Goal: Task Accomplishment & Management: Complete application form

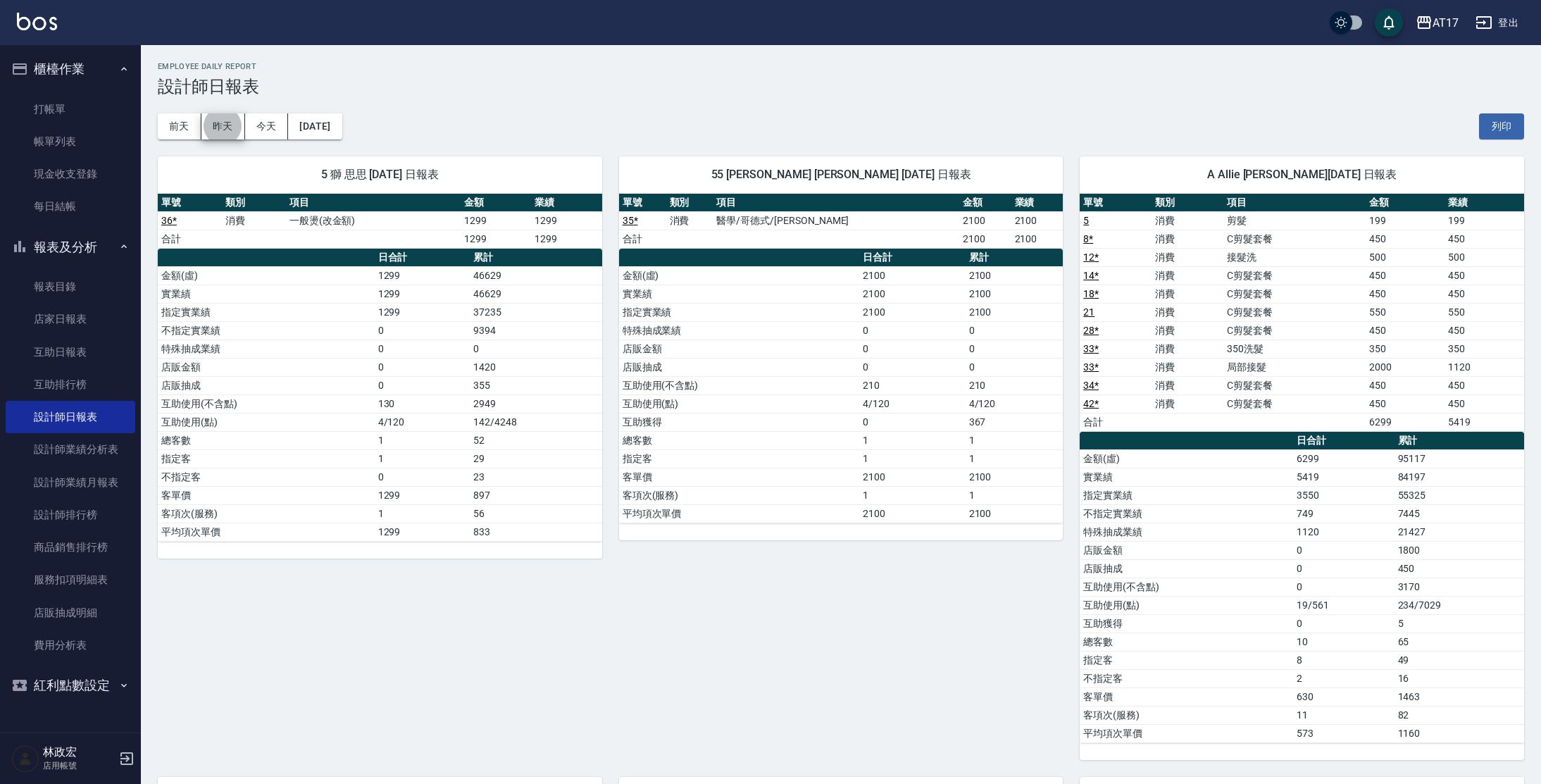
scroll to position [473, 0]
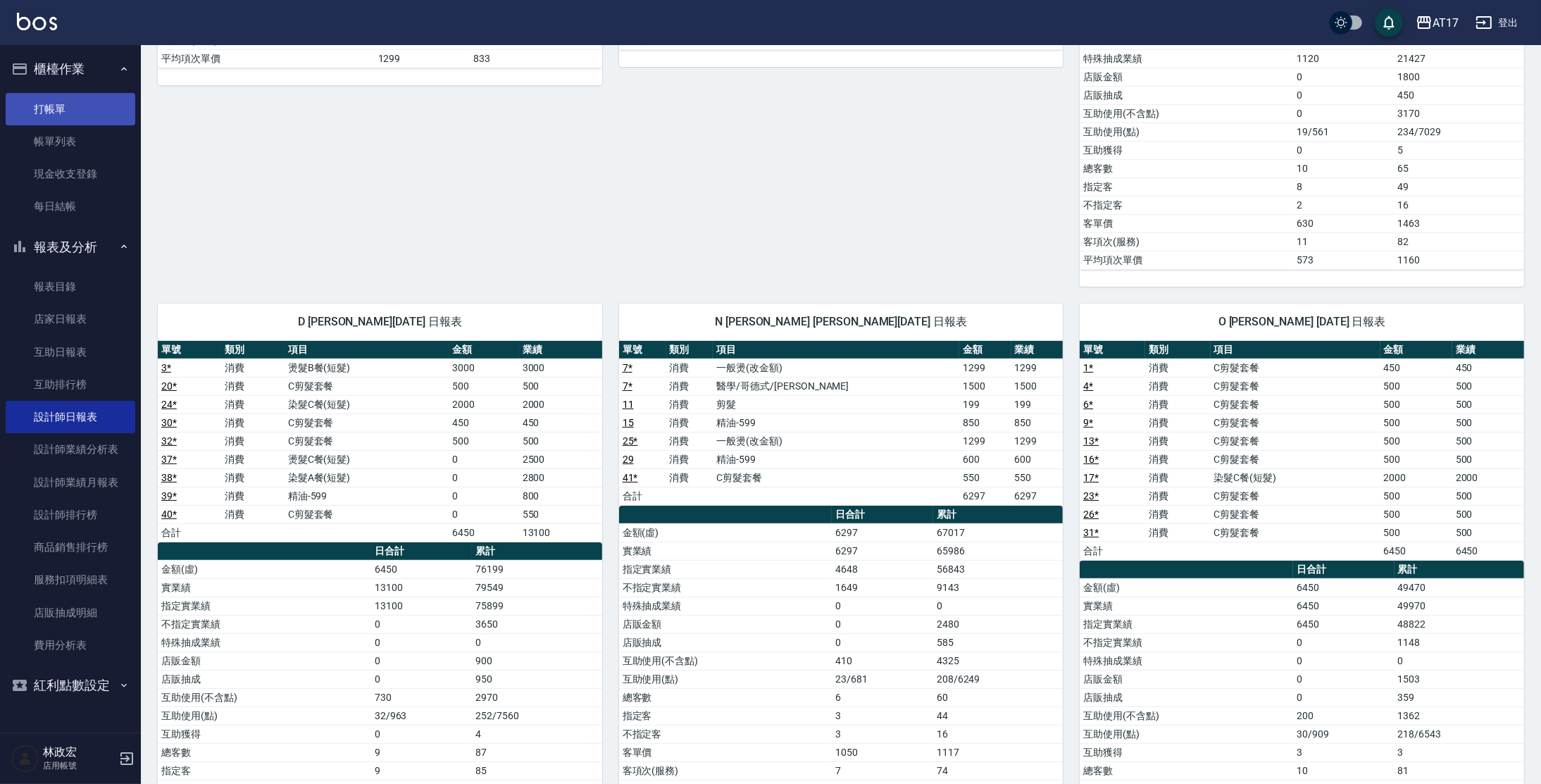
click at [69, 118] on link "打帳單" at bounding box center [70, 109] width 129 height 33
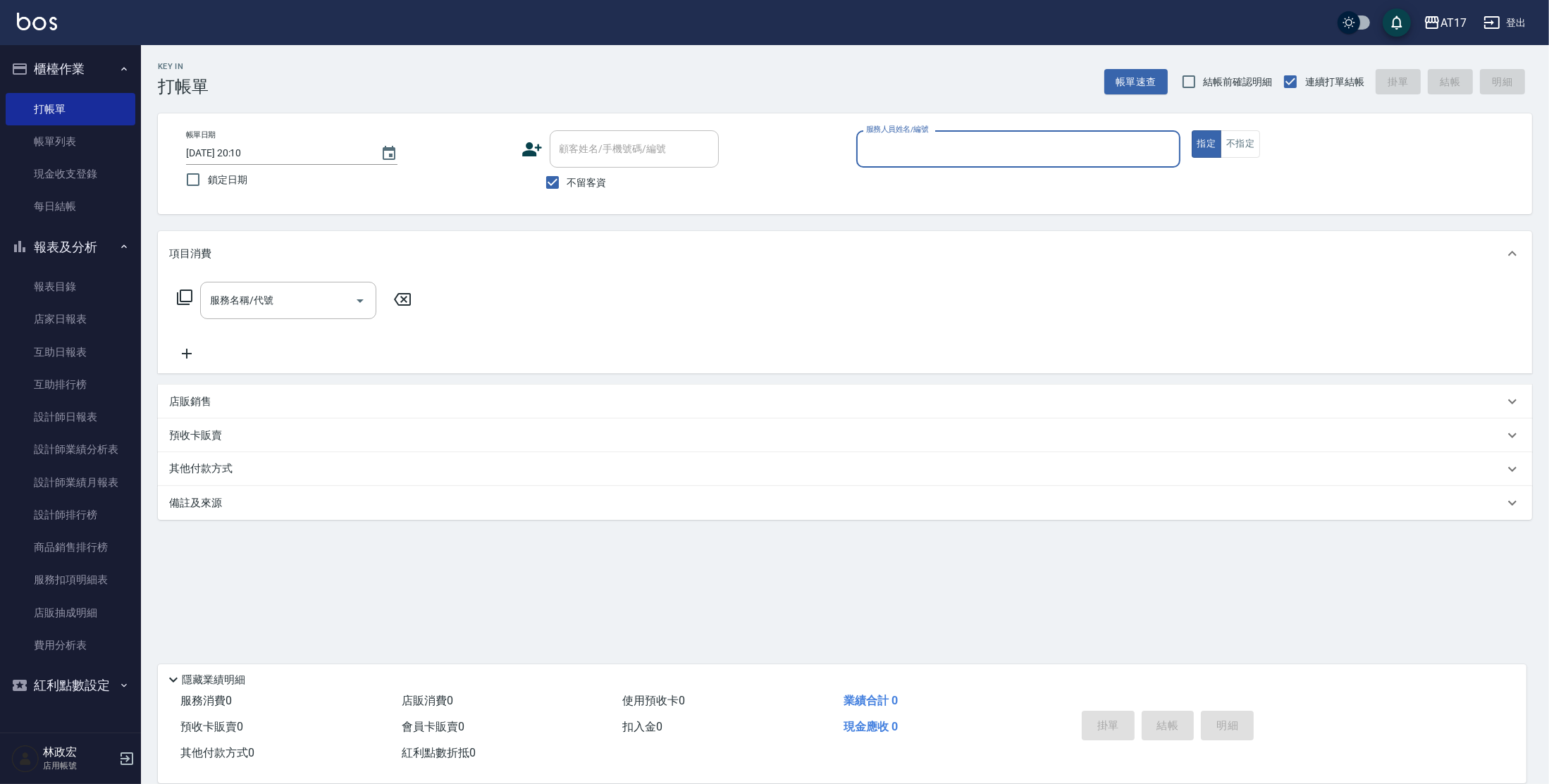
click at [968, 163] on div "服務人員姓名/編號" at bounding box center [1018, 148] width 324 height 37
type input "Olly-O"
type button "true"
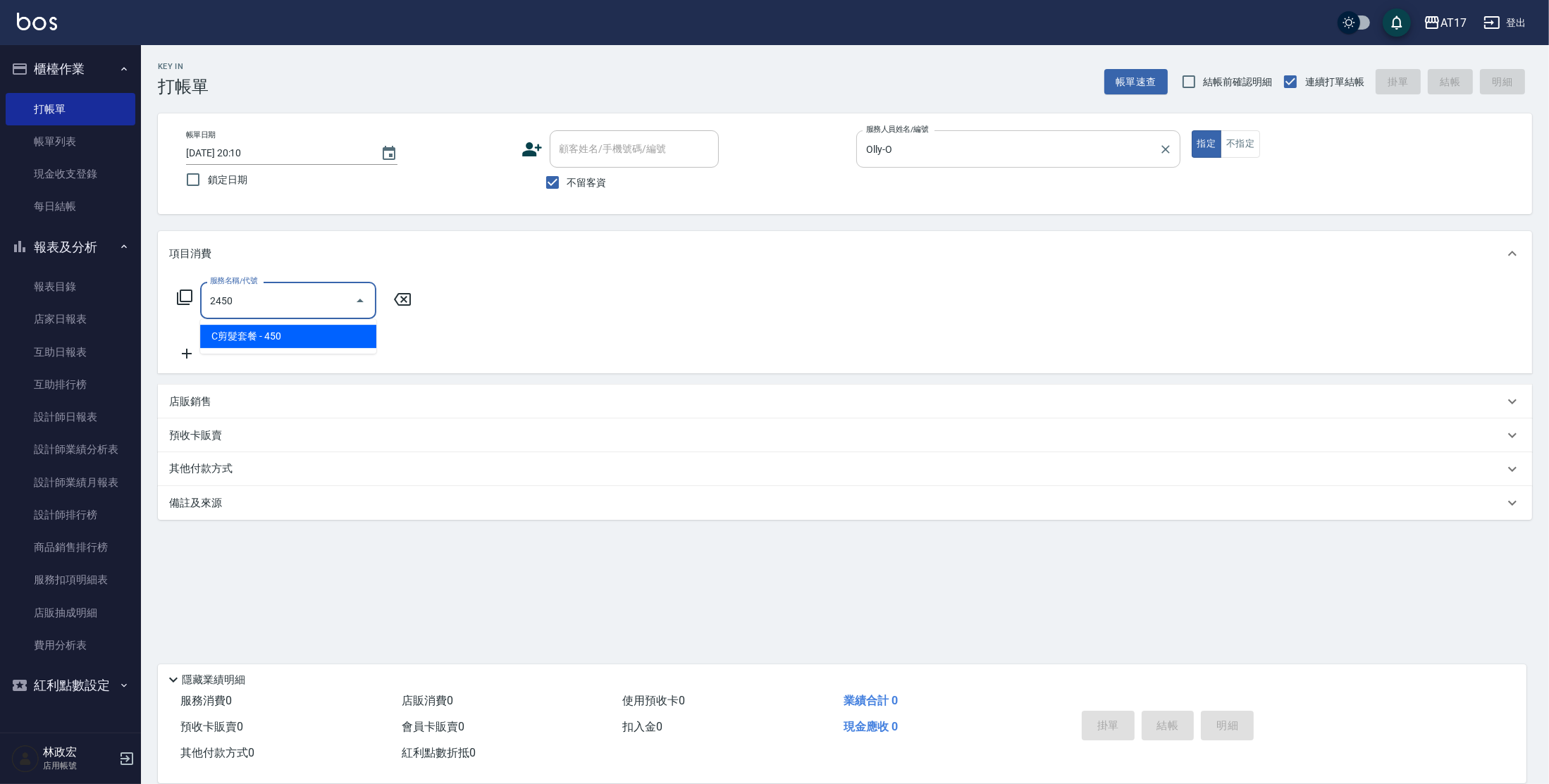
type input "C剪髮套餐(2450)"
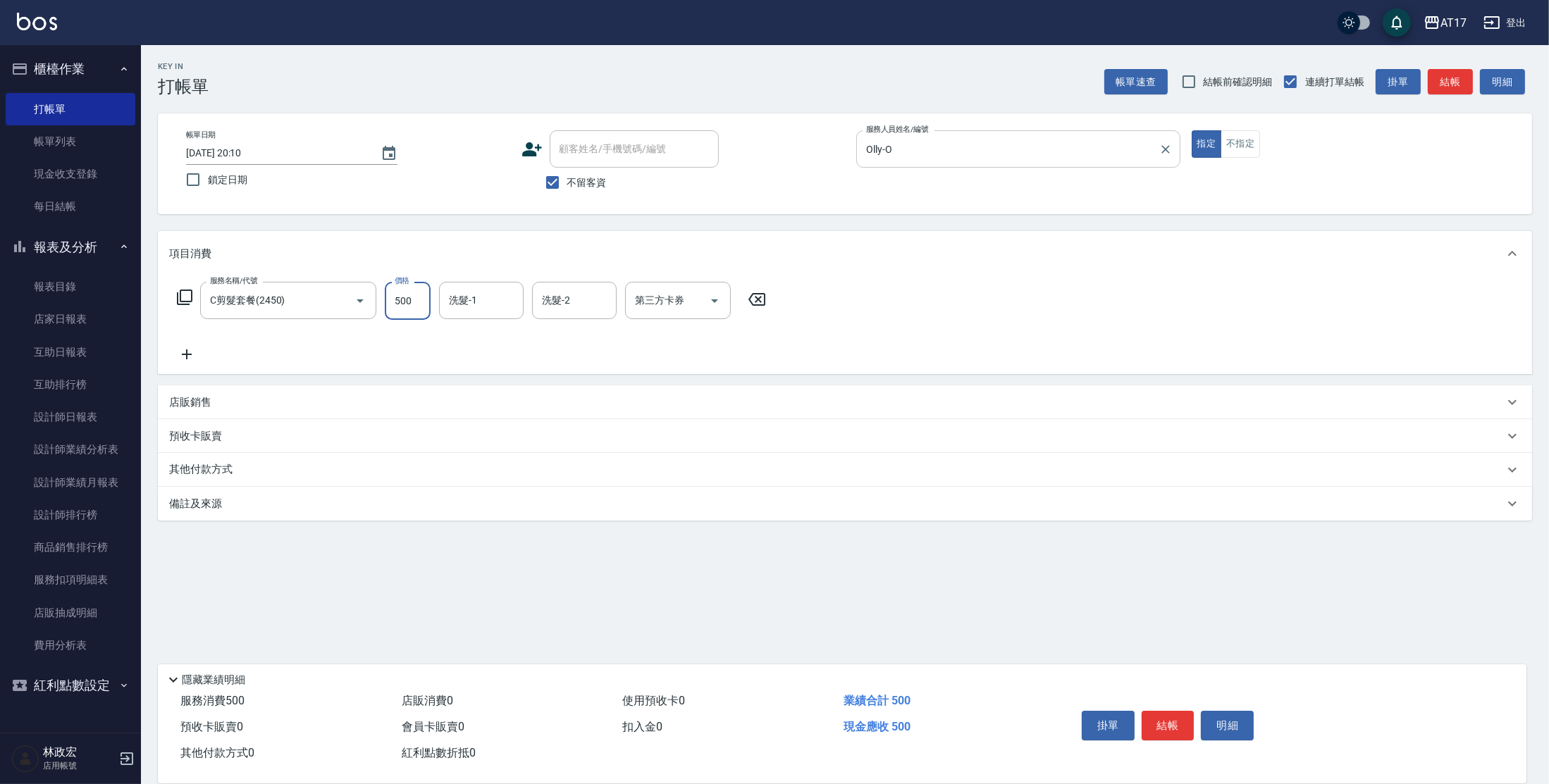
type input "500"
type input "[PERSON_NAME]-55"
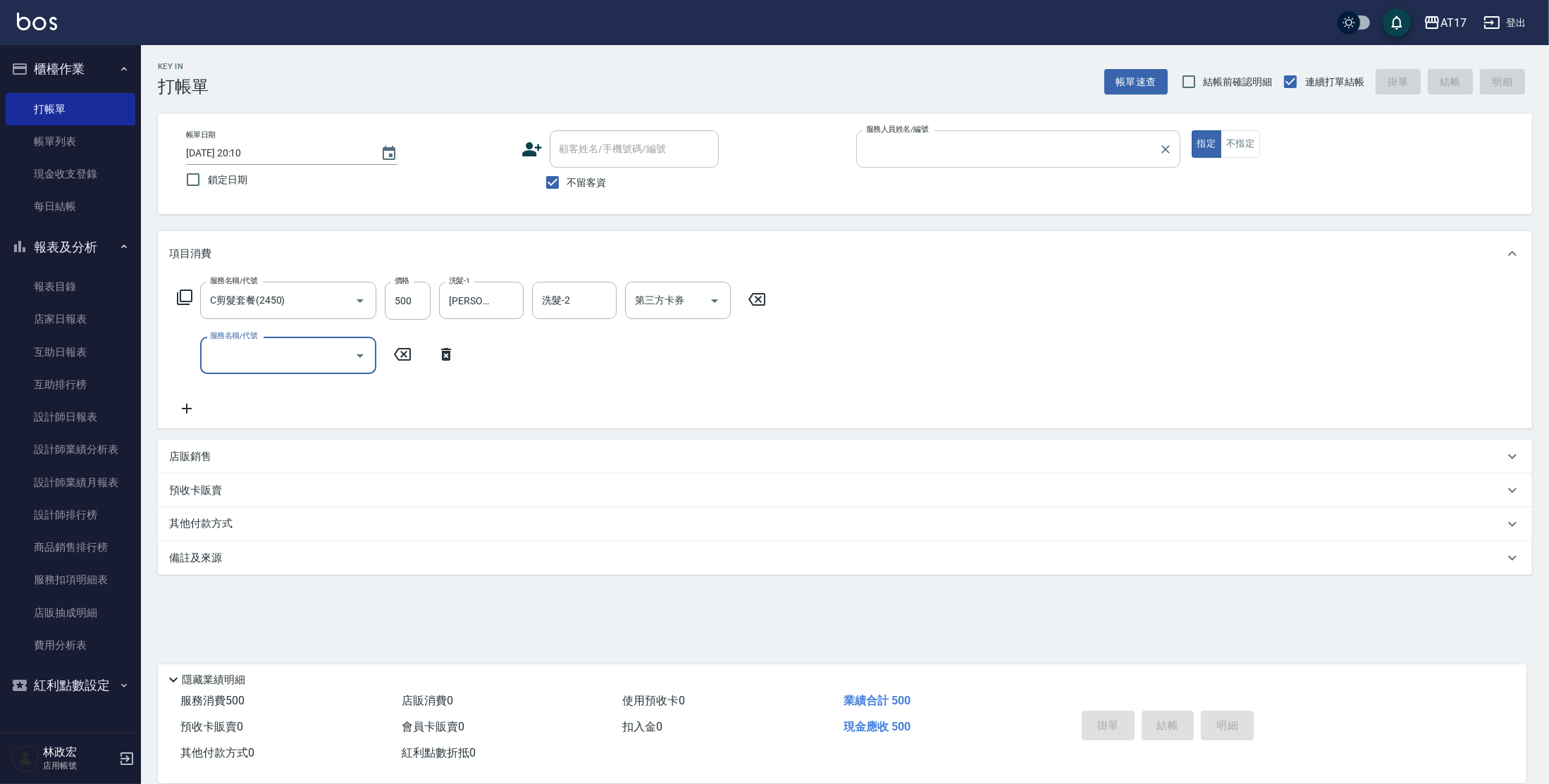
type input "5"
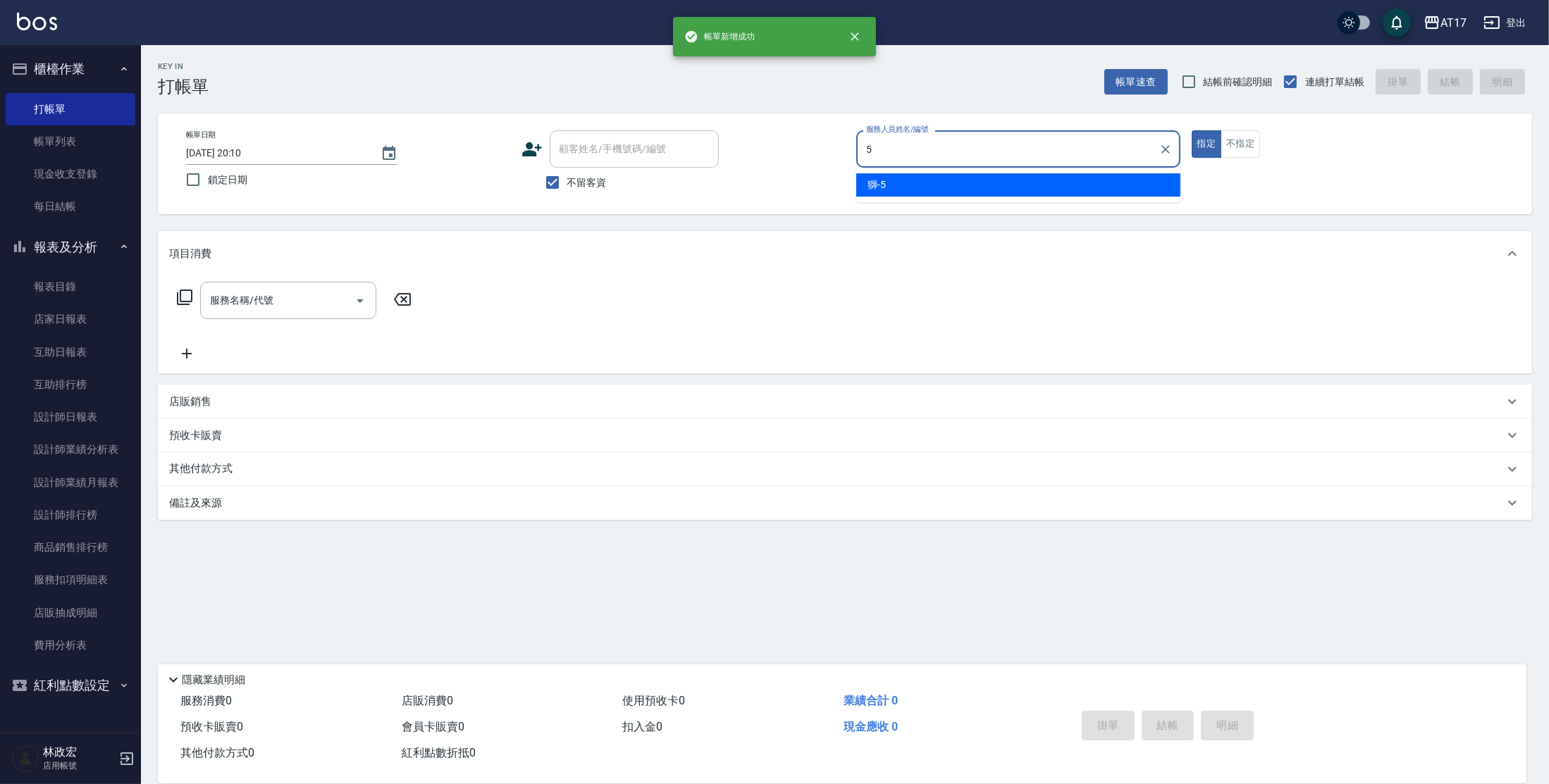
type input "獅-5"
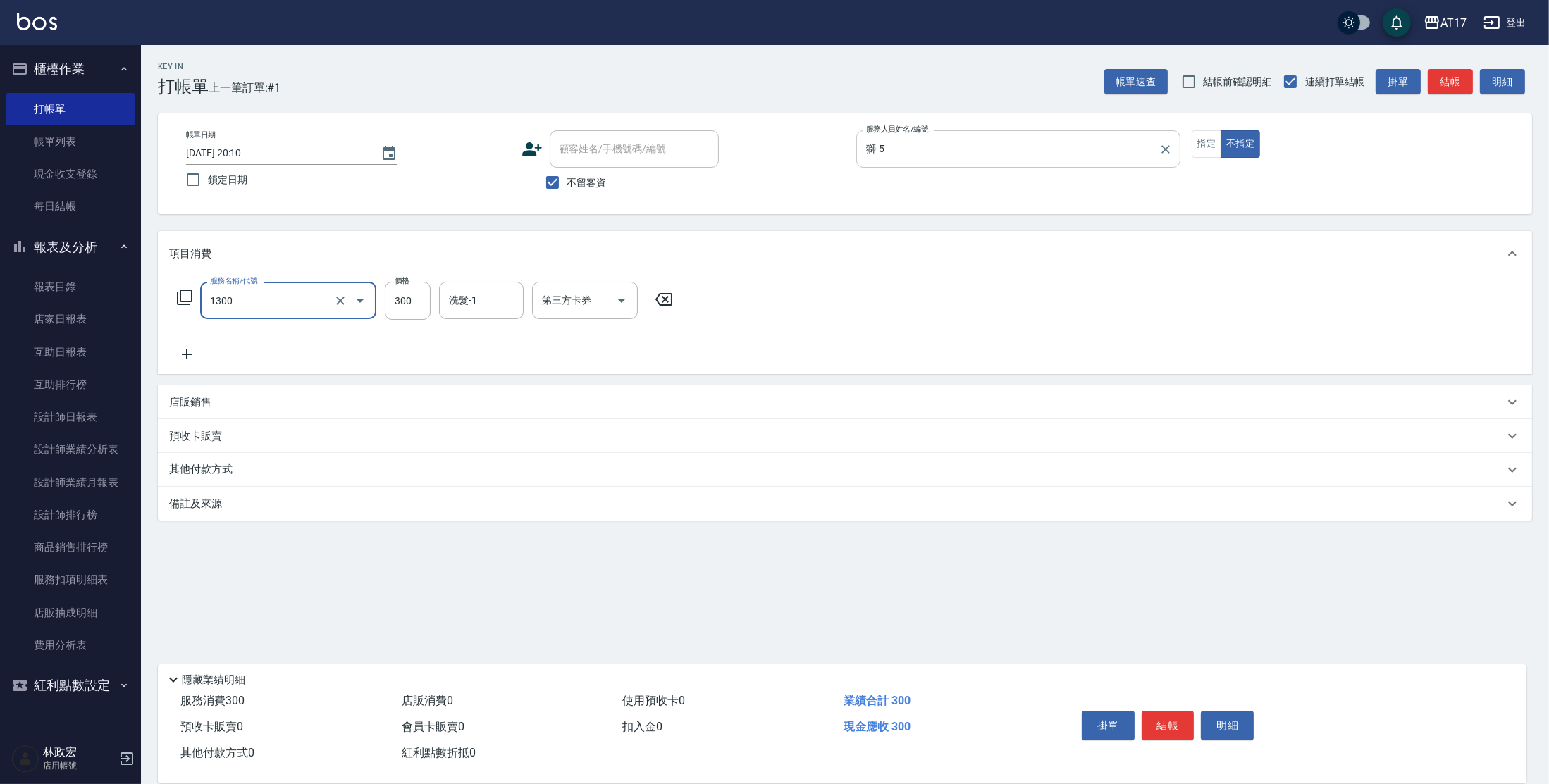
type input "一般洗髮(1300)"
type input "[PERSON_NAME]-22"
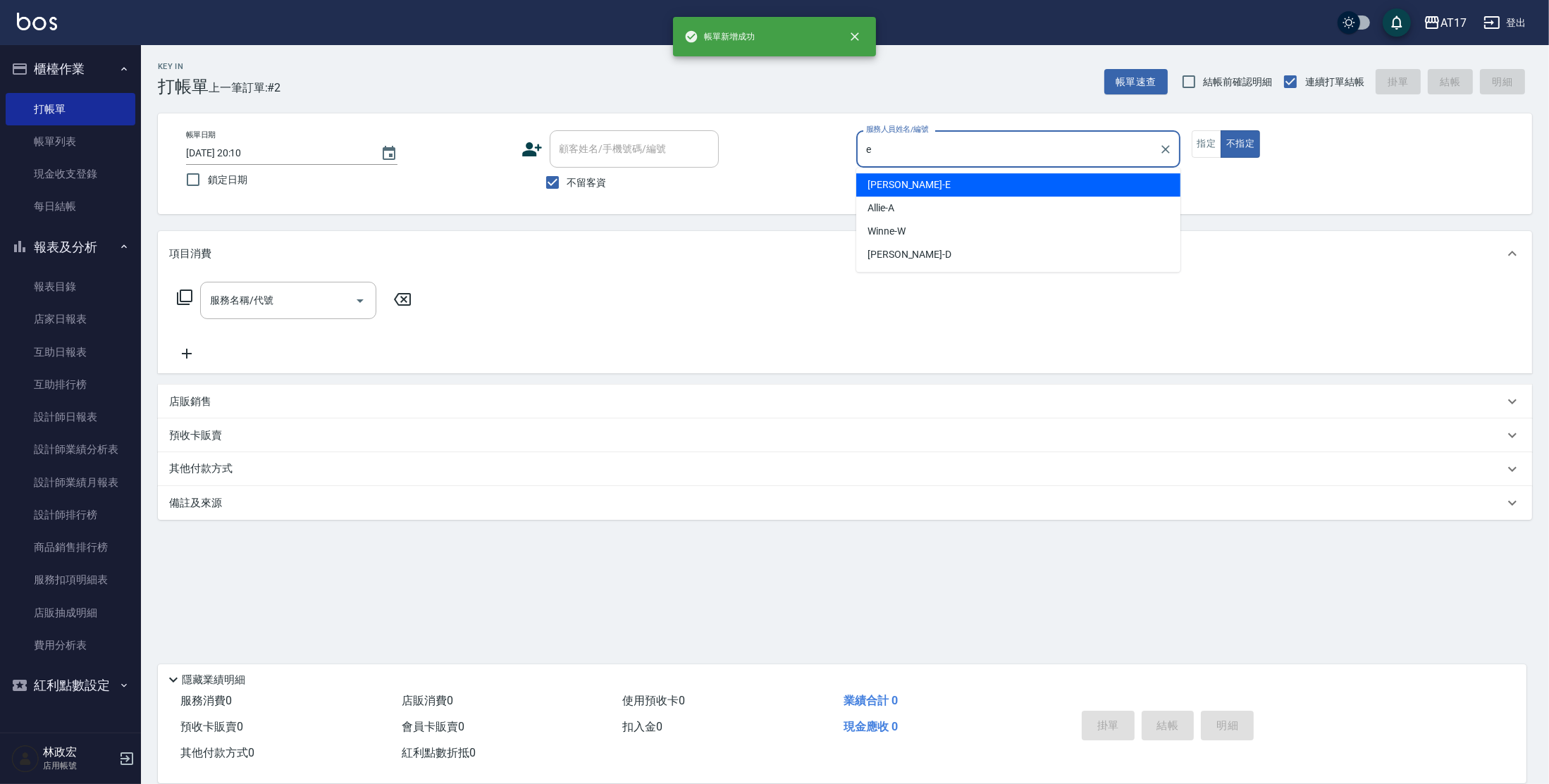
type input "[PERSON_NAME]-E"
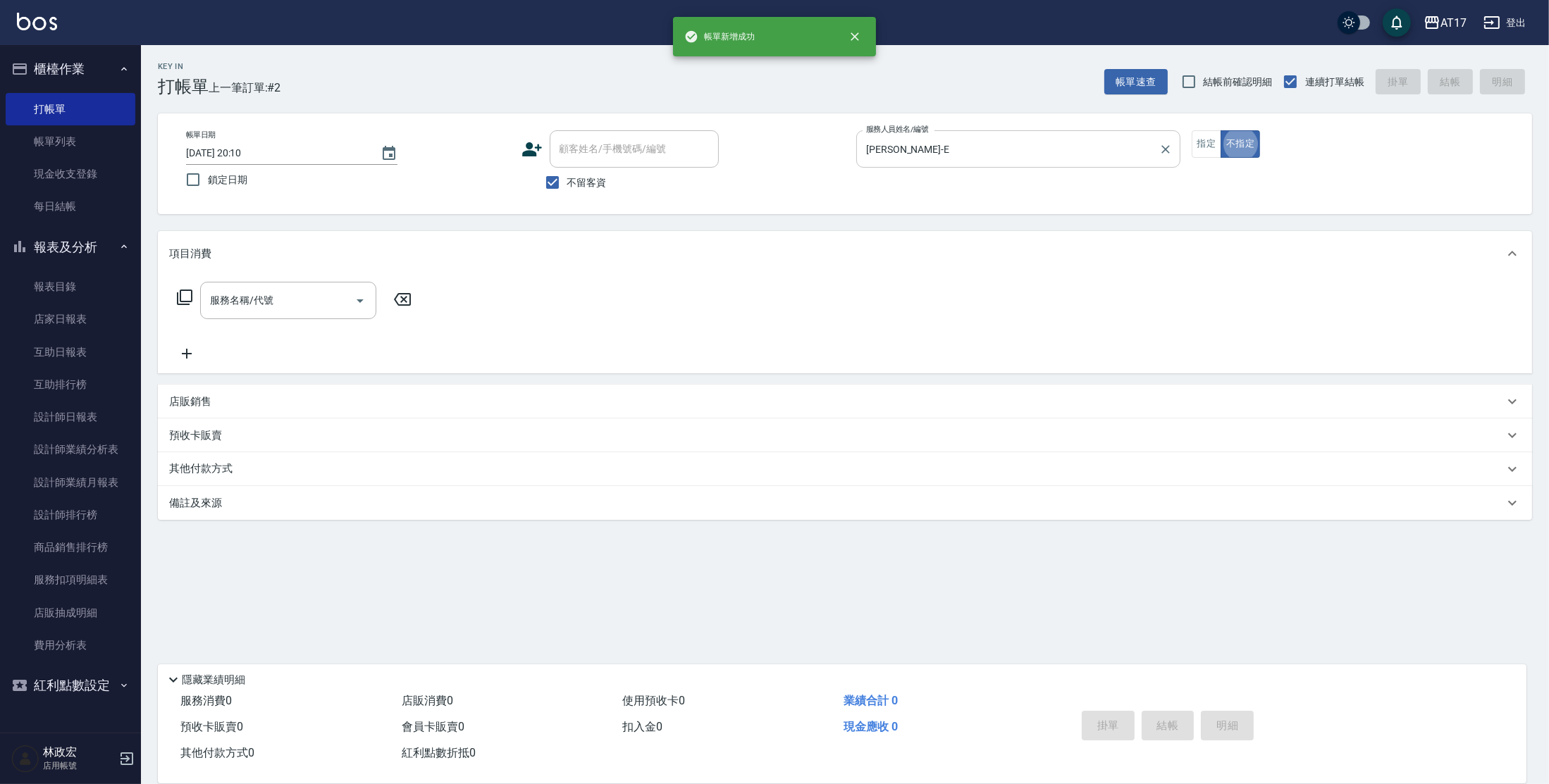
type button "false"
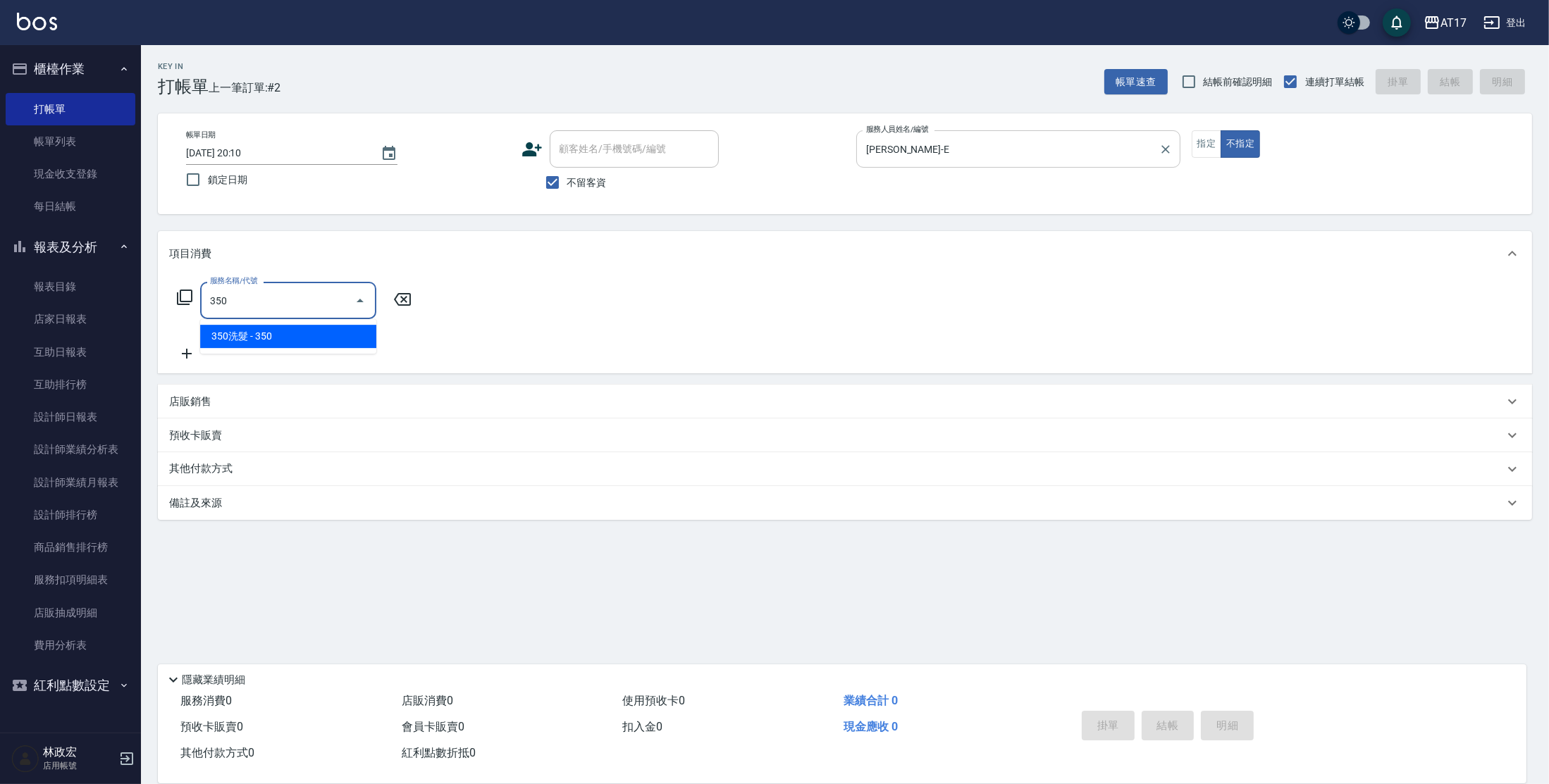
type input "350洗髮(350)"
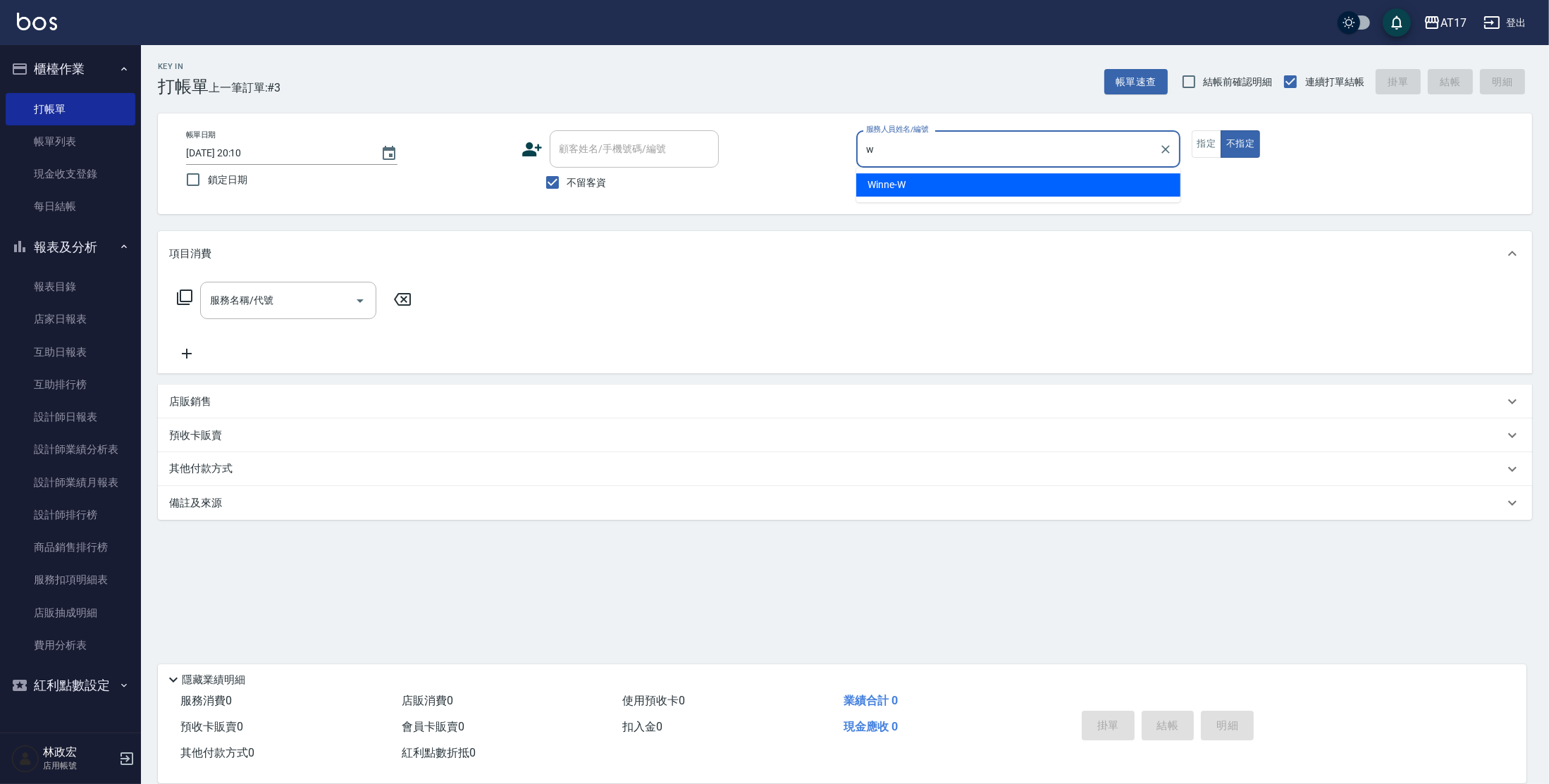
type input "Winne-W"
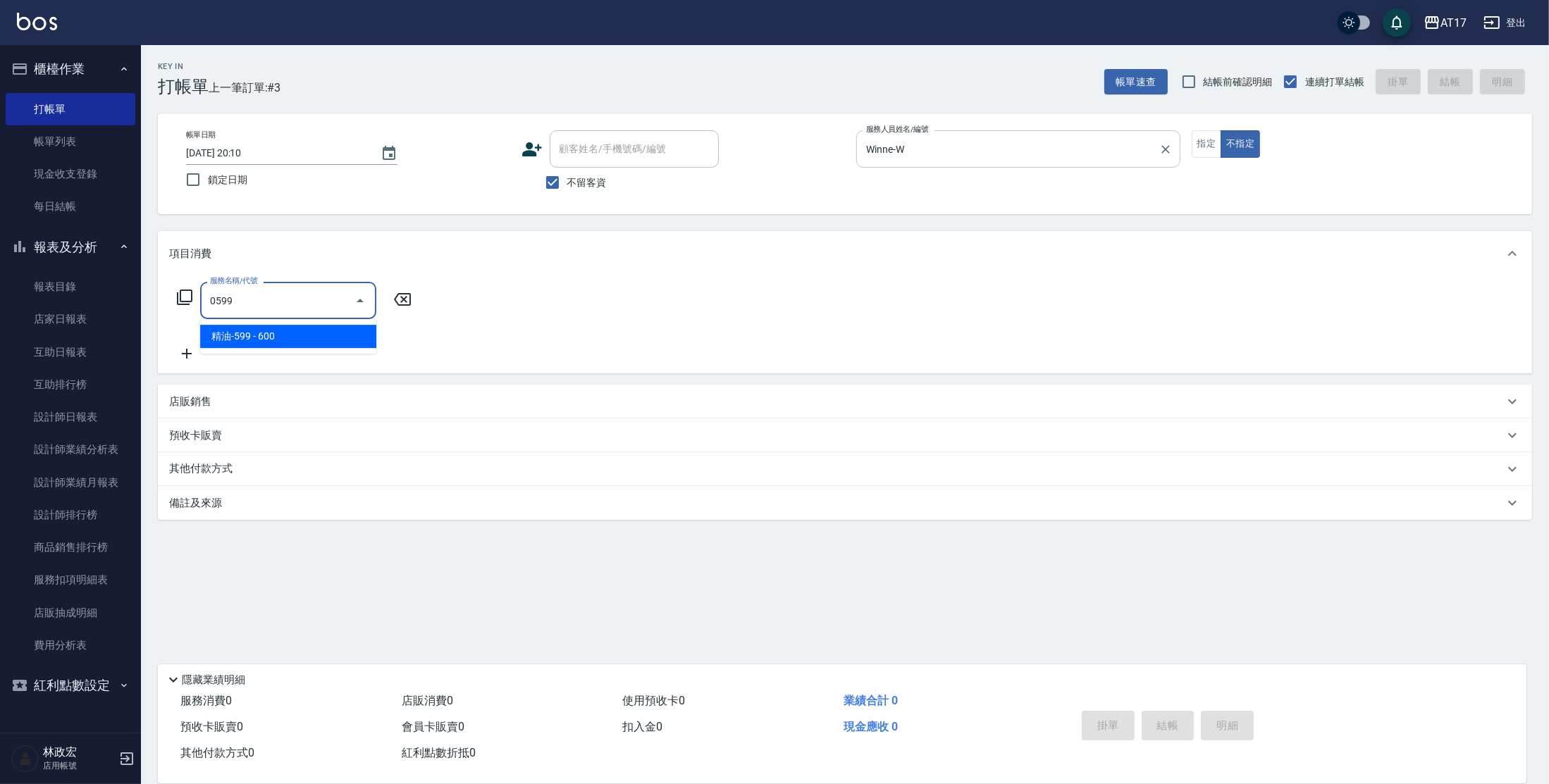
type input "精油-599(0599)"
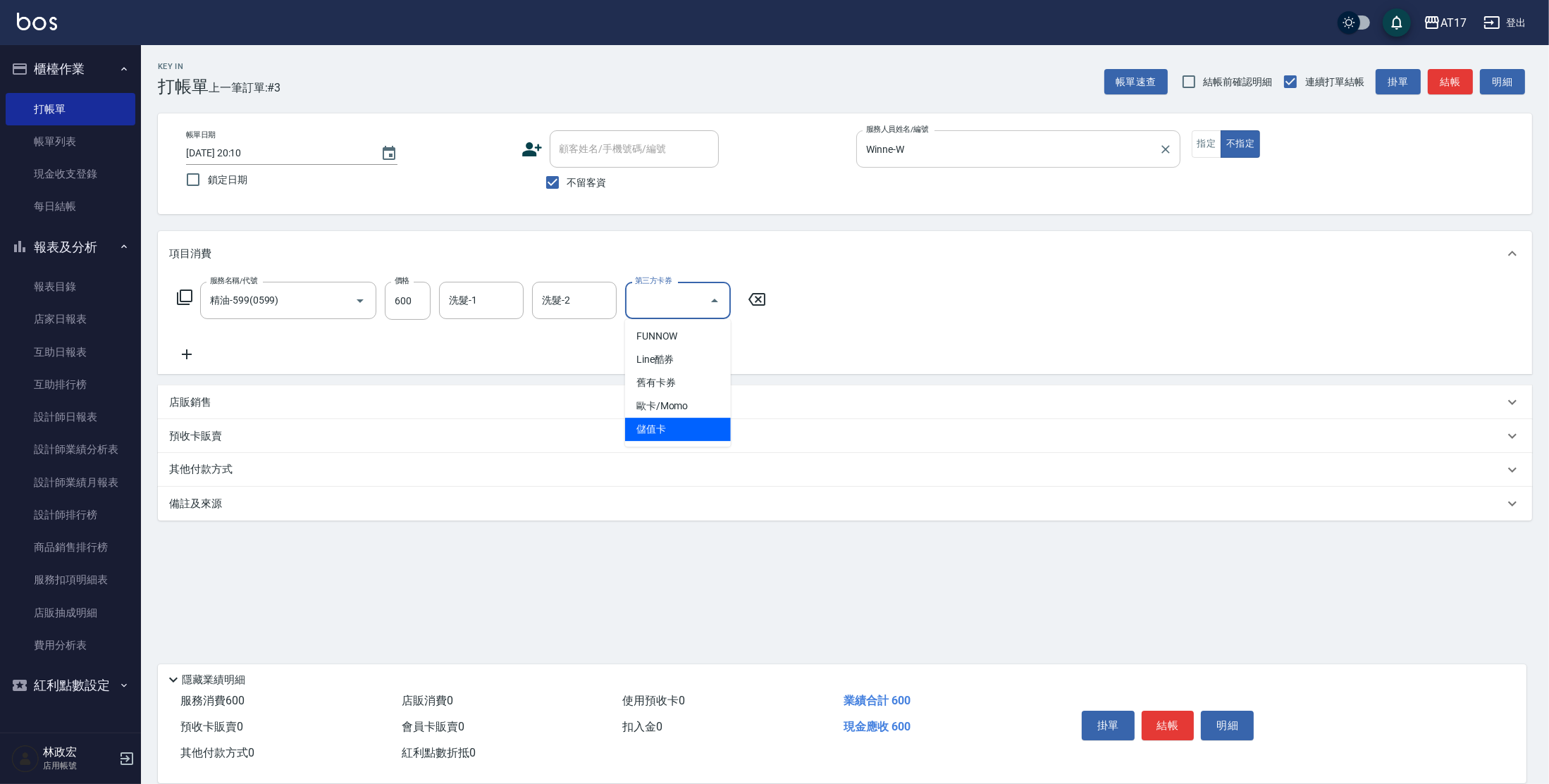
type input "儲值卡"
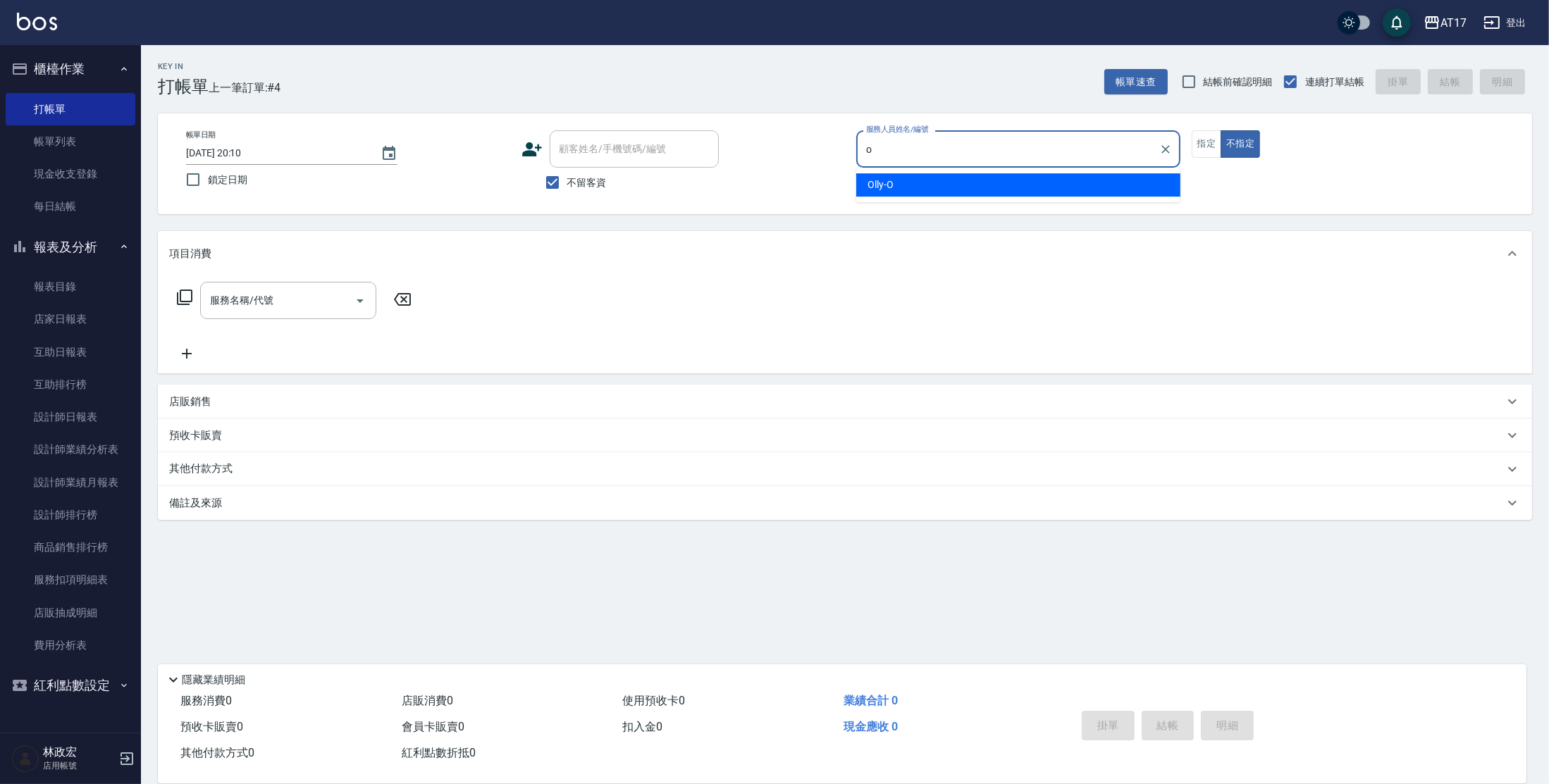
type input "Olly-O"
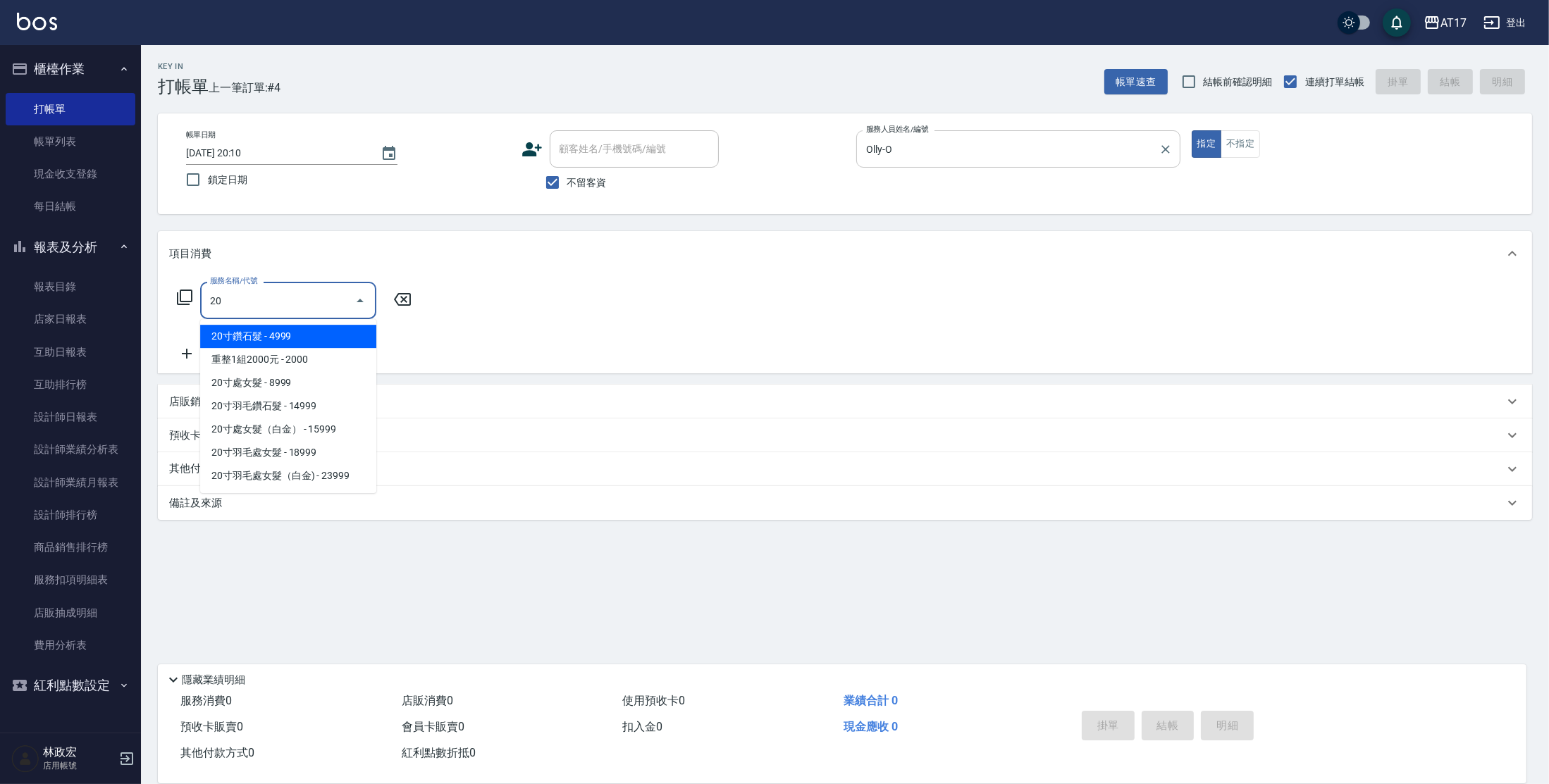
type input "201"
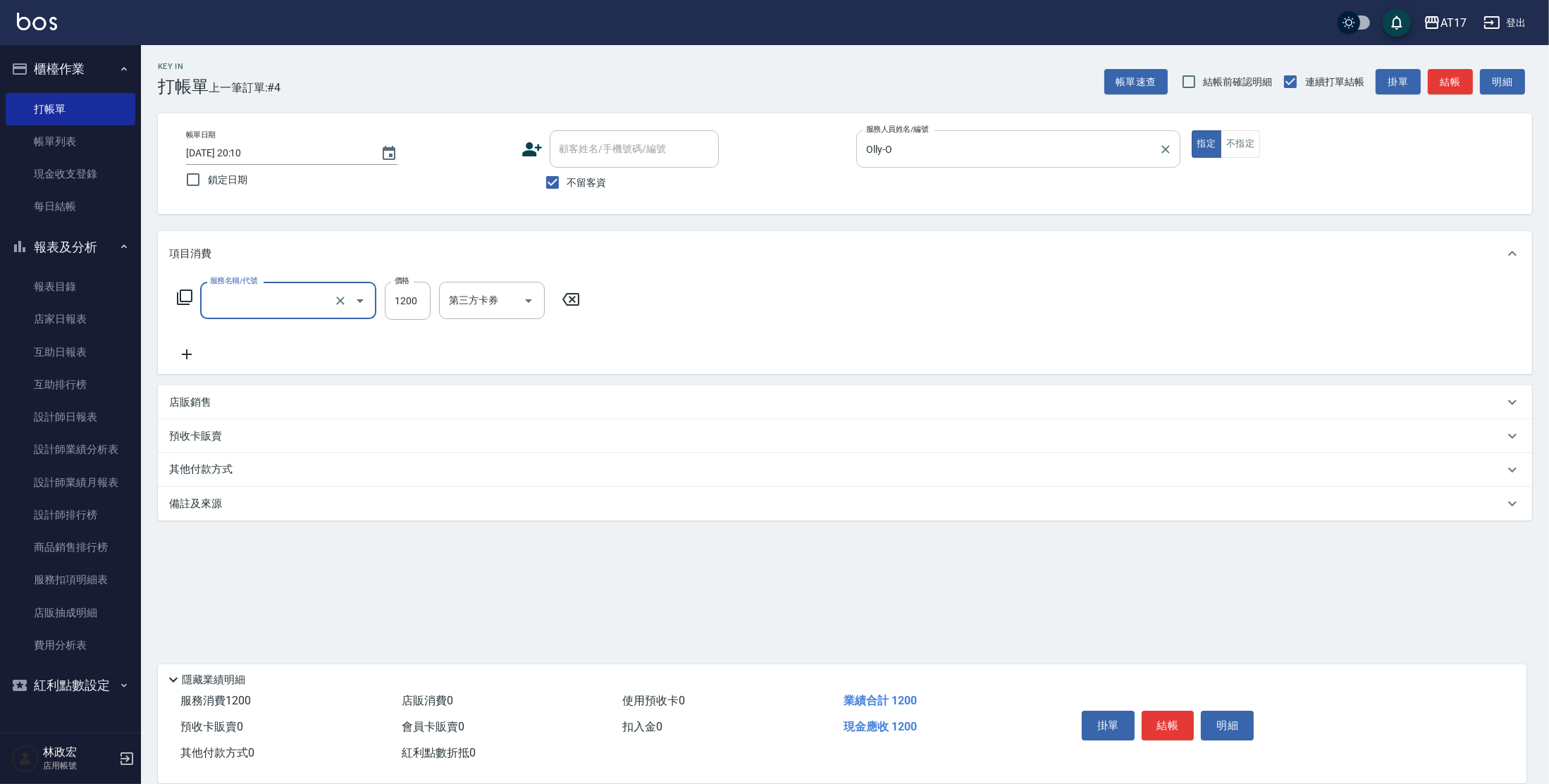
type input "一般洗剪(5)"
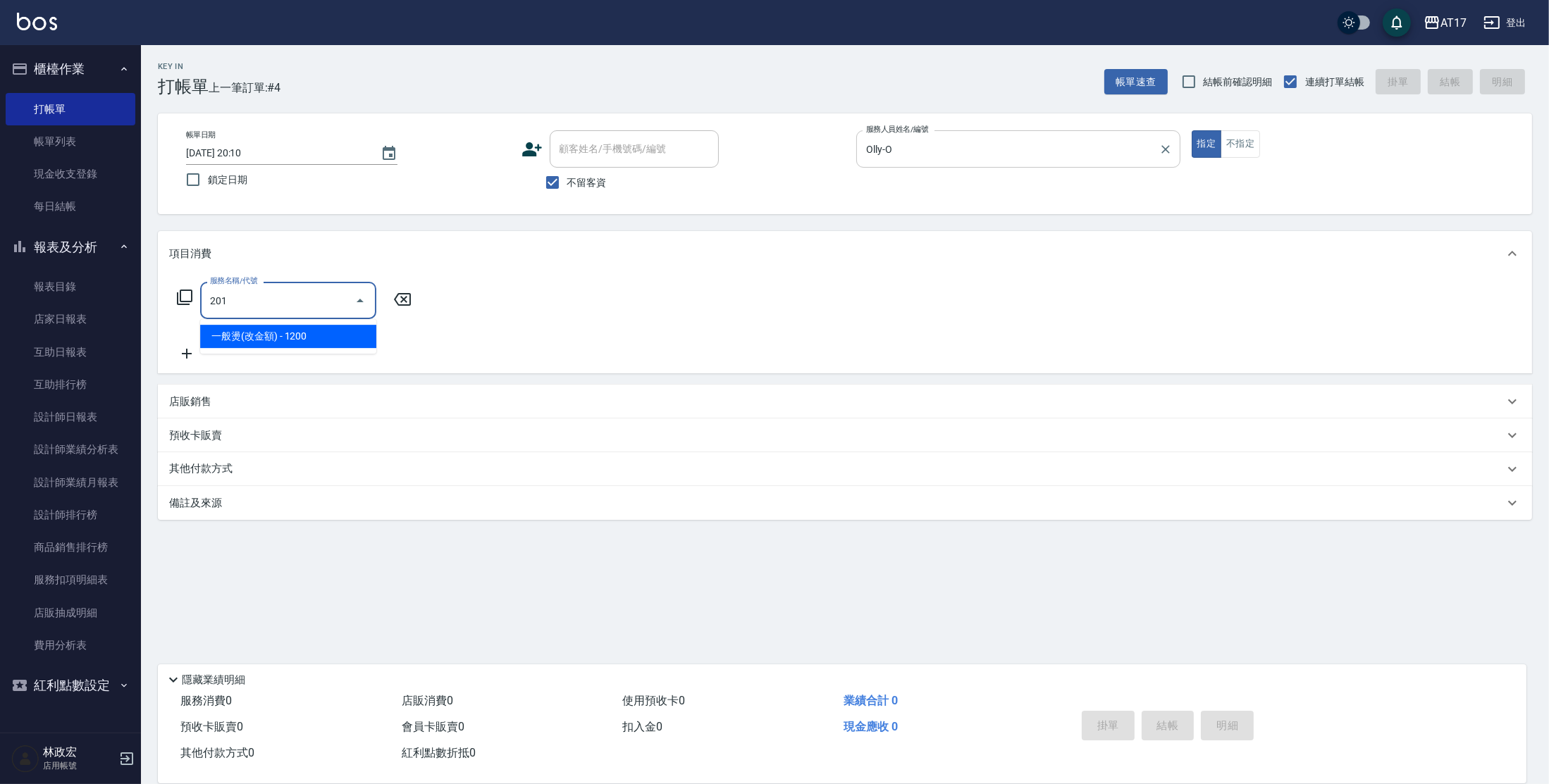
type input "一般燙(改金額)(201)"
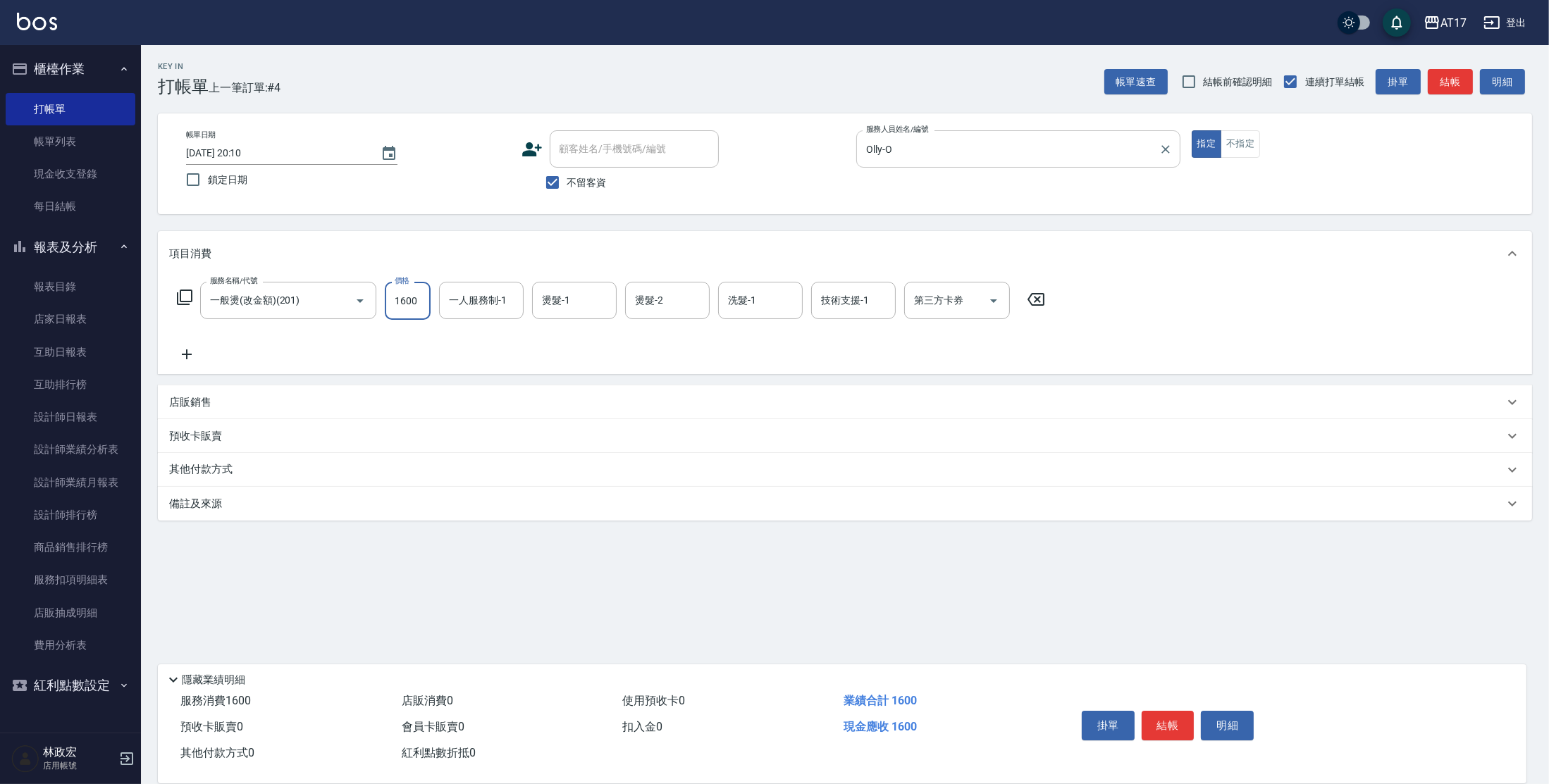
type input "1600"
click at [339, 300] on icon "Clear" at bounding box center [341, 301] width 14 height 14
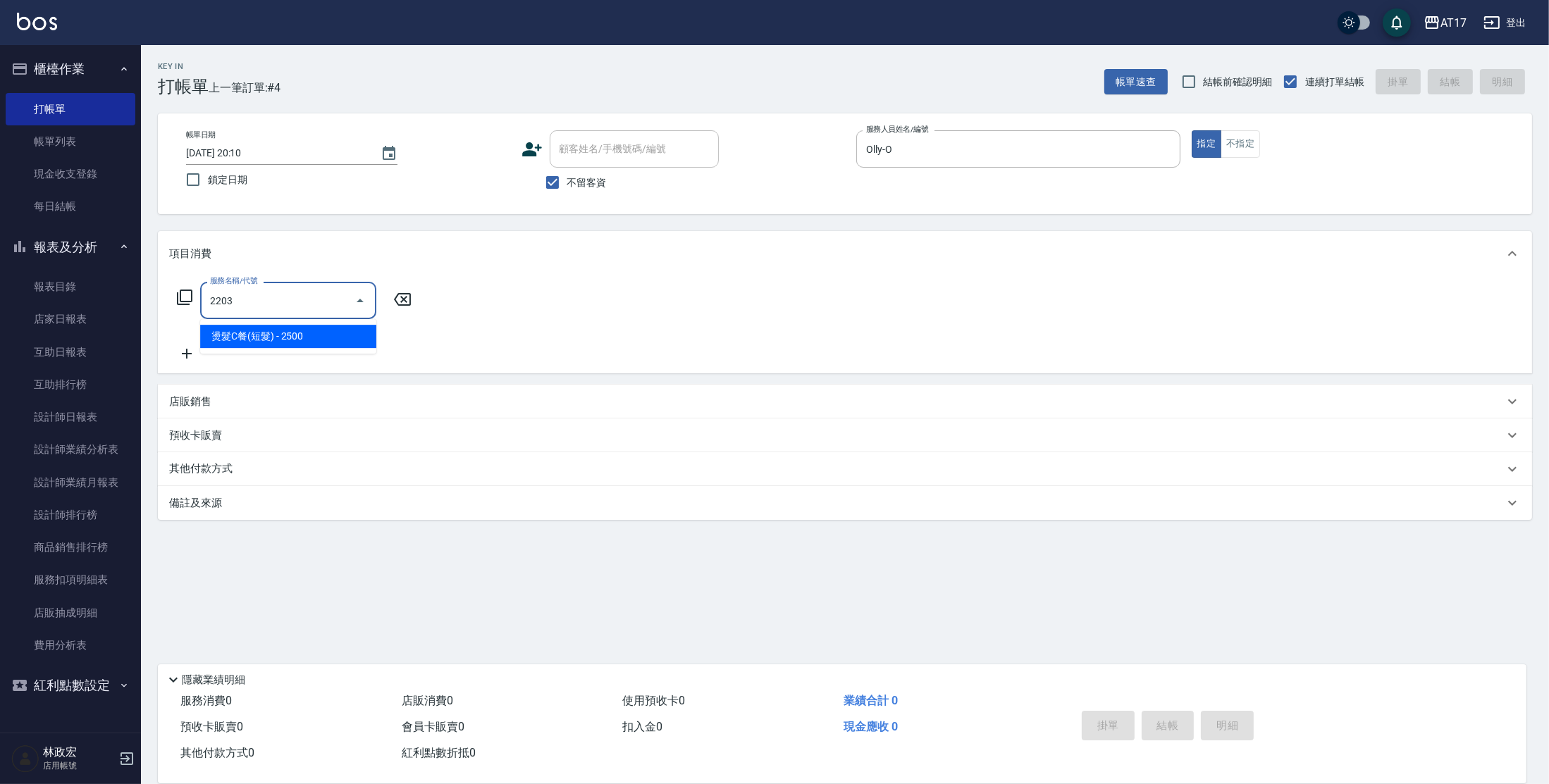
type input "燙髮C餐(短髮)(2203)"
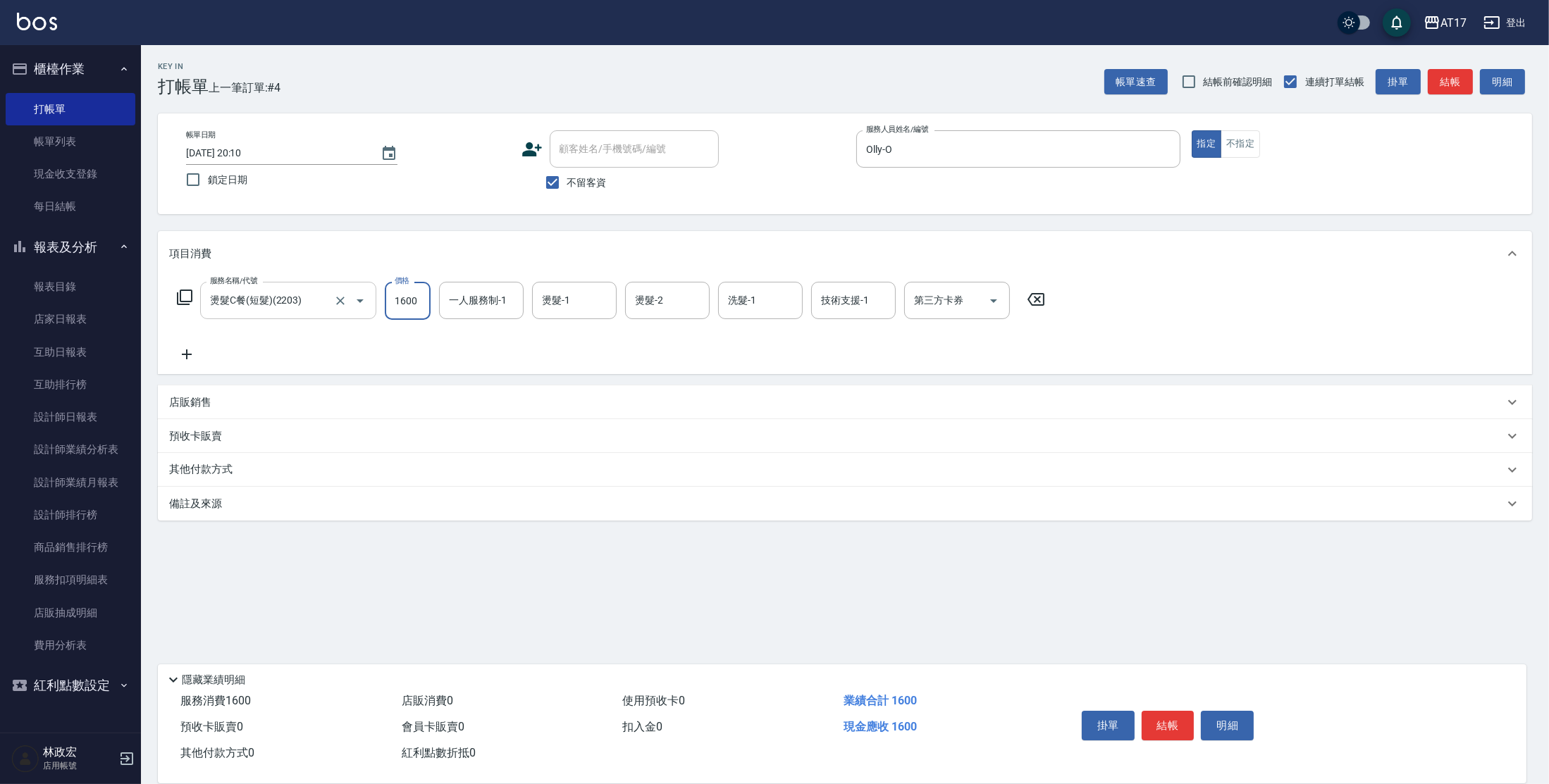
type input "1600"
type input "Olly-O"
type input "[PERSON_NAME]-55"
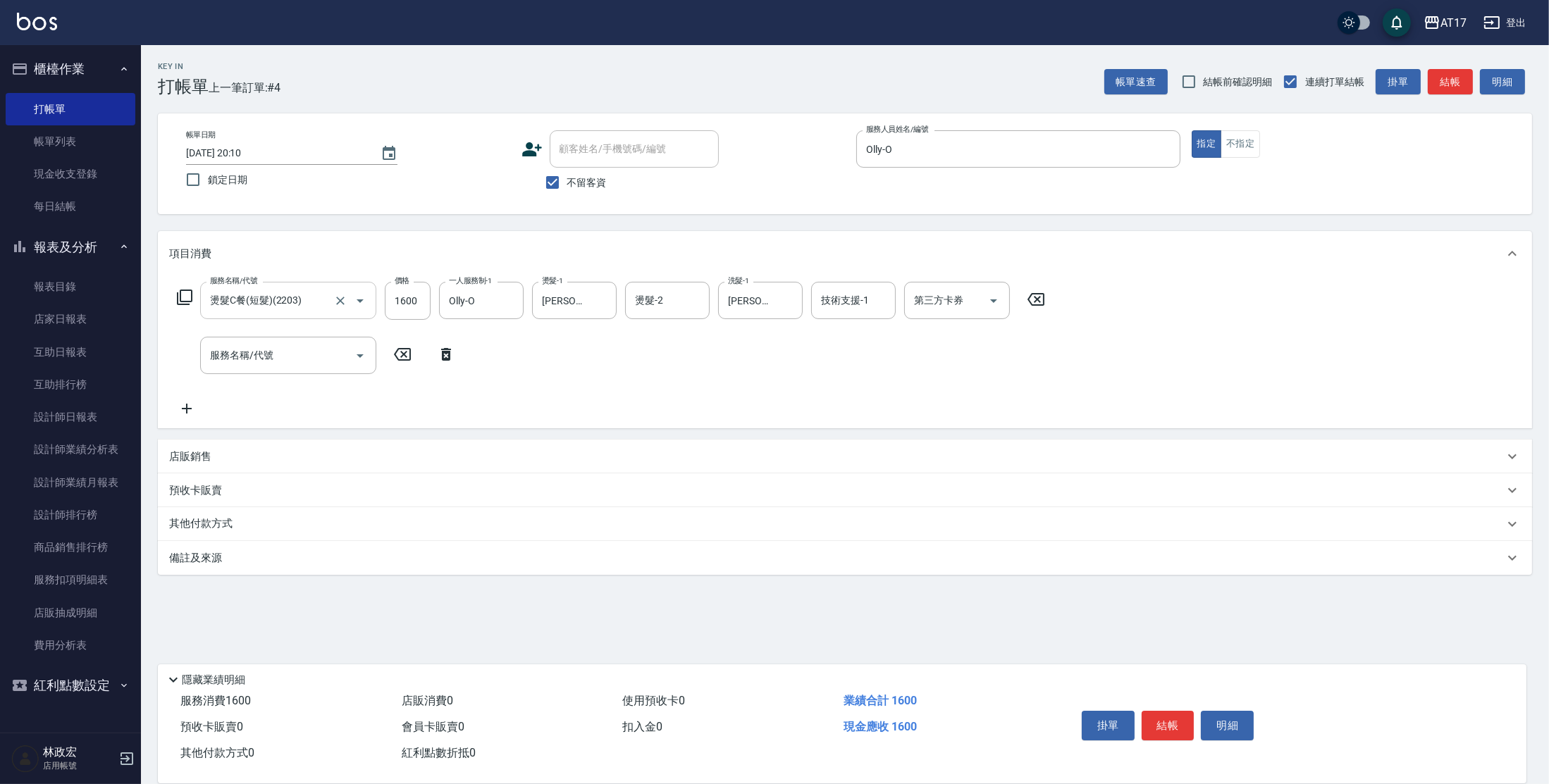
click at [195, 458] on p "店販銷售" at bounding box center [190, 456] width 42 height 14
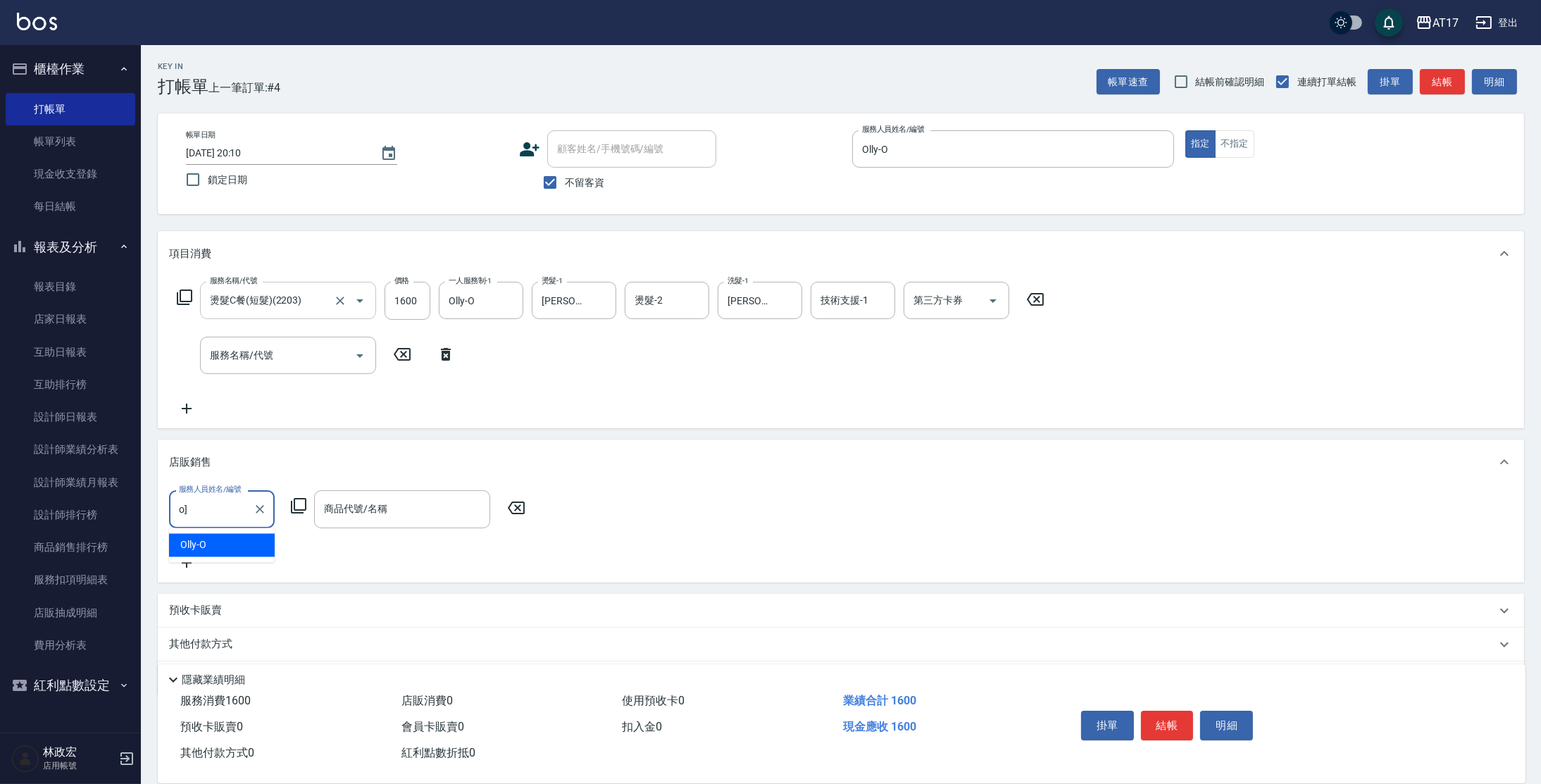
type input "o]"
click at [246, 504] on input "服務人員姓名/編號" at bounding box center [221, 509] width 93 height 24
type input "Olly-O"
click at [289, 505] on div "服務人員姓名/編號 Olly-O 服務人員姓名/編號 商品代號/名稱 商品代號/名稱" at bounding box center [351, 509] width 365 height 37
click at [300, 504] on icon at bounding box center [298, 506] width 17 height 17
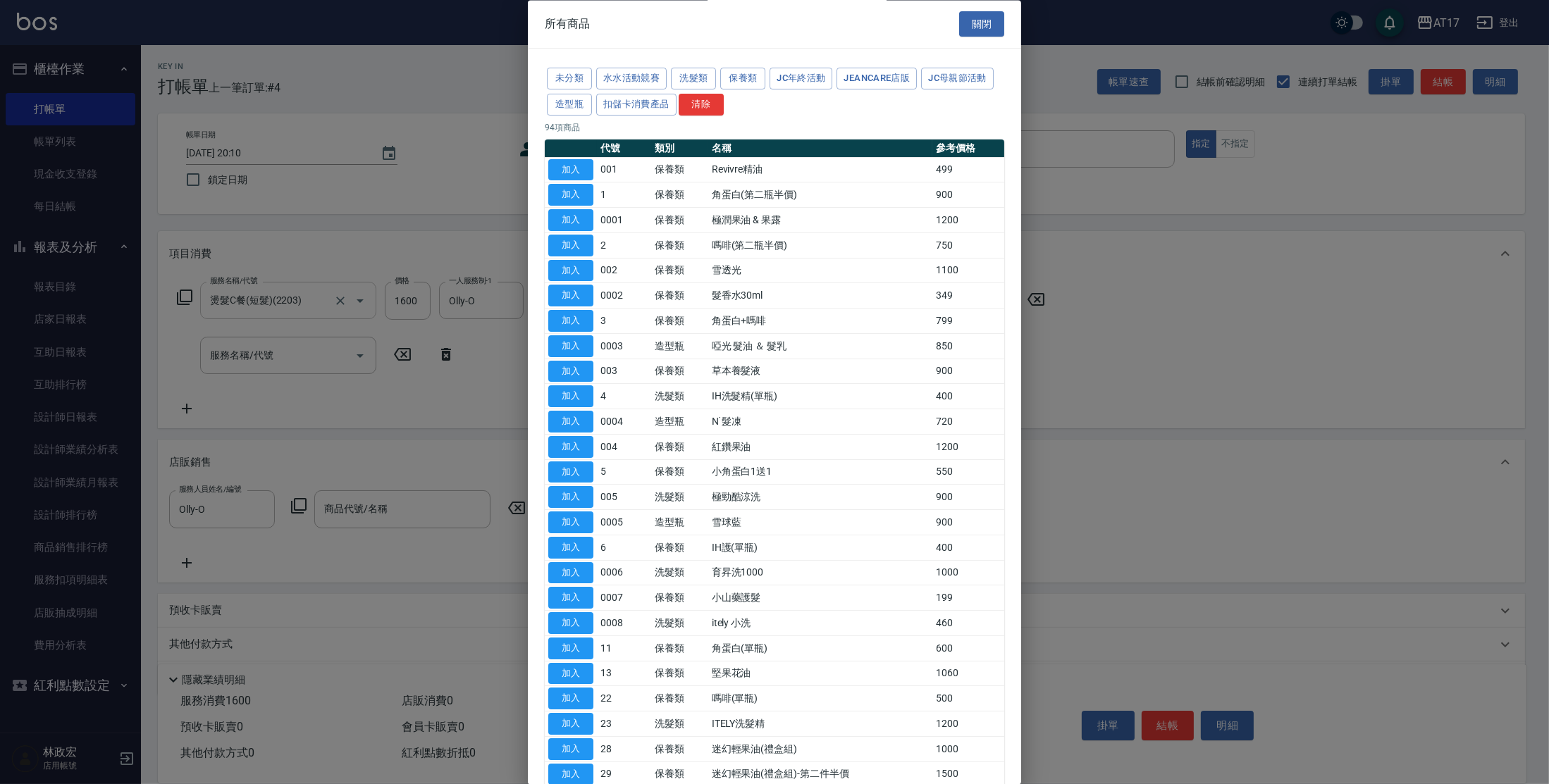
click at [572, 117] on div "未分類 水水活動競賽 洗髮類 保養類 JC年終活動 JeanCare店販 JC母親節活動 造型瓶 扣儲卡消費產品 清除 94 項商品 代號 類別 名稱 參考價…" at bounding box center [774, 742] width 493 height 1385
click at [569, 113] on button "造型瓶" at bounding box center [569, 105] width 45 height 22
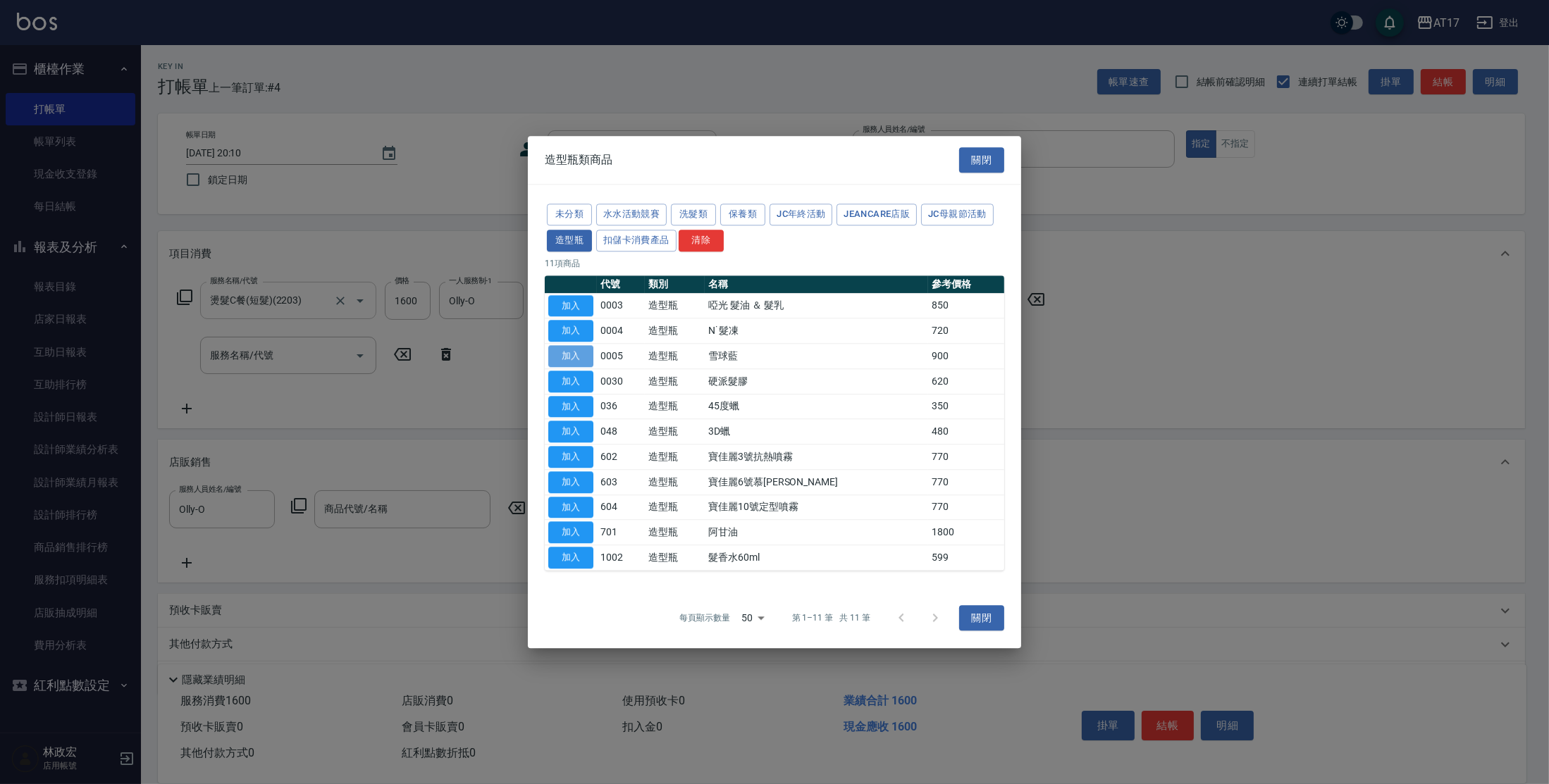
click at [568, 351] on button "加入" at bounding box center [571, 356] width 45 height 22
type input "雪球藍"
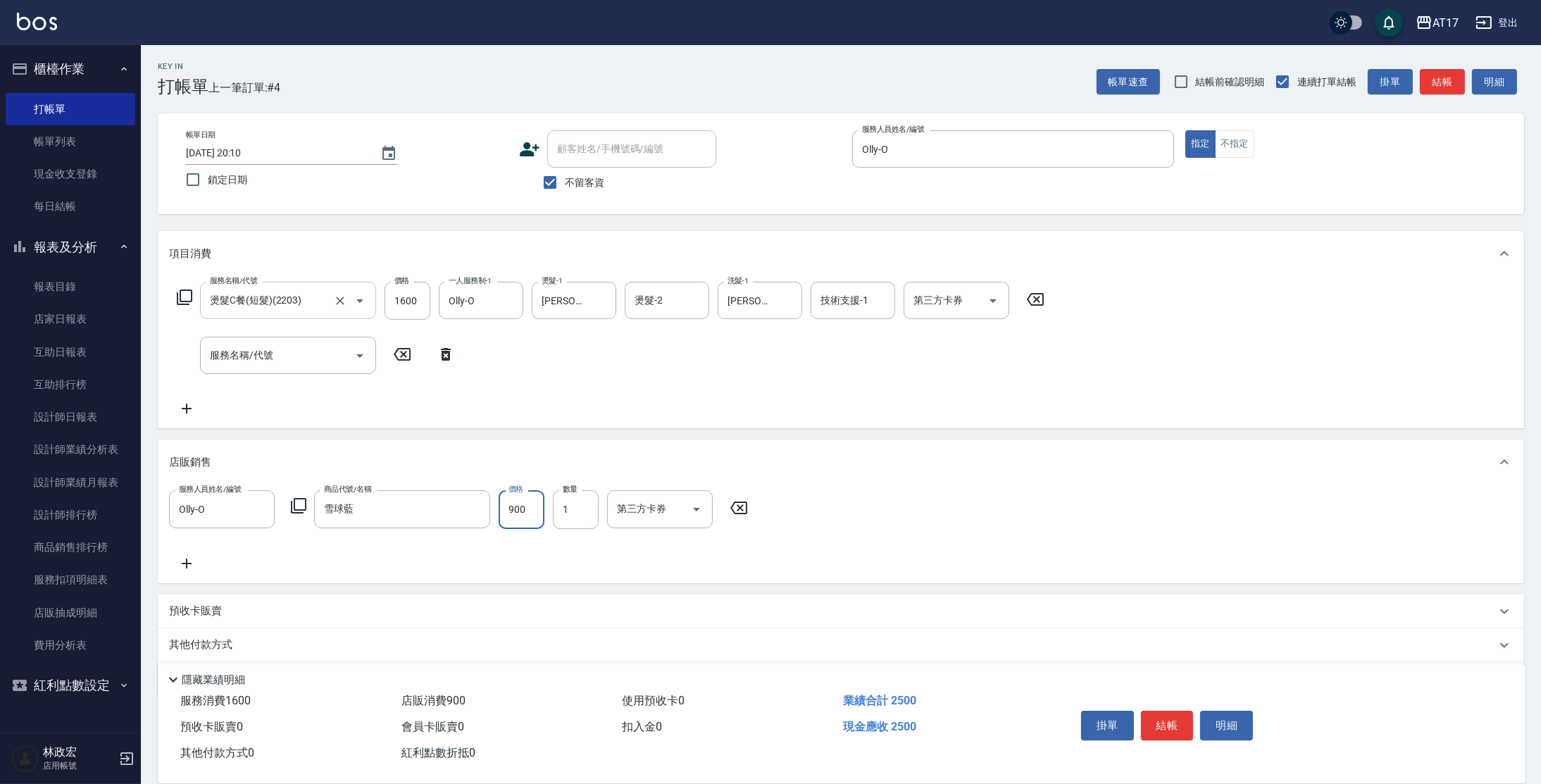
click at [529, 509] on input "900" at bounding box center [521, 509] width 46 height 38
type input "810"
click at [292, 511] on icon at bounding box center [298, 505] width 15 height 15
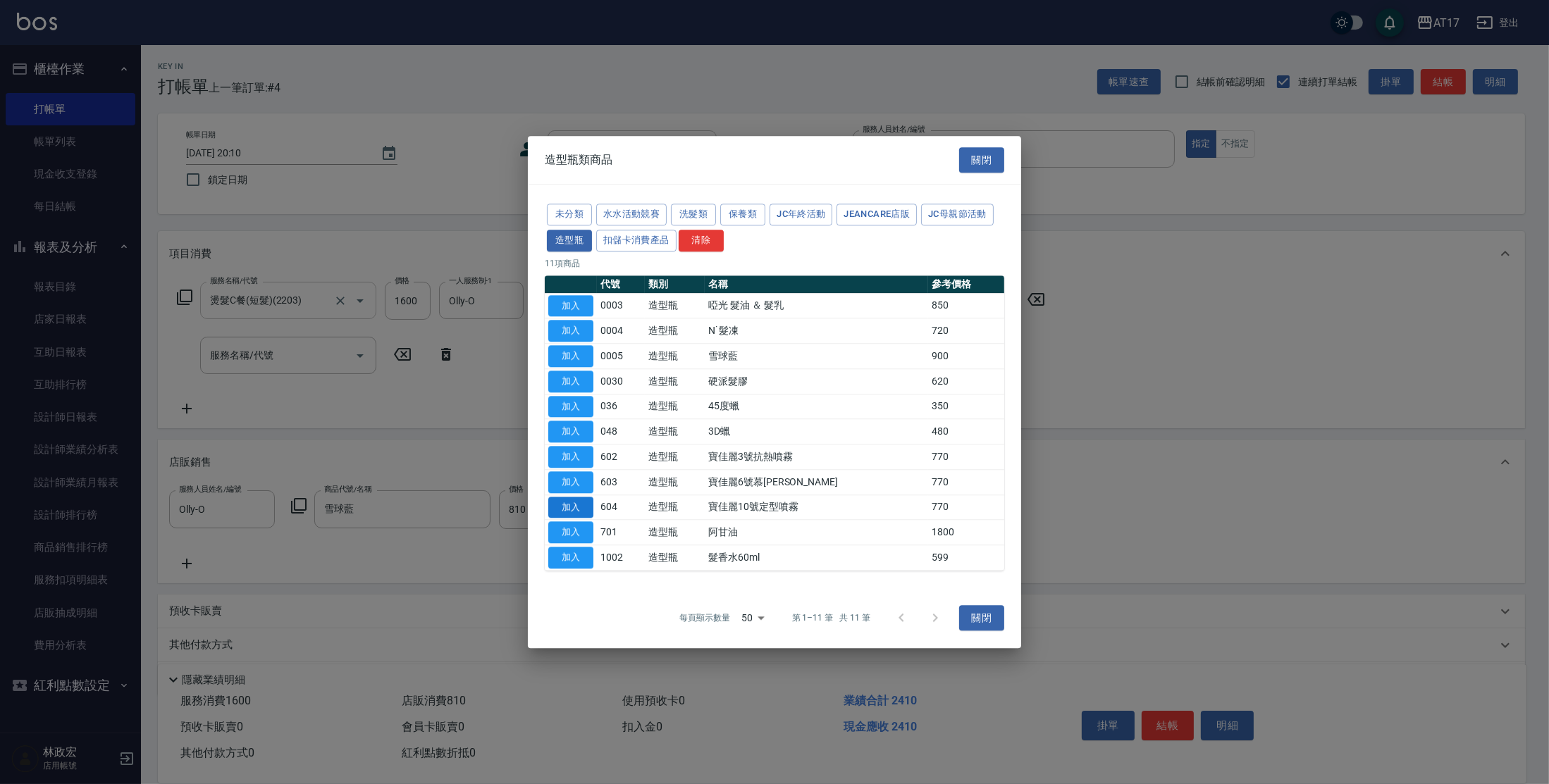
click at [572, 502] on button "加入" at bounding box center [571, 508] width 45 height 22
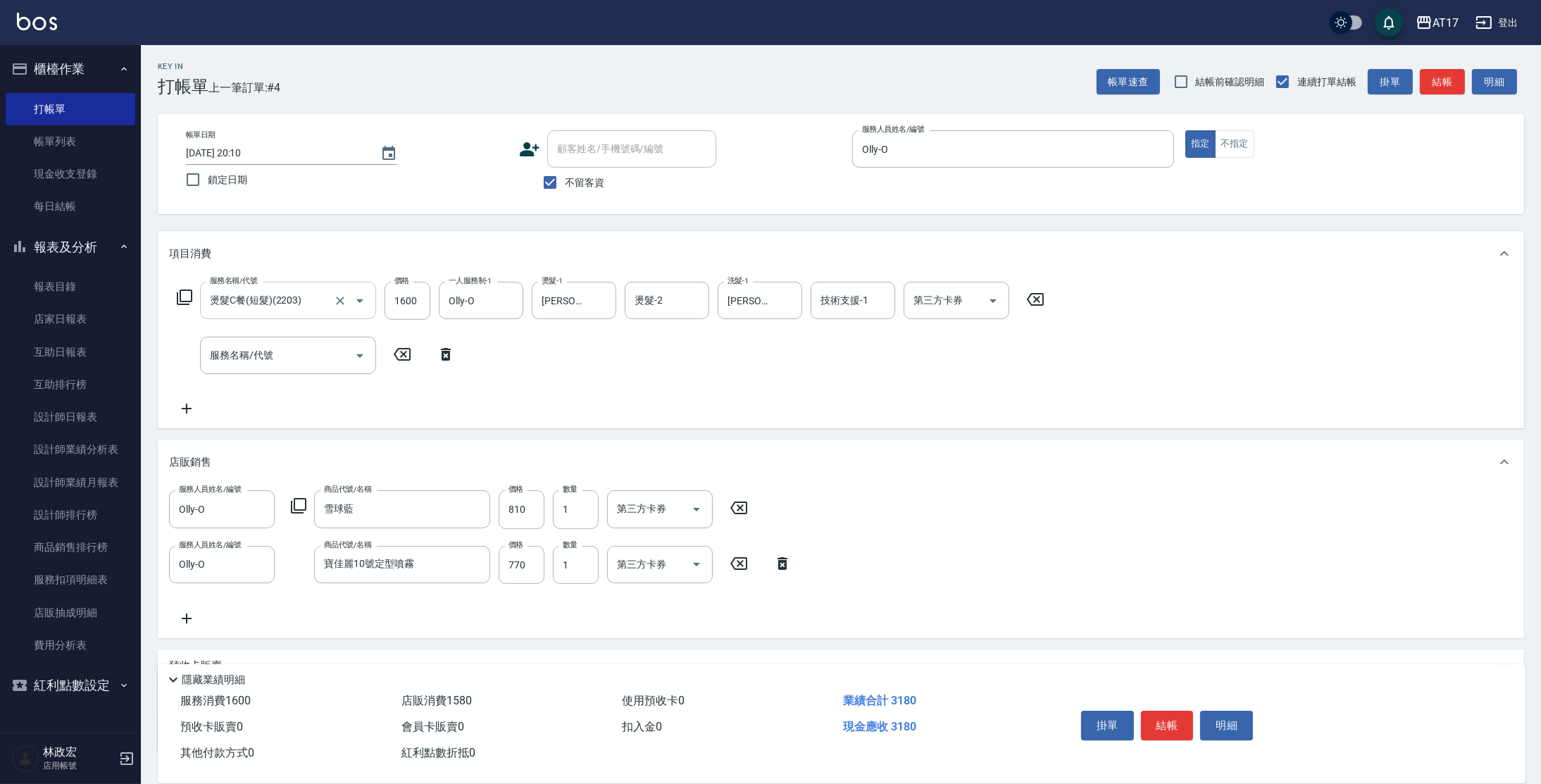
drag, startPoint x: 537, startPoint y: 561, endPoint x: 548, endPoint y: 558, distance: 11.4
click at [539, 561] on input "770" at bounding box center [521, 565] width 46 height 38
type input "693"
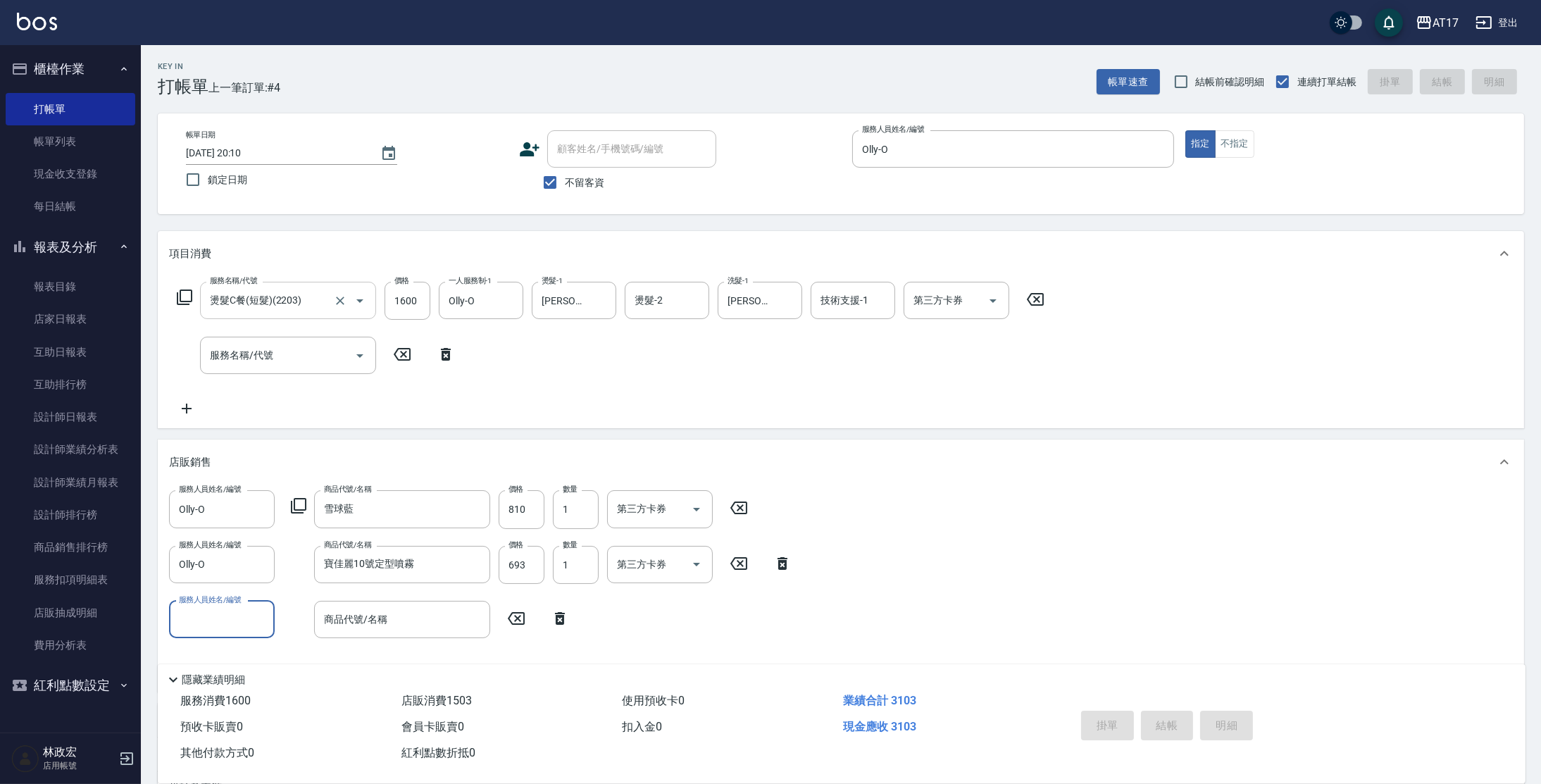
type input "[DATE] 20:12"
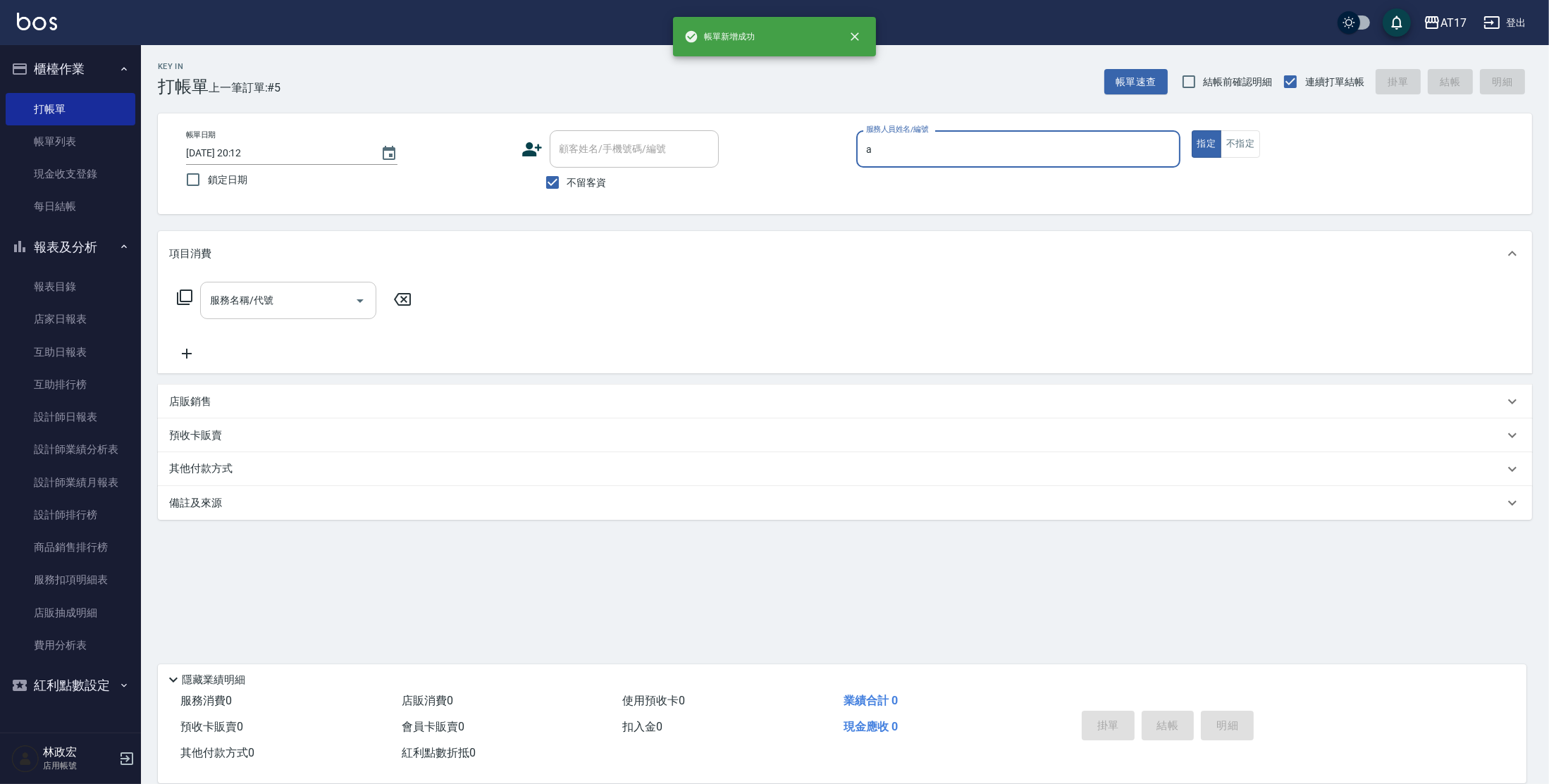
type input "Allie-A"
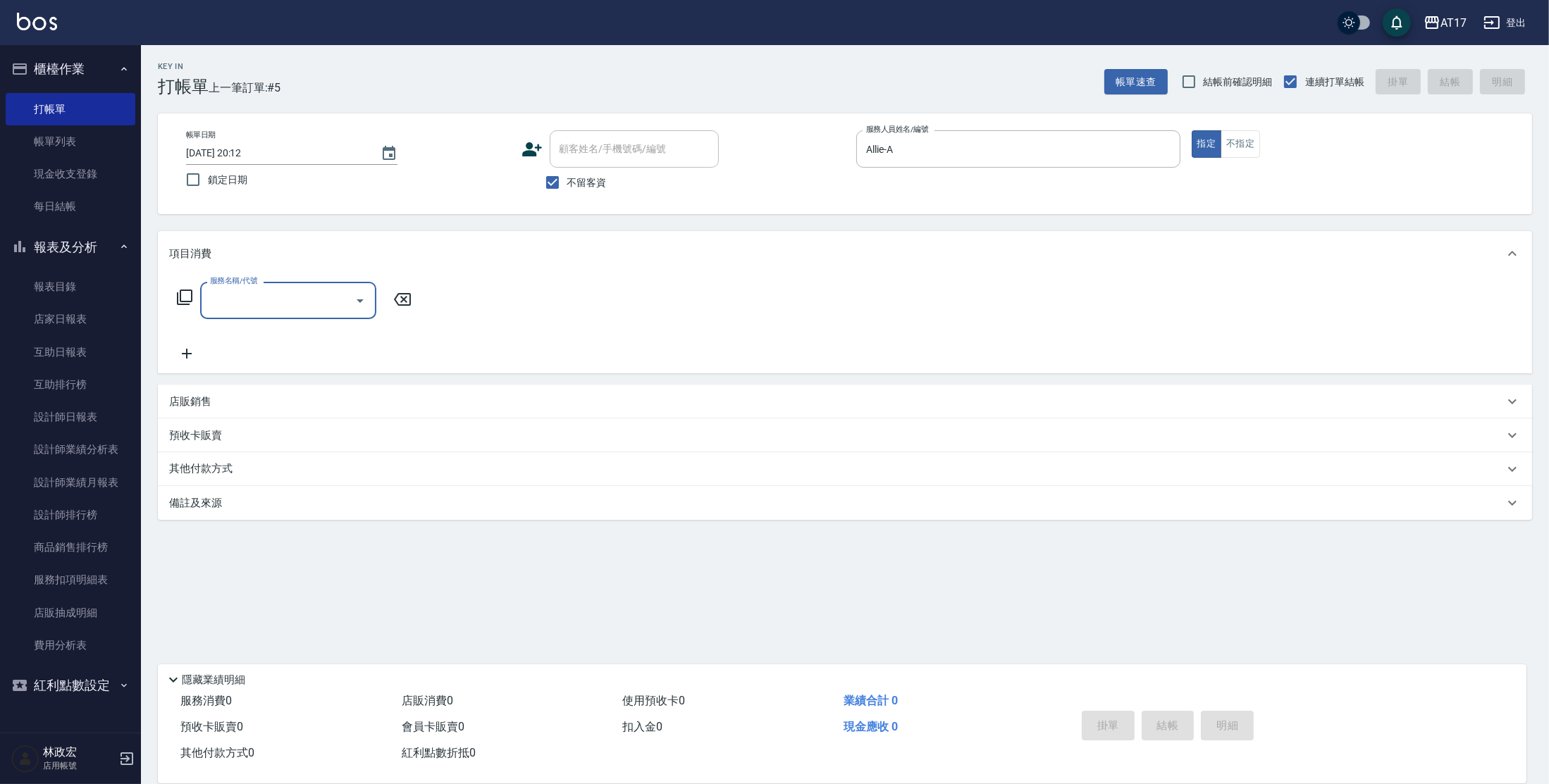
type input "0"
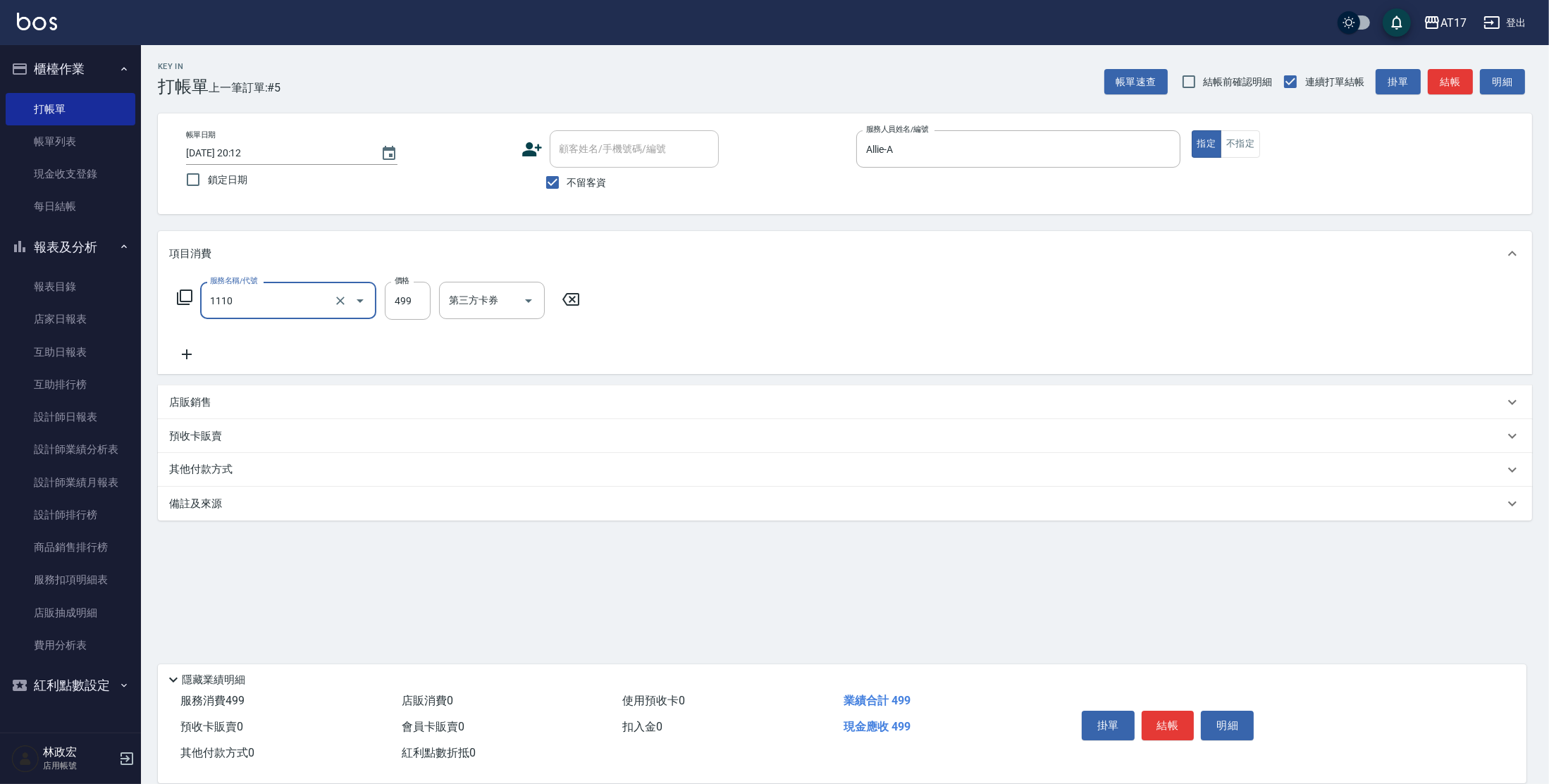
type input "接髮洗(1110)"
type input "500"
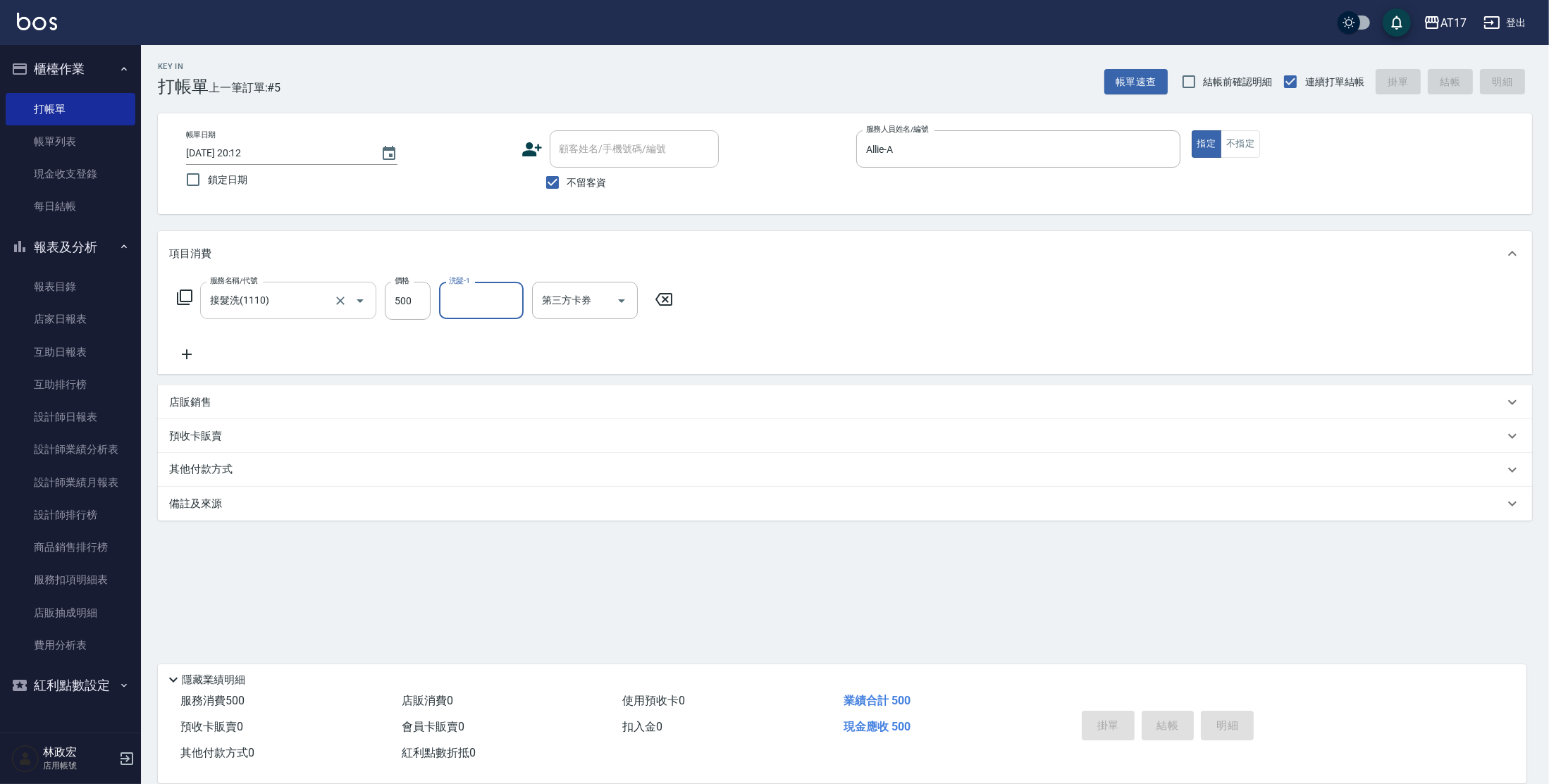
type input "[DATE] 20:13"
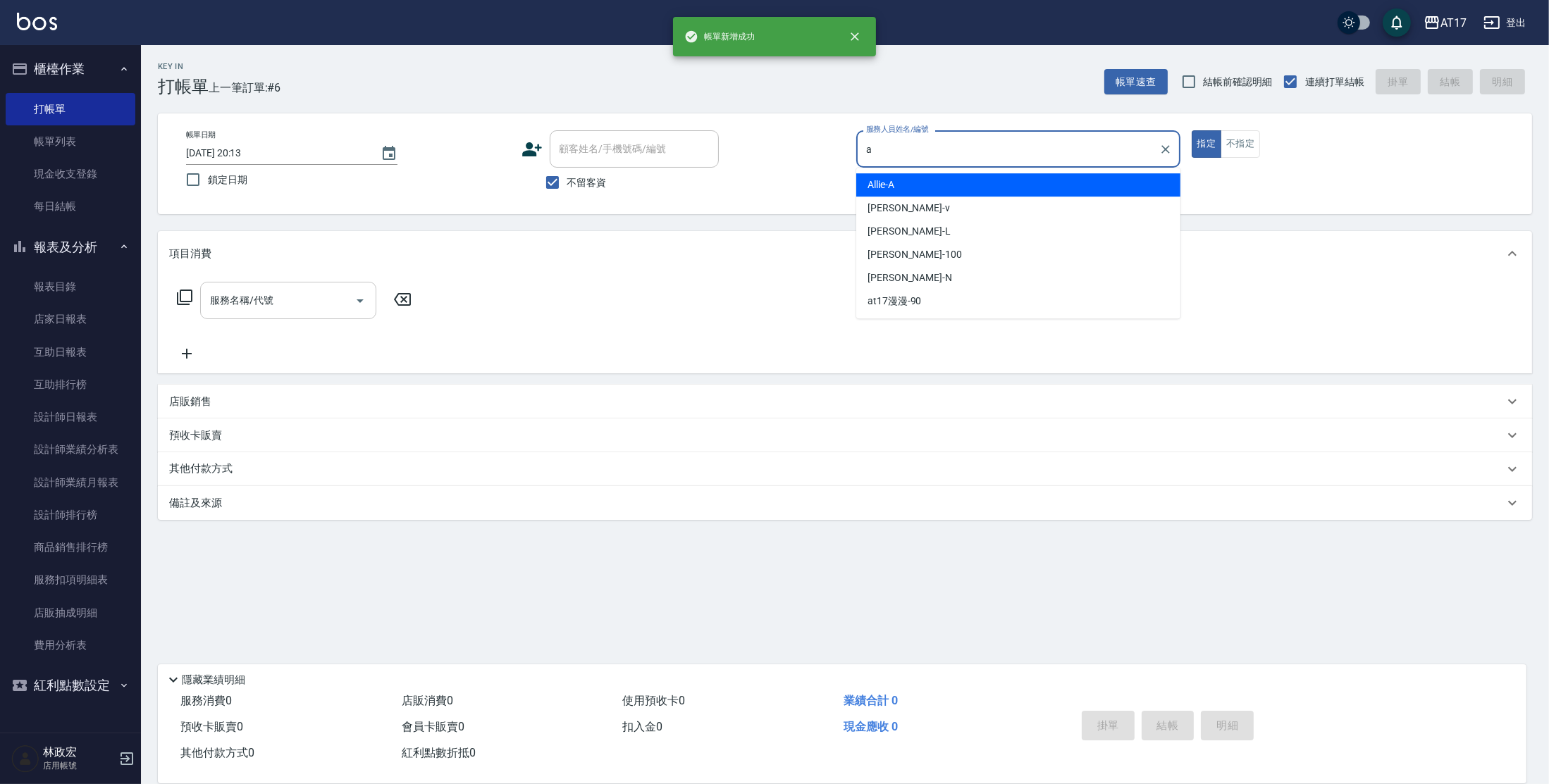
type input "Allie-A"
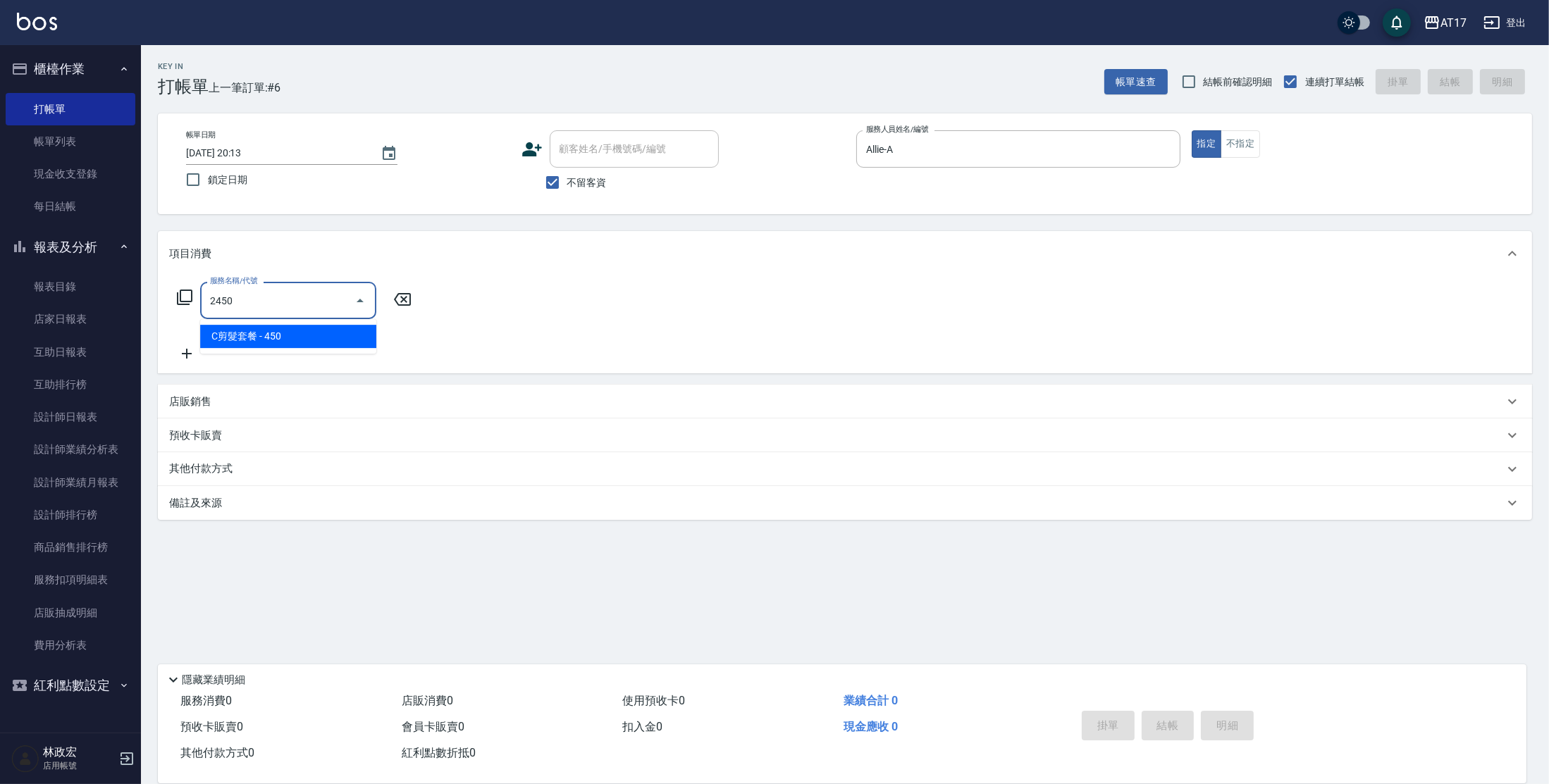
type input "C剪髮套餐(2450)"
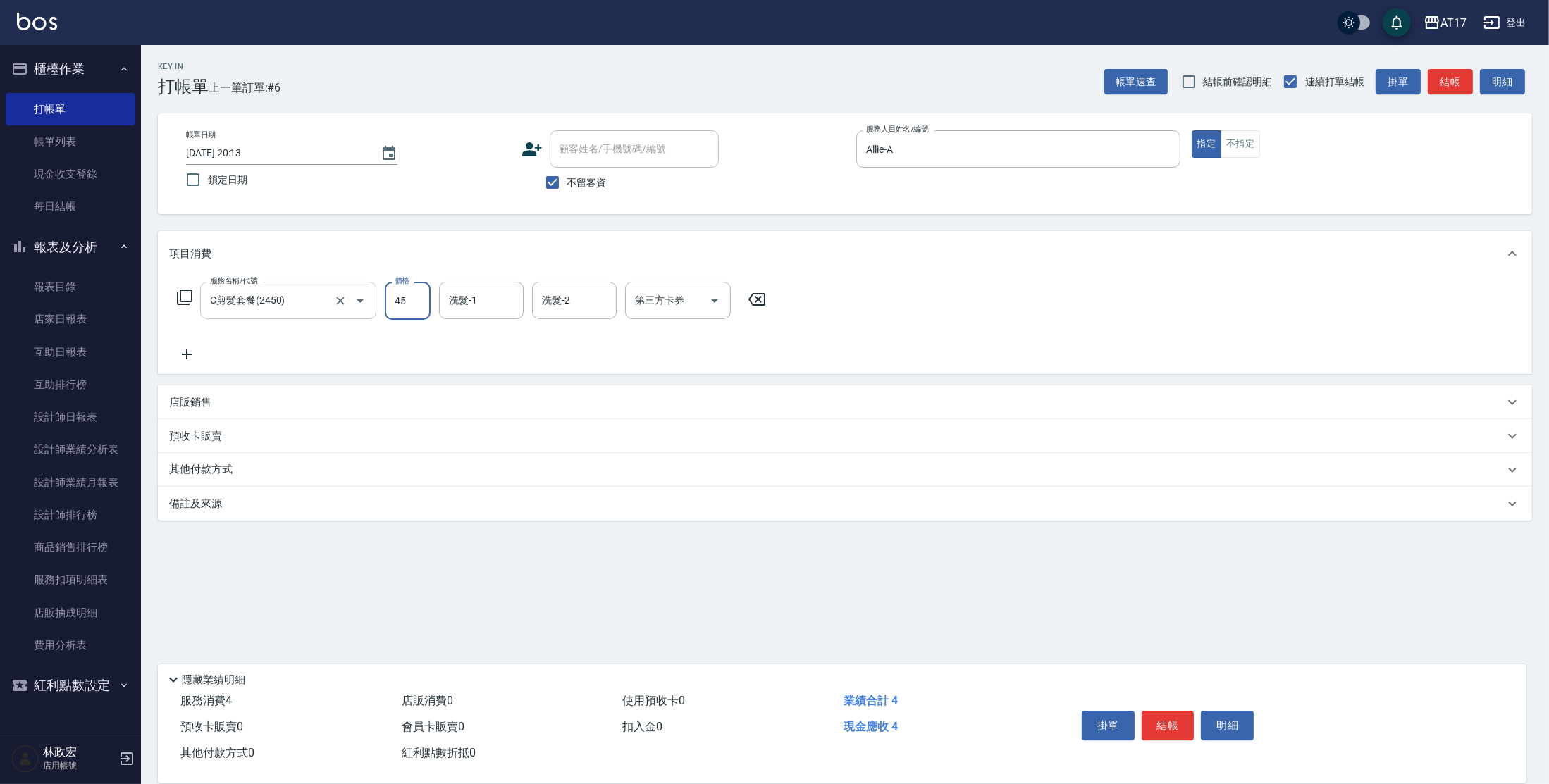
type input "450"
type input "[PERSON_NAME]-27"
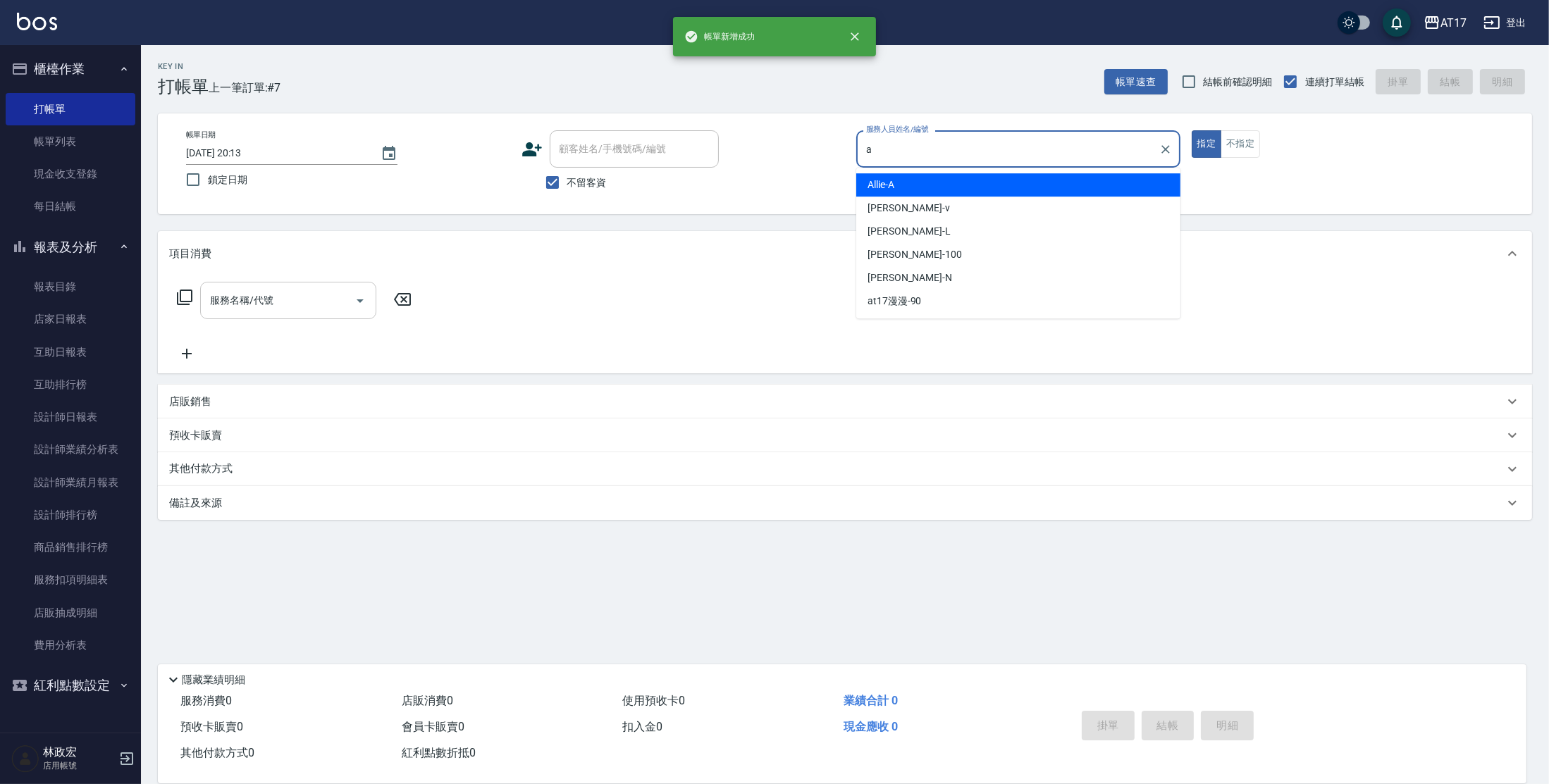
type input "Allie-A"
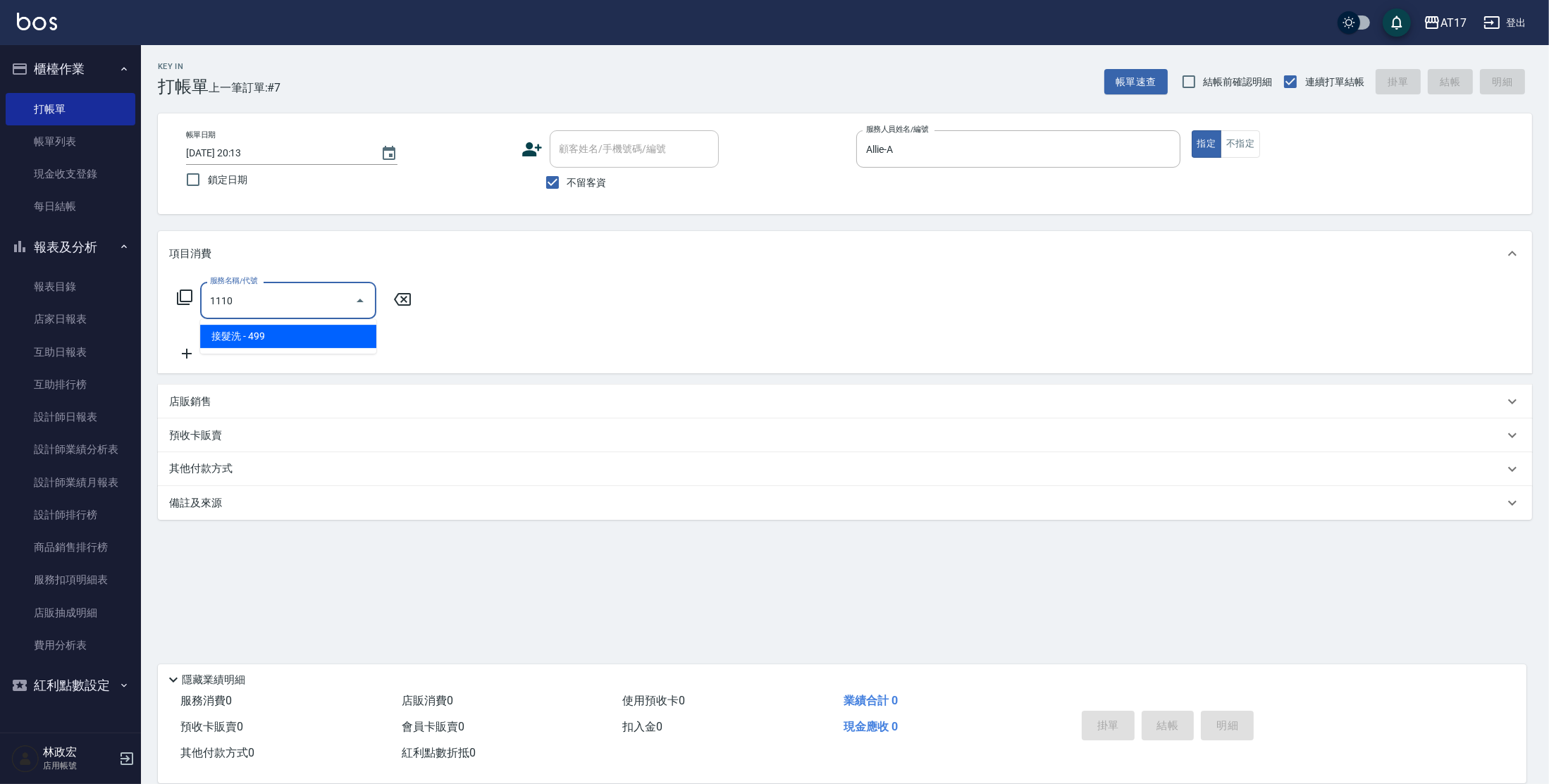
type input "接髮洗(1110)"
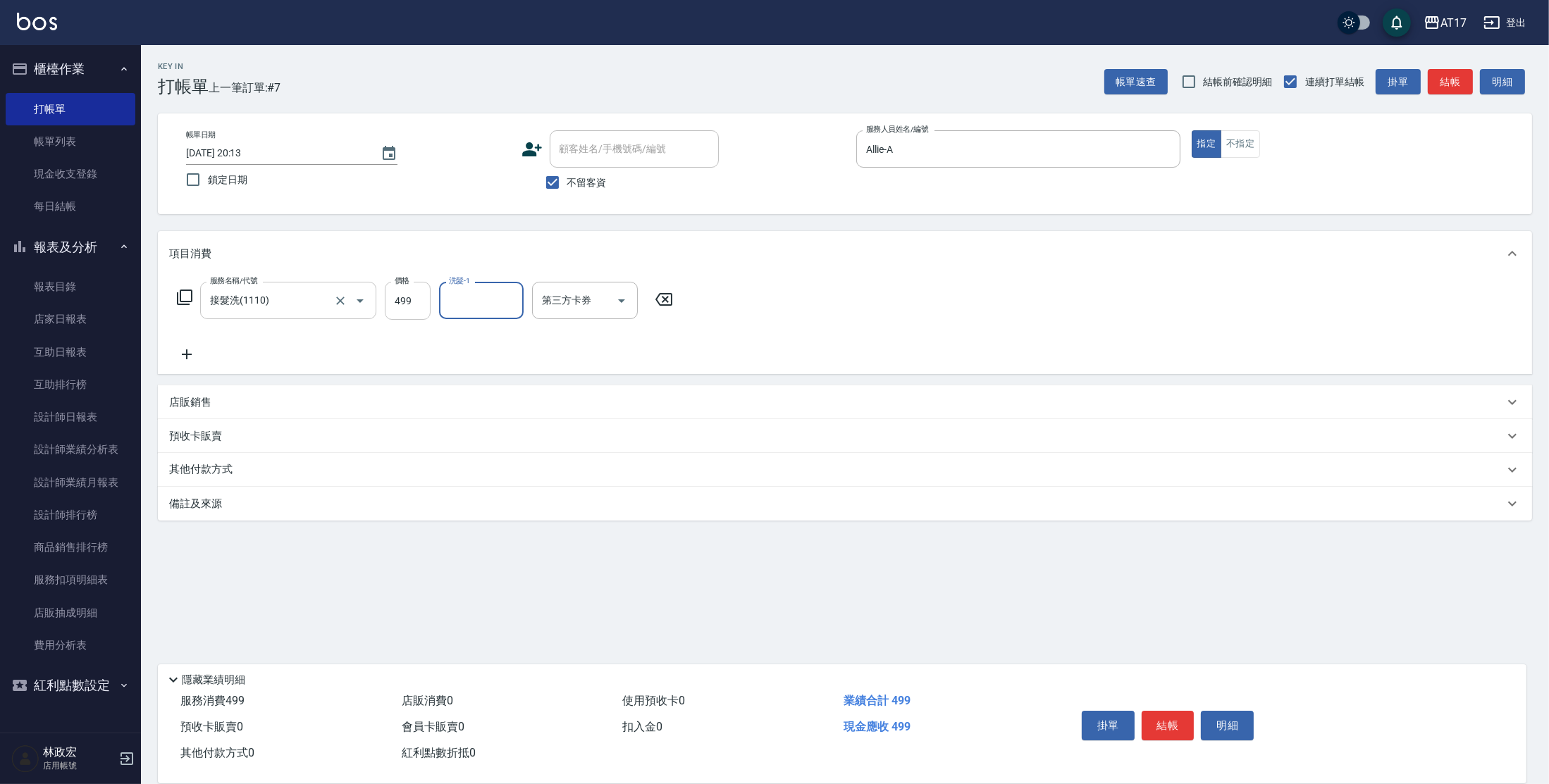
click at [401, 304] on input "499" at bounding box center [408, 301] width 46 height 38
type input "500"
type input "[PERSON_NAME]-22"
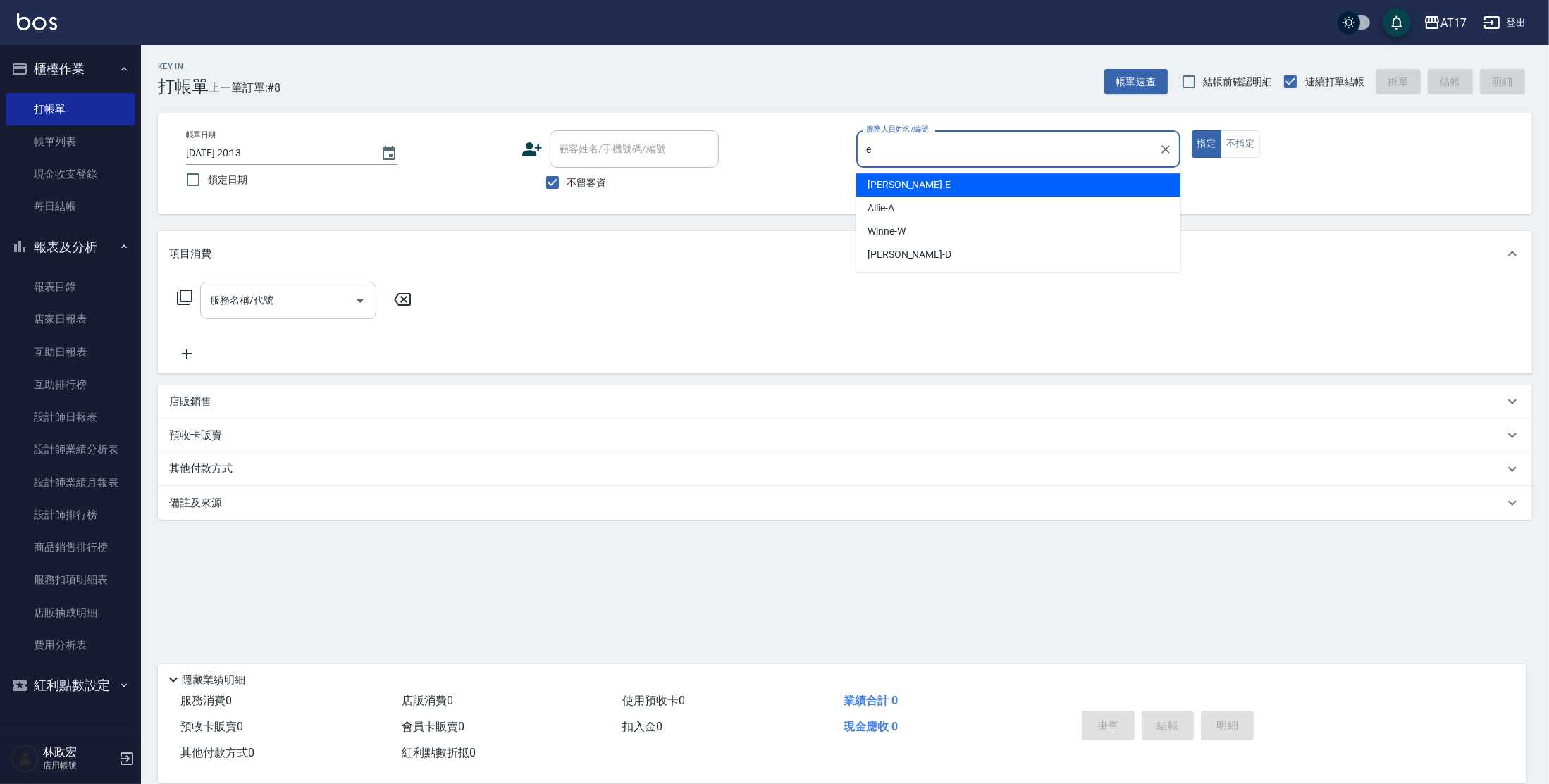
type input "[PERSON_NAME]-E"
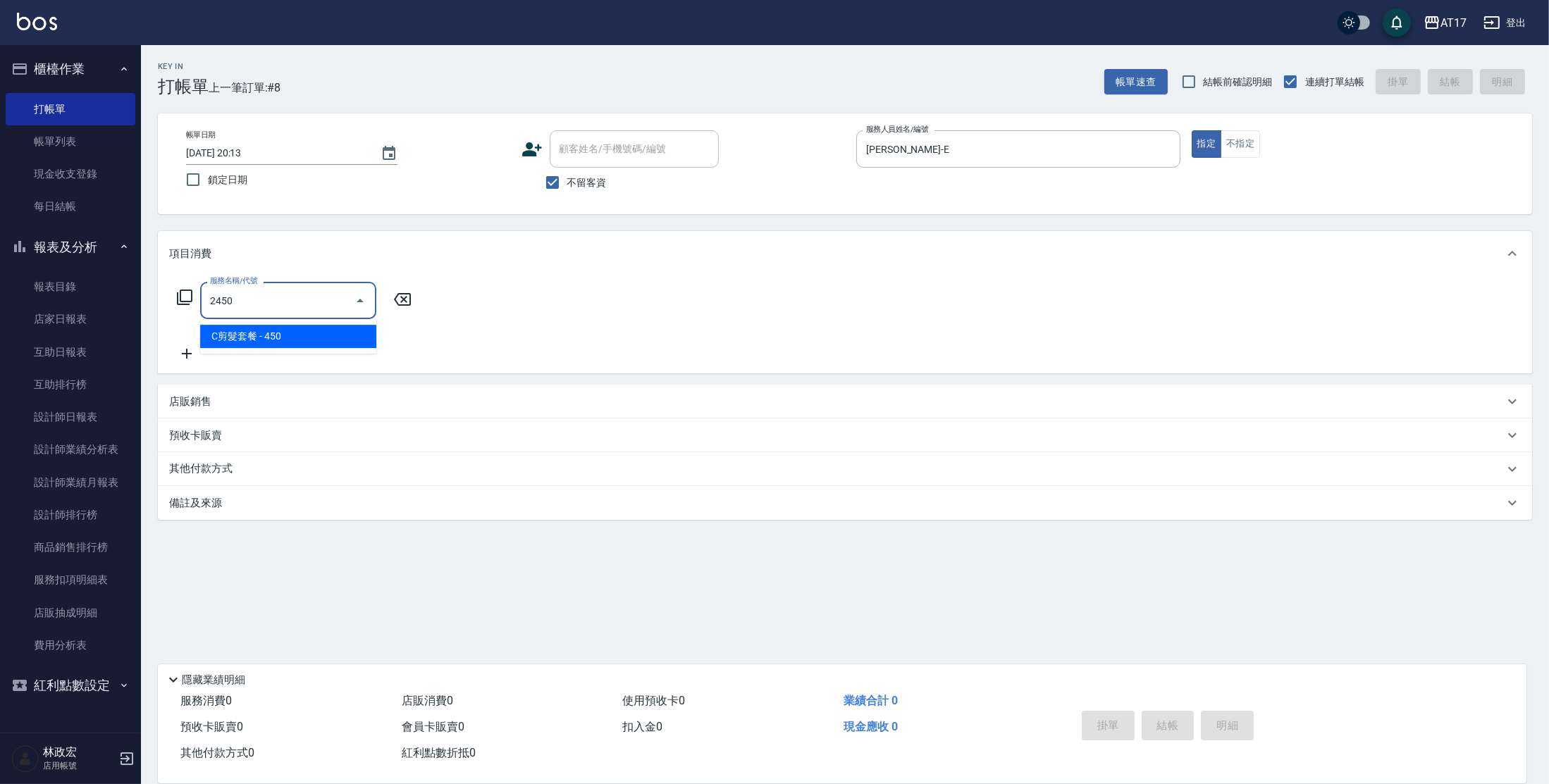
type input "C剪髮套餐(2450)"
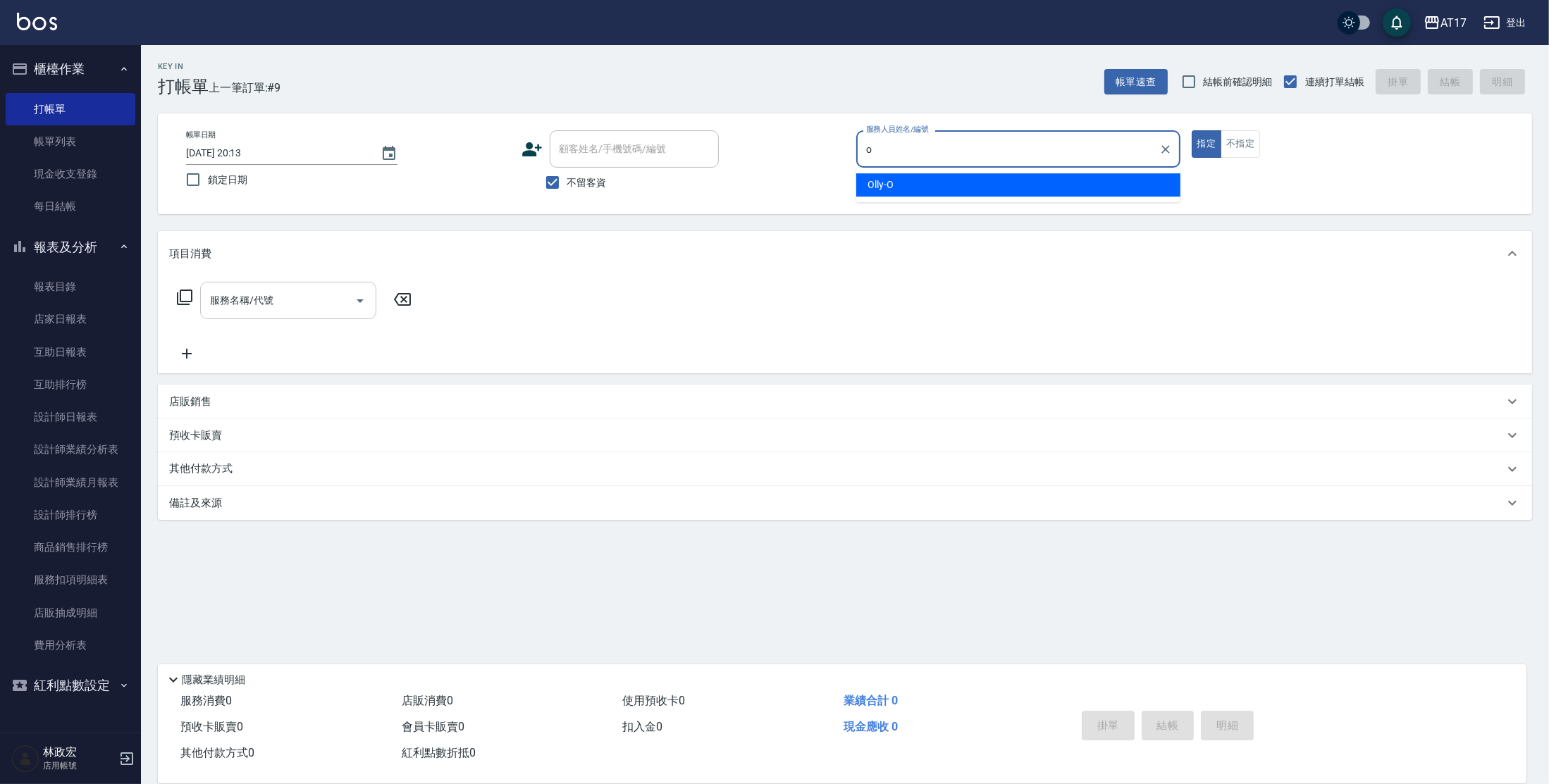
type input "Olly-O"
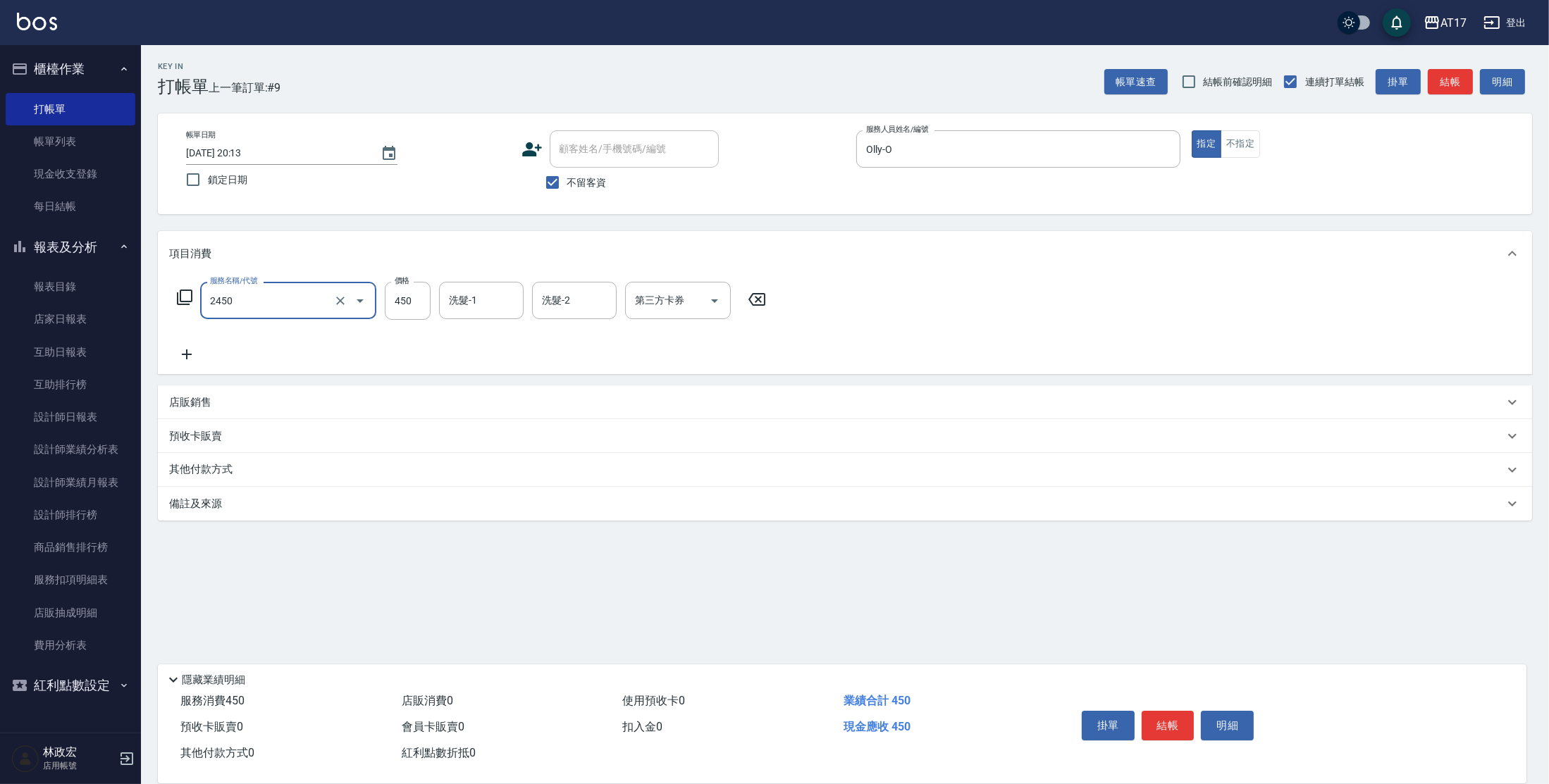
type input "C剪髮套餐(2450)"
type input "500"
type input "[PERSON_NAME]-55"
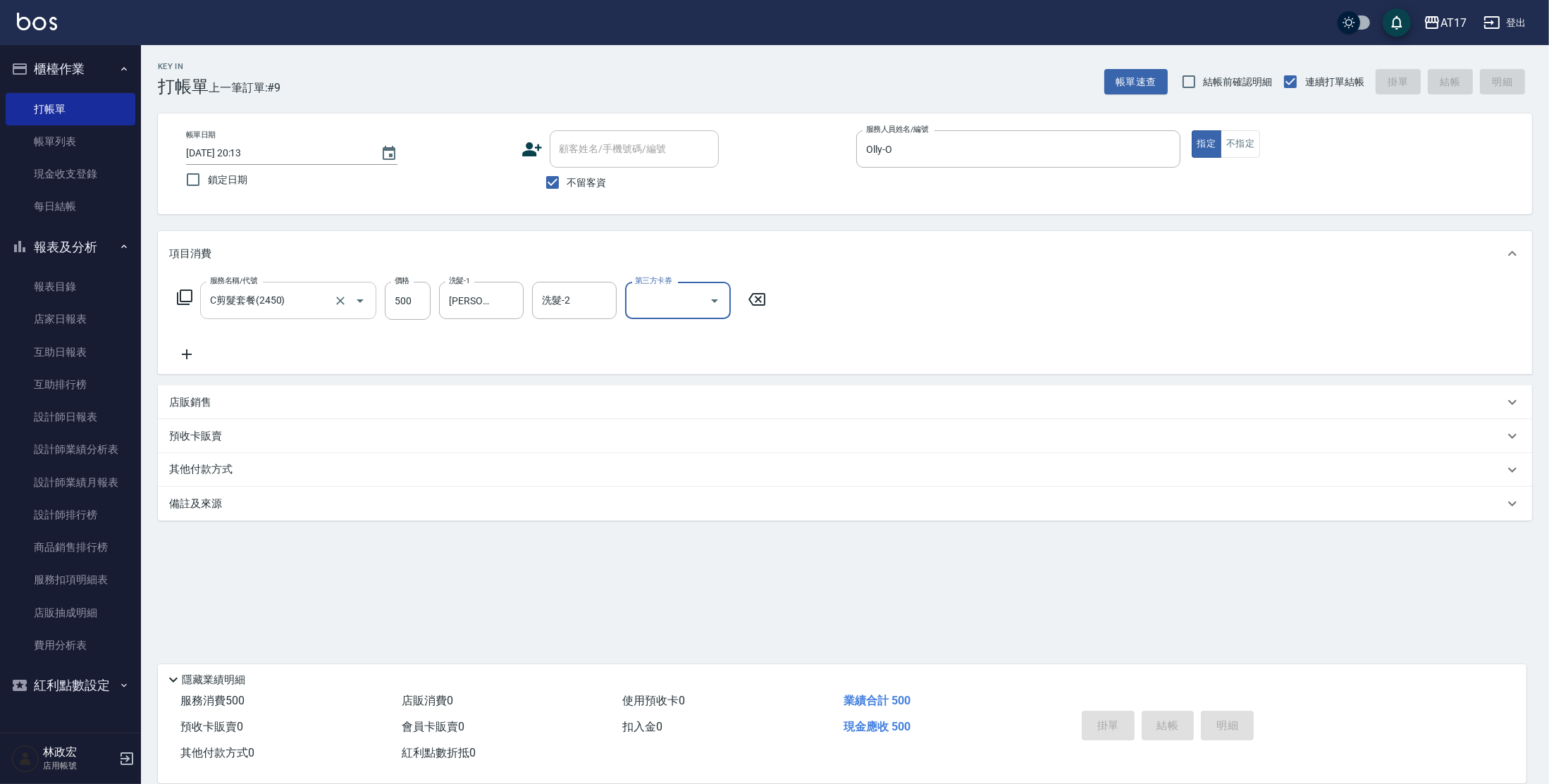
type input "[DATE] 20:14"
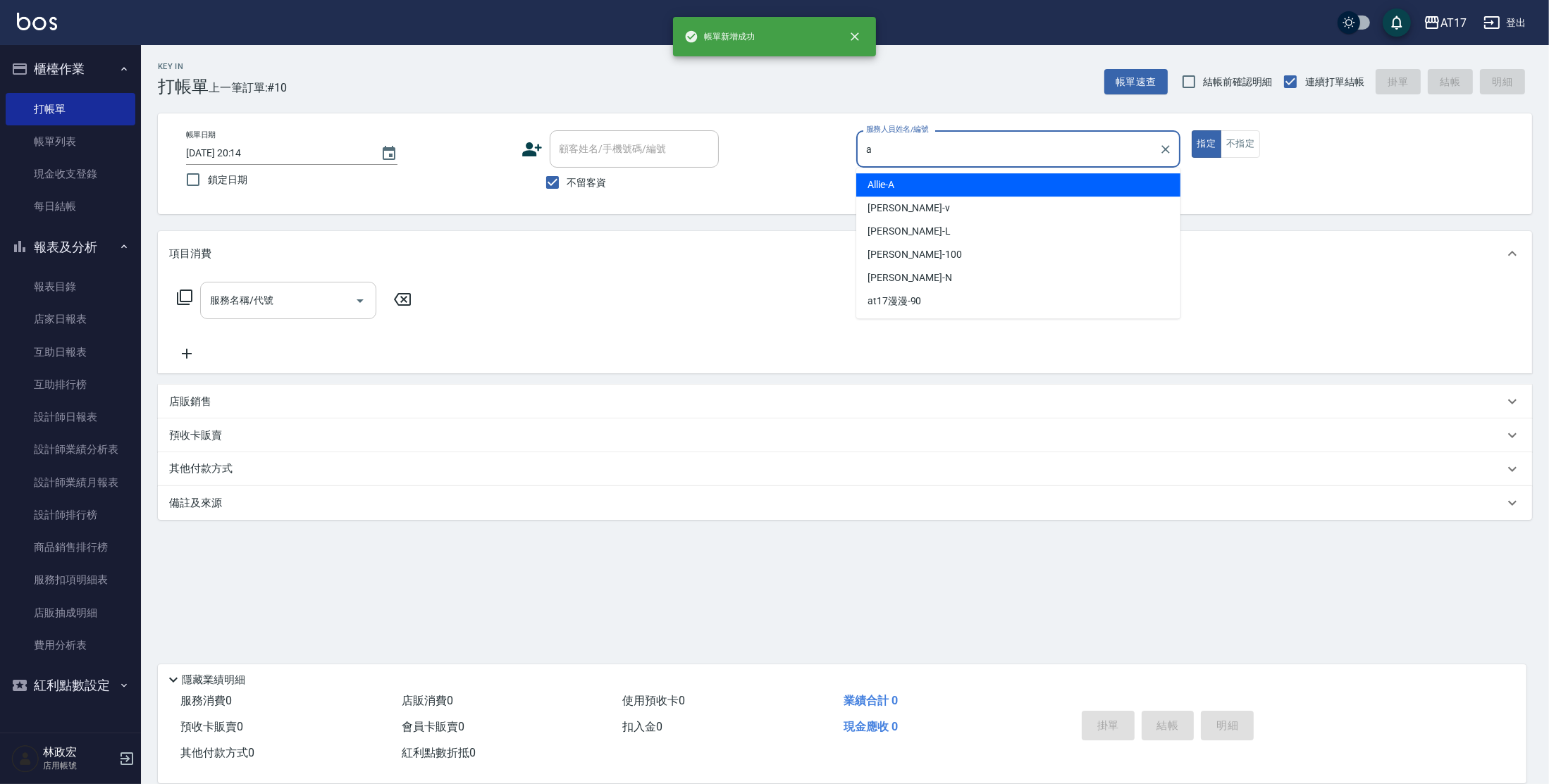
type input "Allie-A"
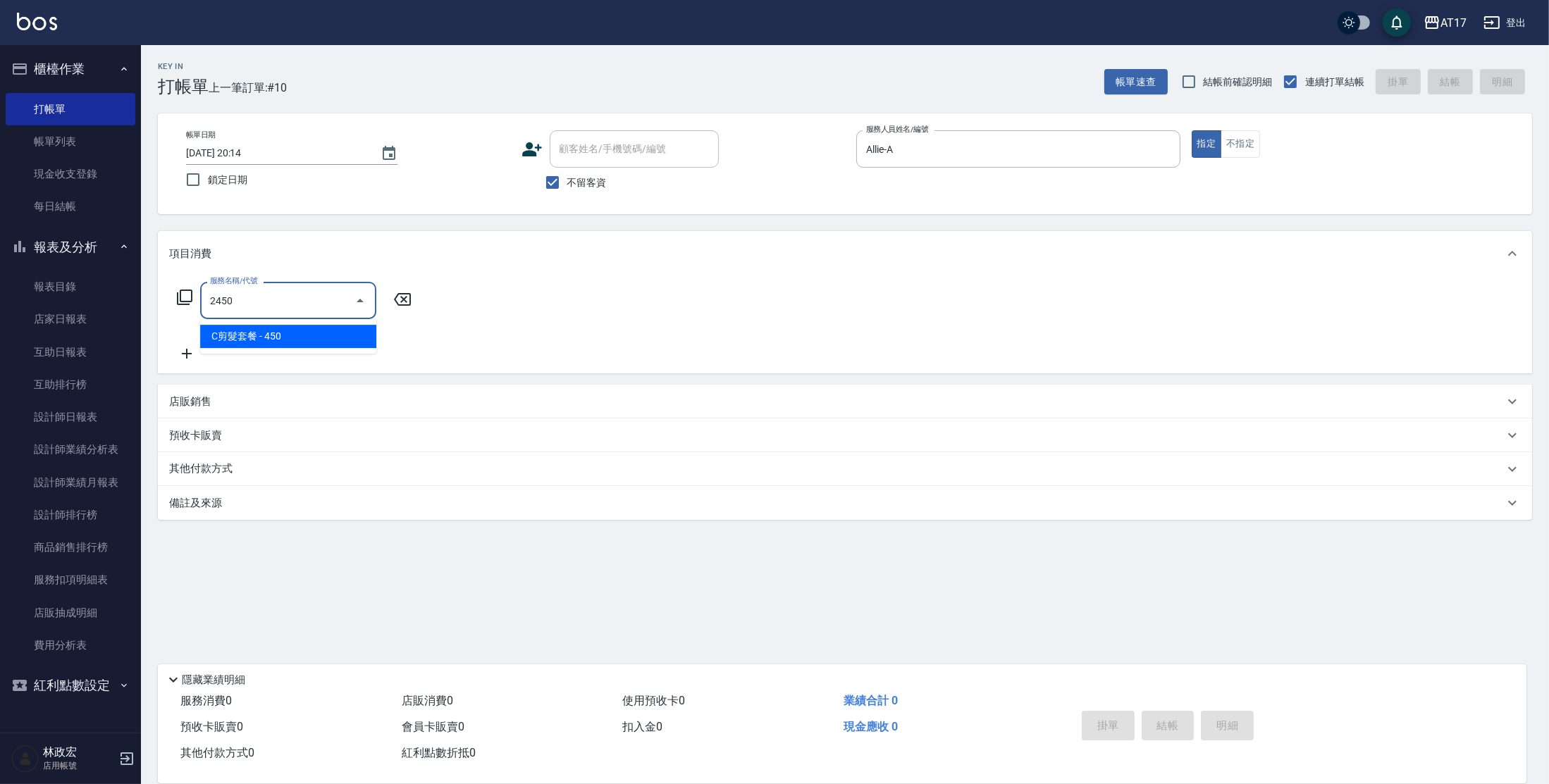
type input "C剪髮套餐(2450)"
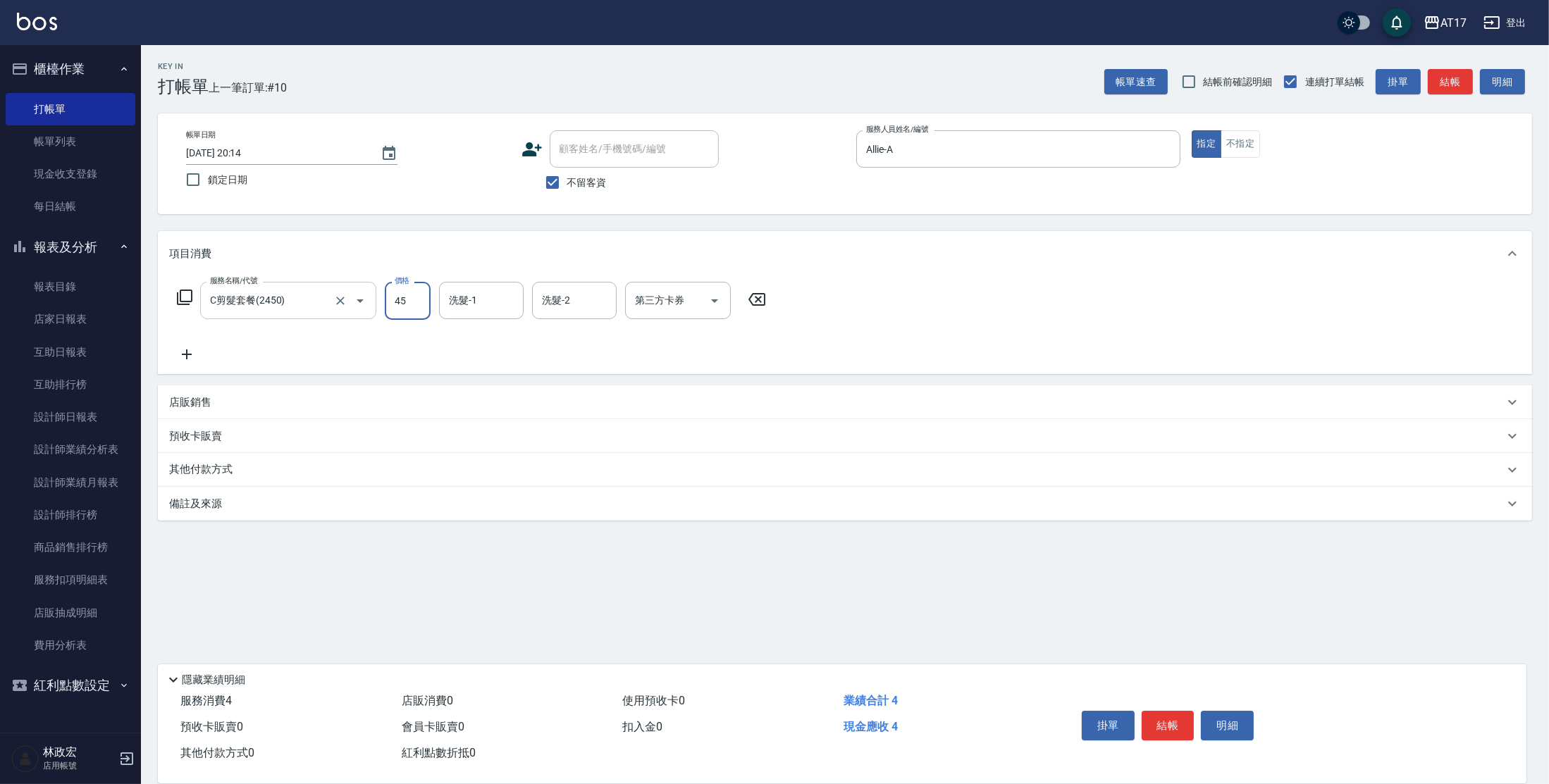
type input "450"
type input "[PERSON_NAME]-27"
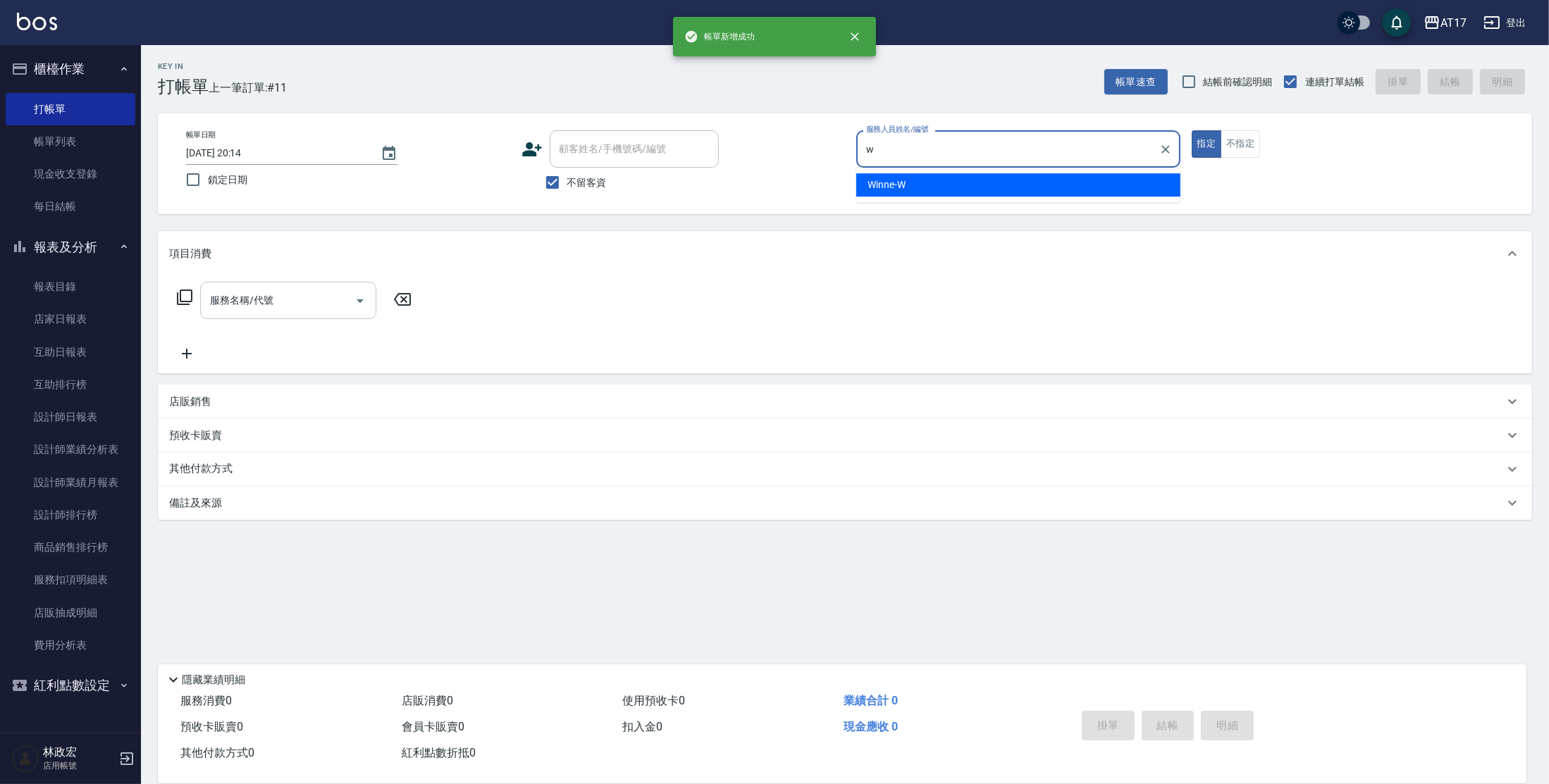
type input "Winne-W"
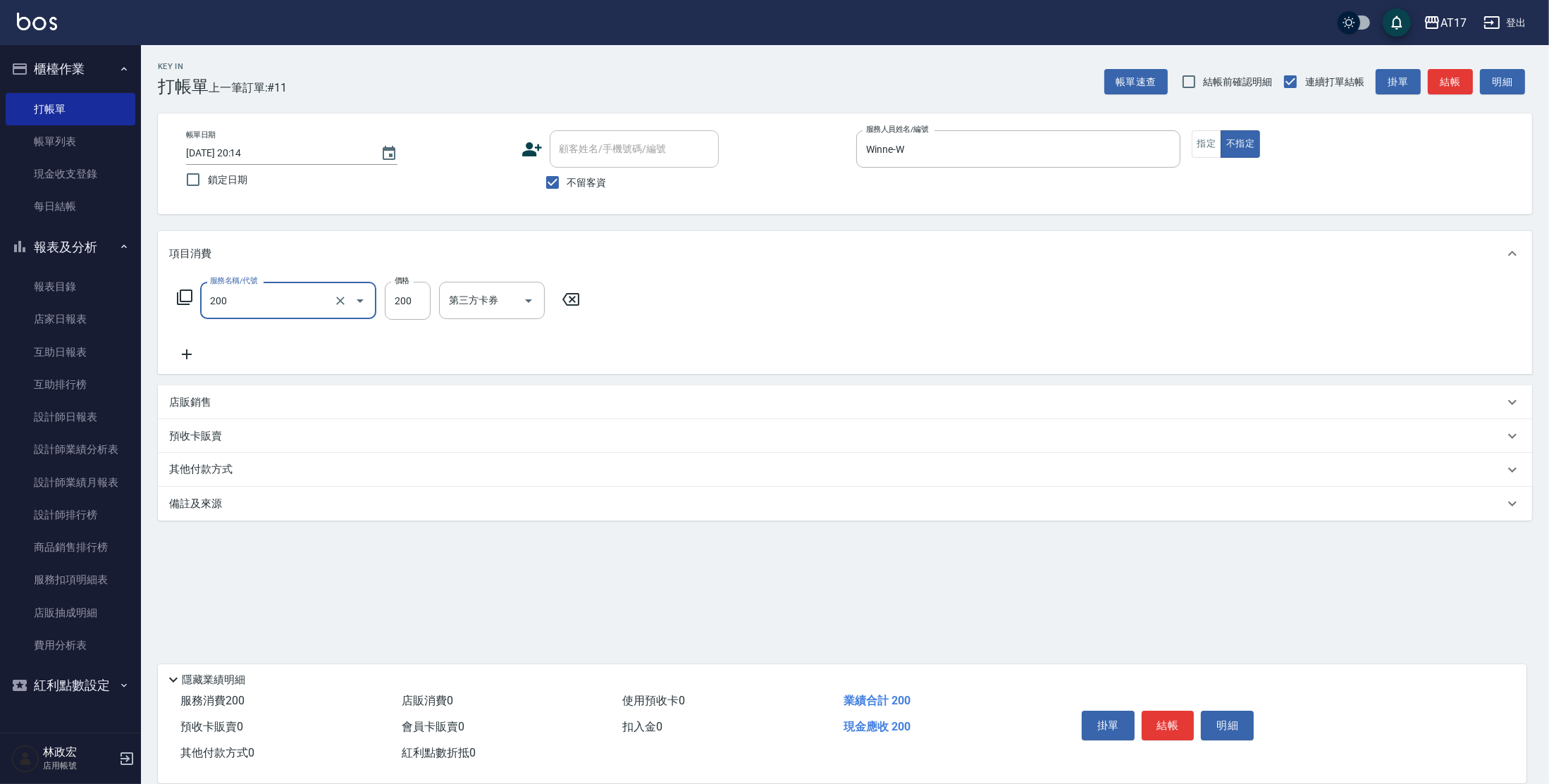
type input "剪髮(200)"
type input "199"
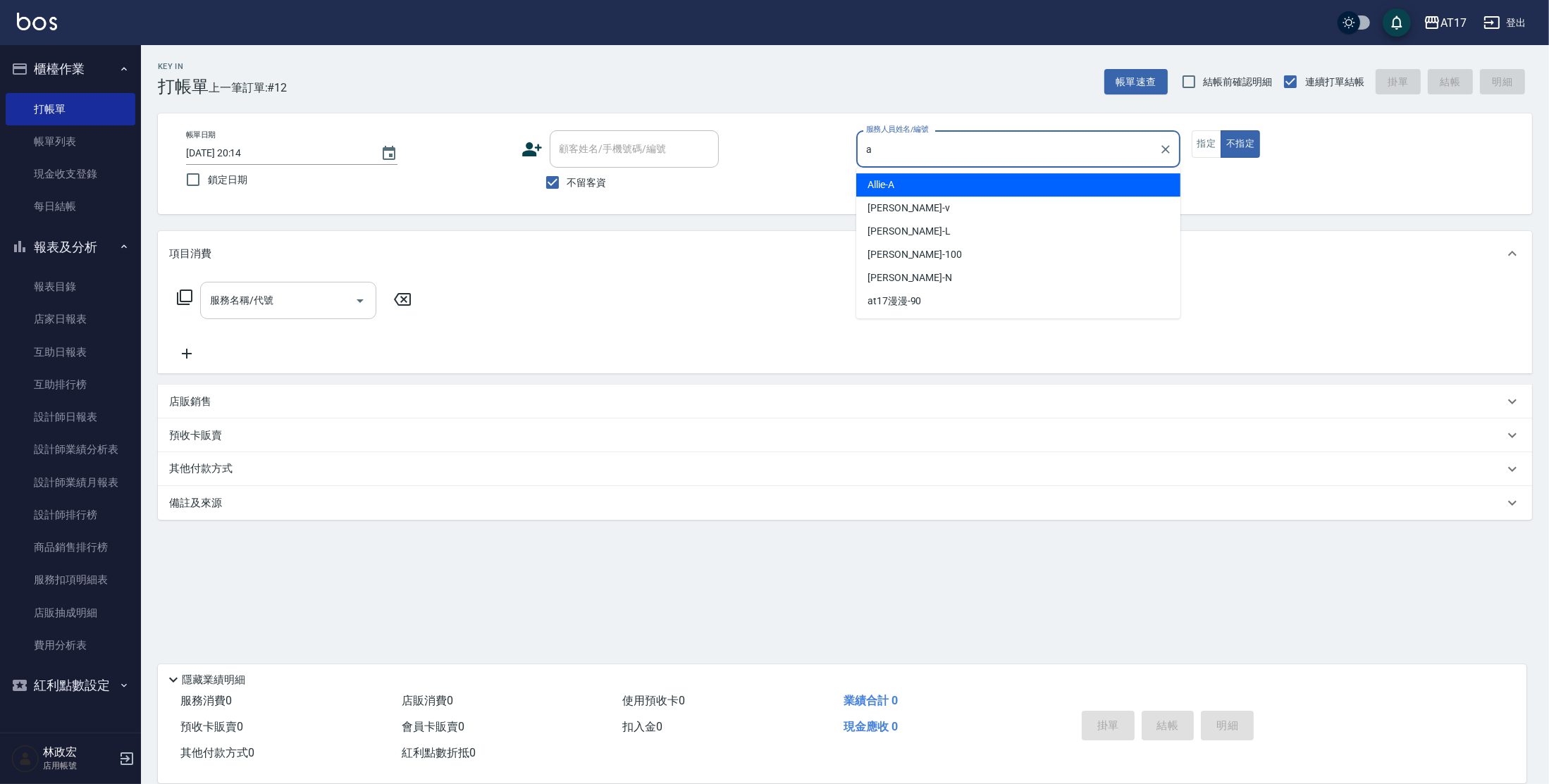
type input "Allie-A"
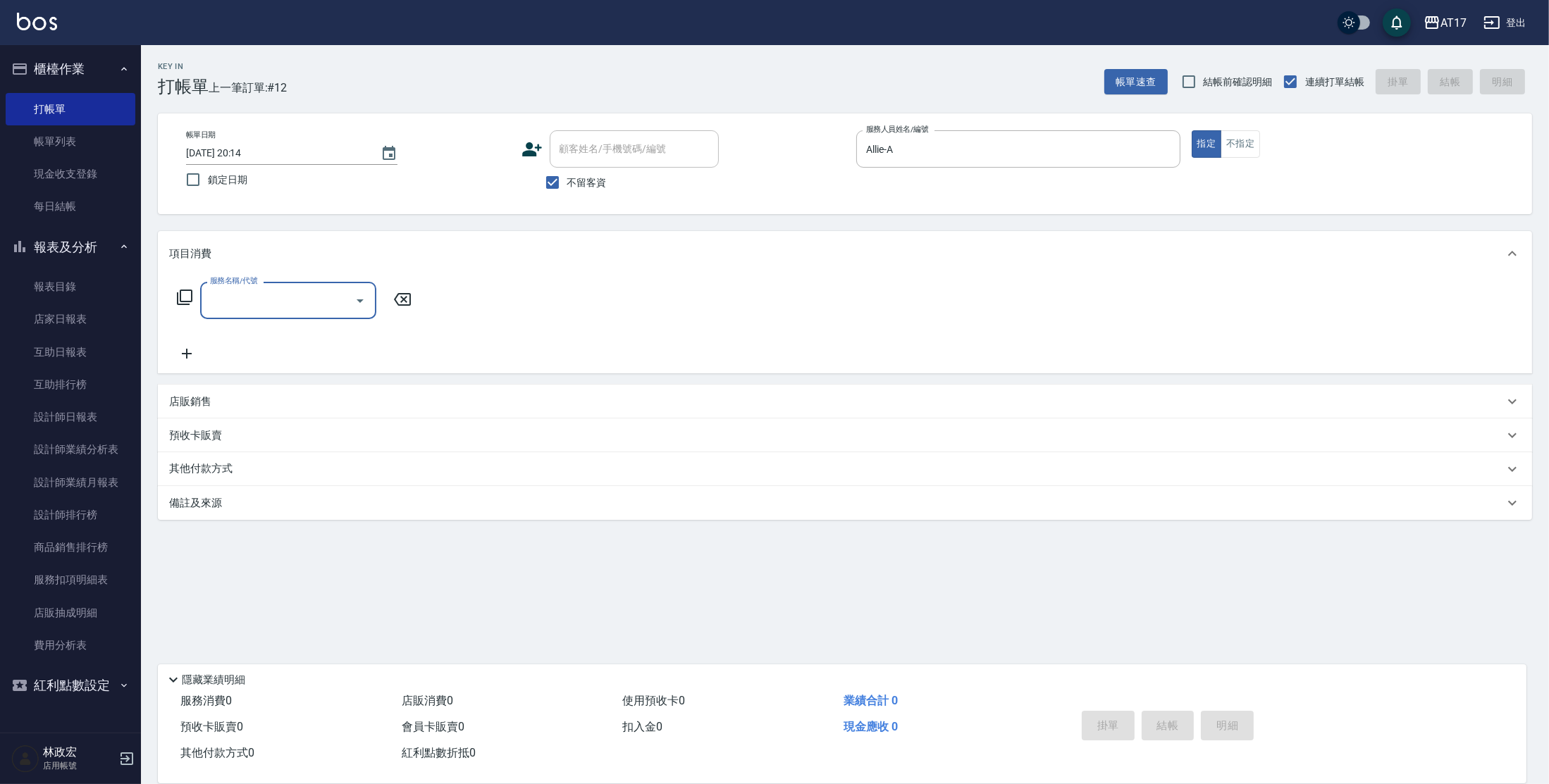
click at [192, 294] on icon at bounding box center [184, 296] width 15 height 15
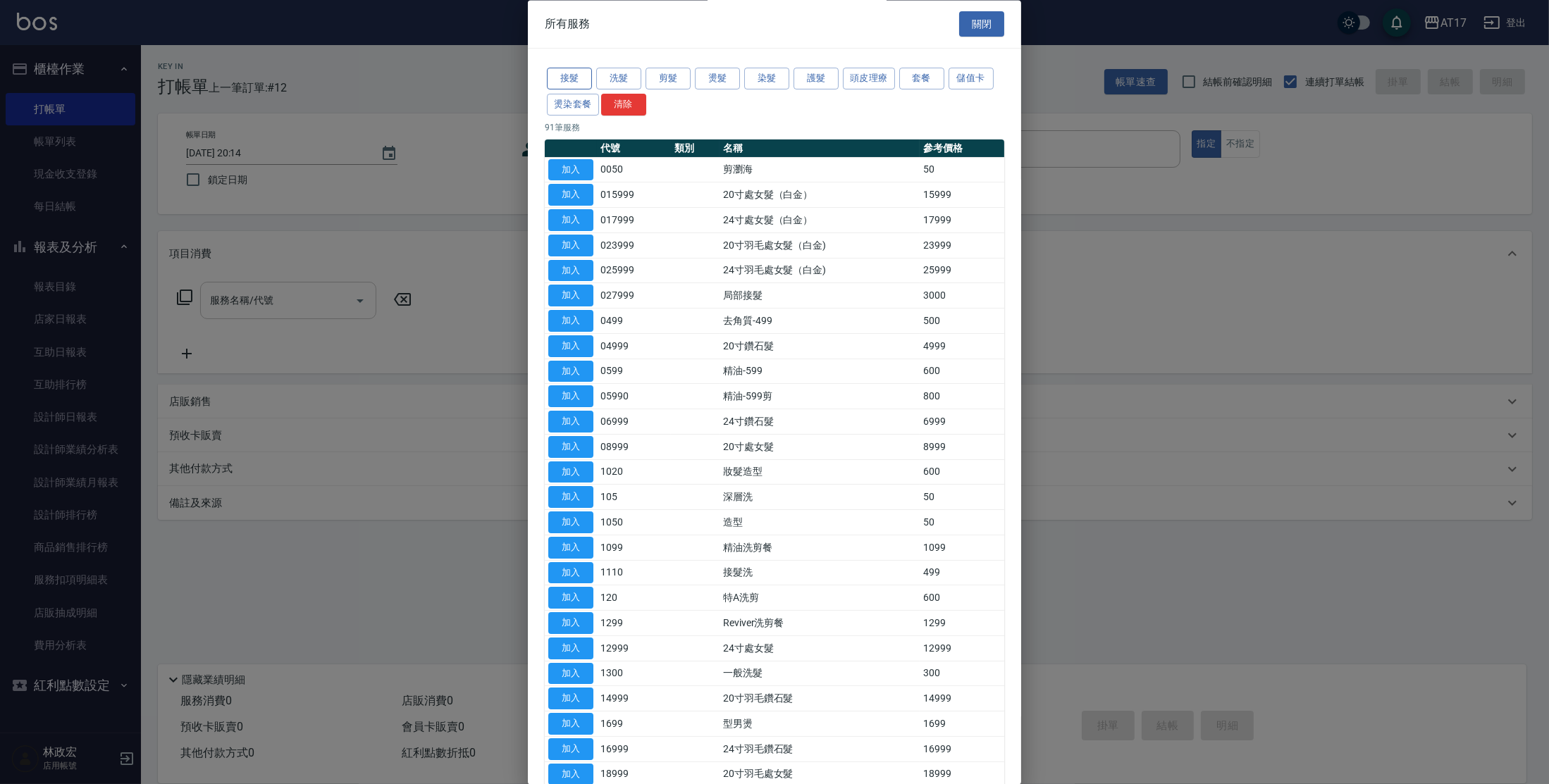
click at [580, 76] on button "接髮" at bounding box center [569, 79] width 45 height 22
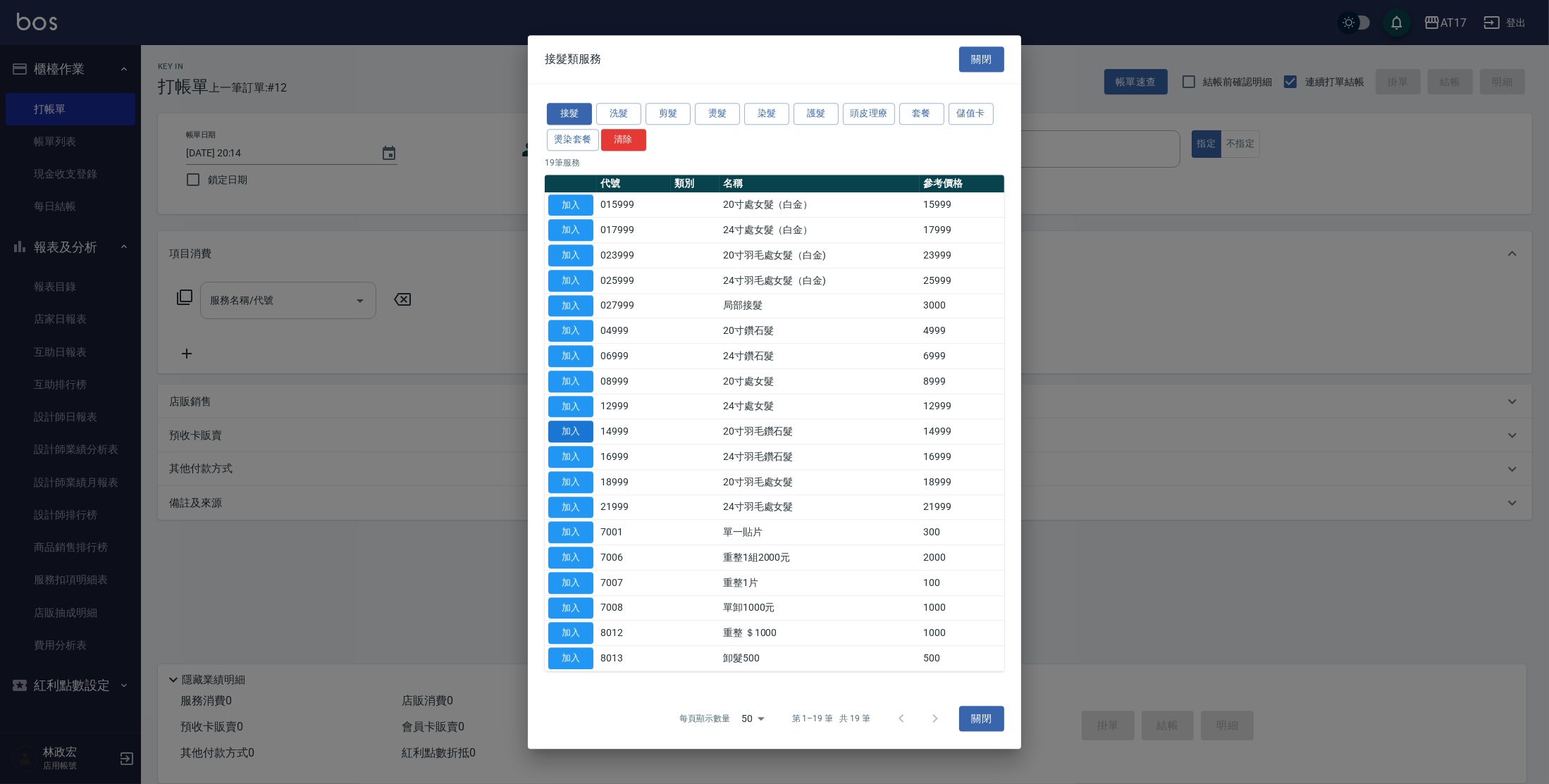
click at [577, 431] on button "加入" at bounding box center [571, 432] width 45 height 22
type input "20寸羽毛鑽石髮(14999)"
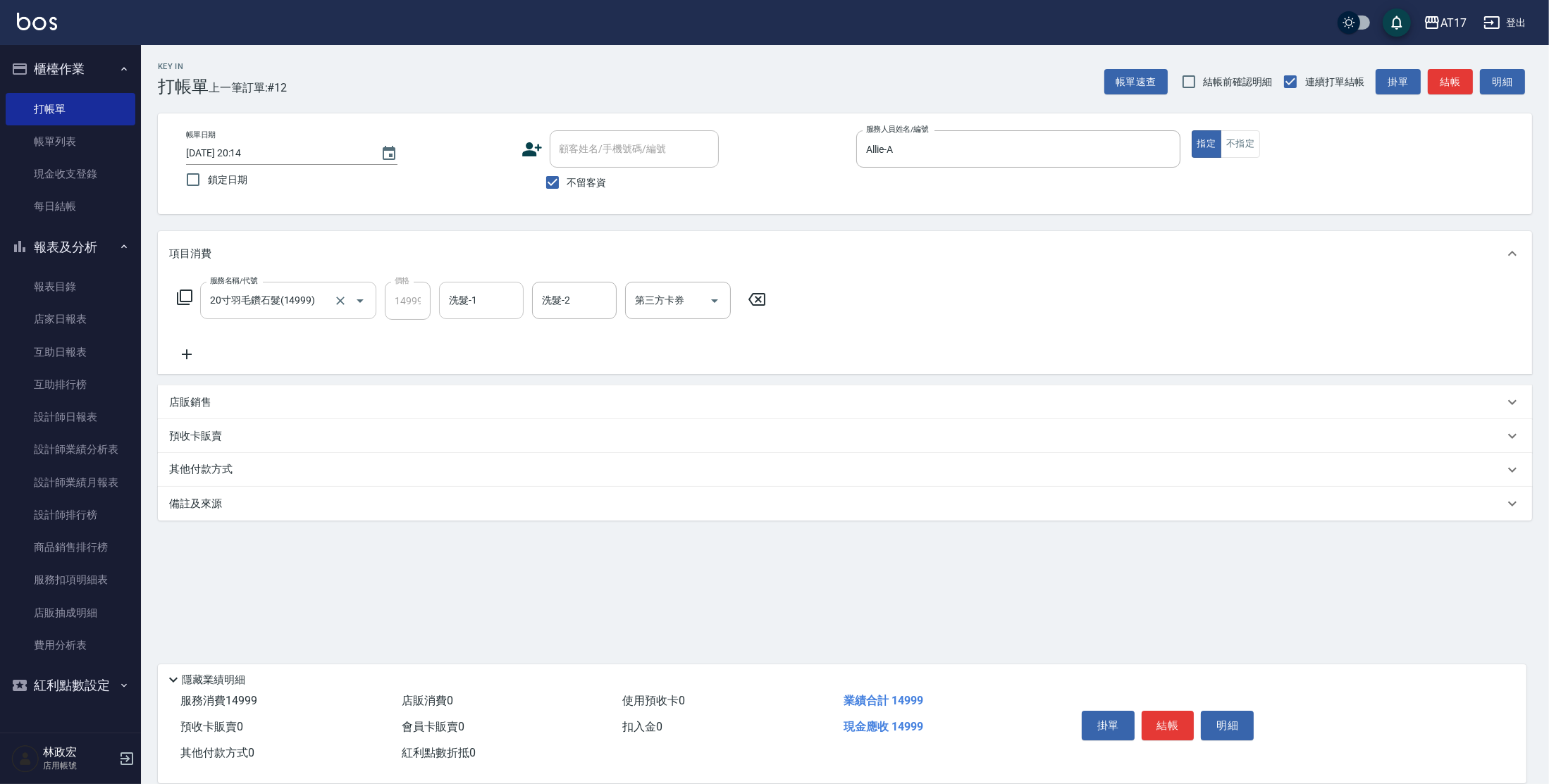
drag, startPoint x: 502, startPoint y: 305, endPoint x: 519, endPoint y: 294, distance: 20.2
click at [512, 296] on input "洗髮-1" at bounding box center [482, 300] width 72 height 24
type input "[PERSON_NAME]-27"
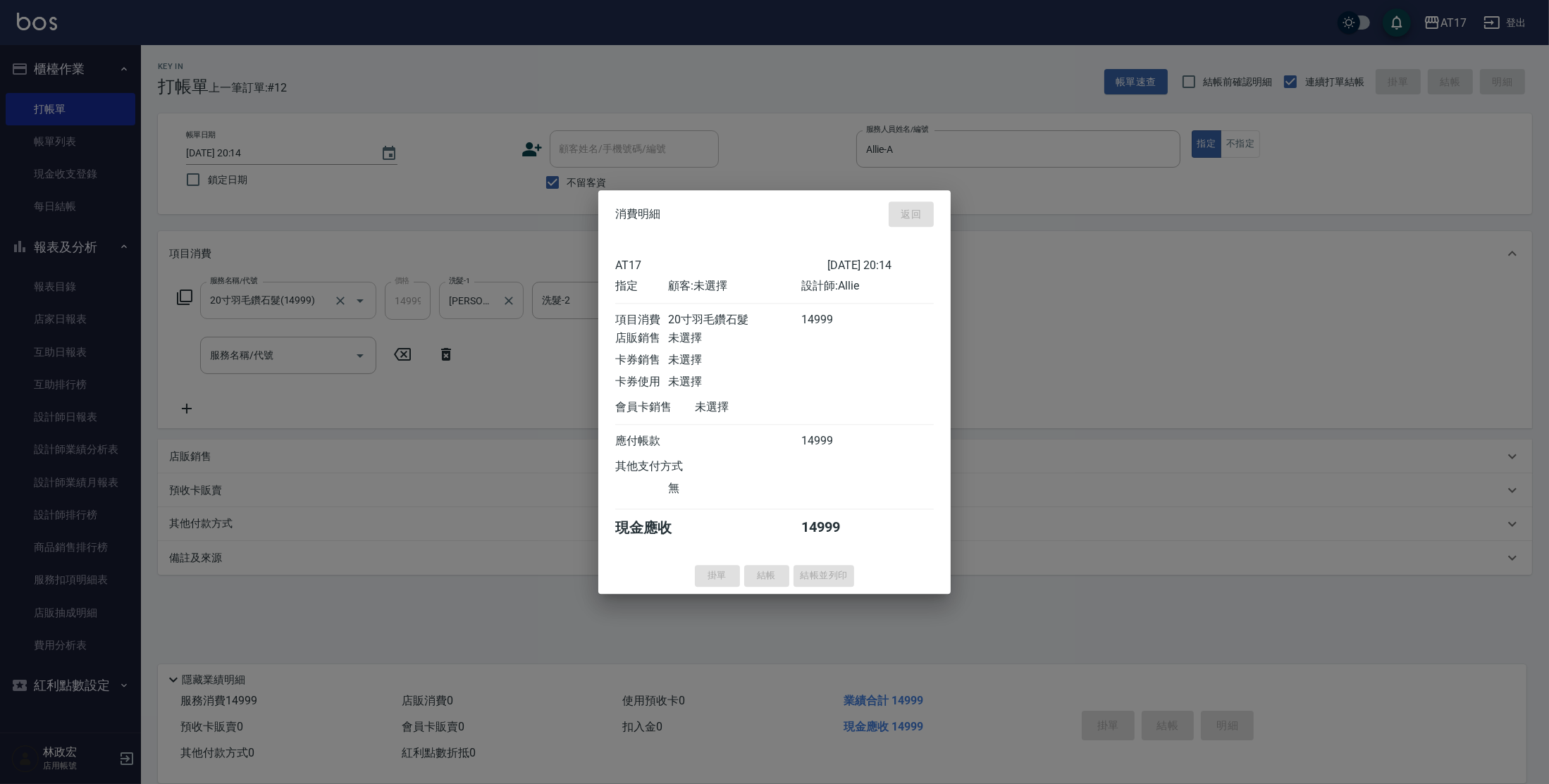
type input "[DATE] 20:15"
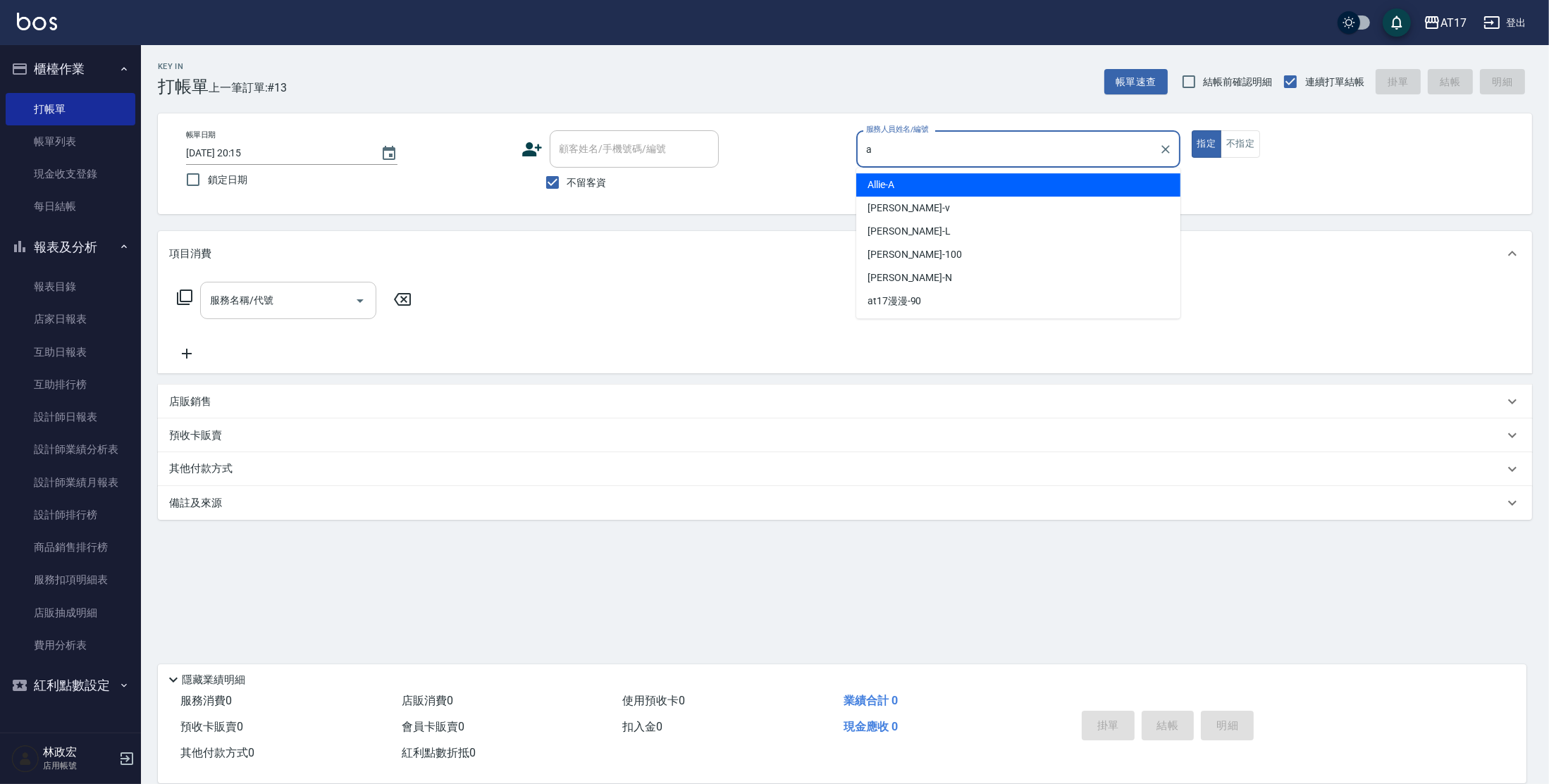
type input "Allie-A"
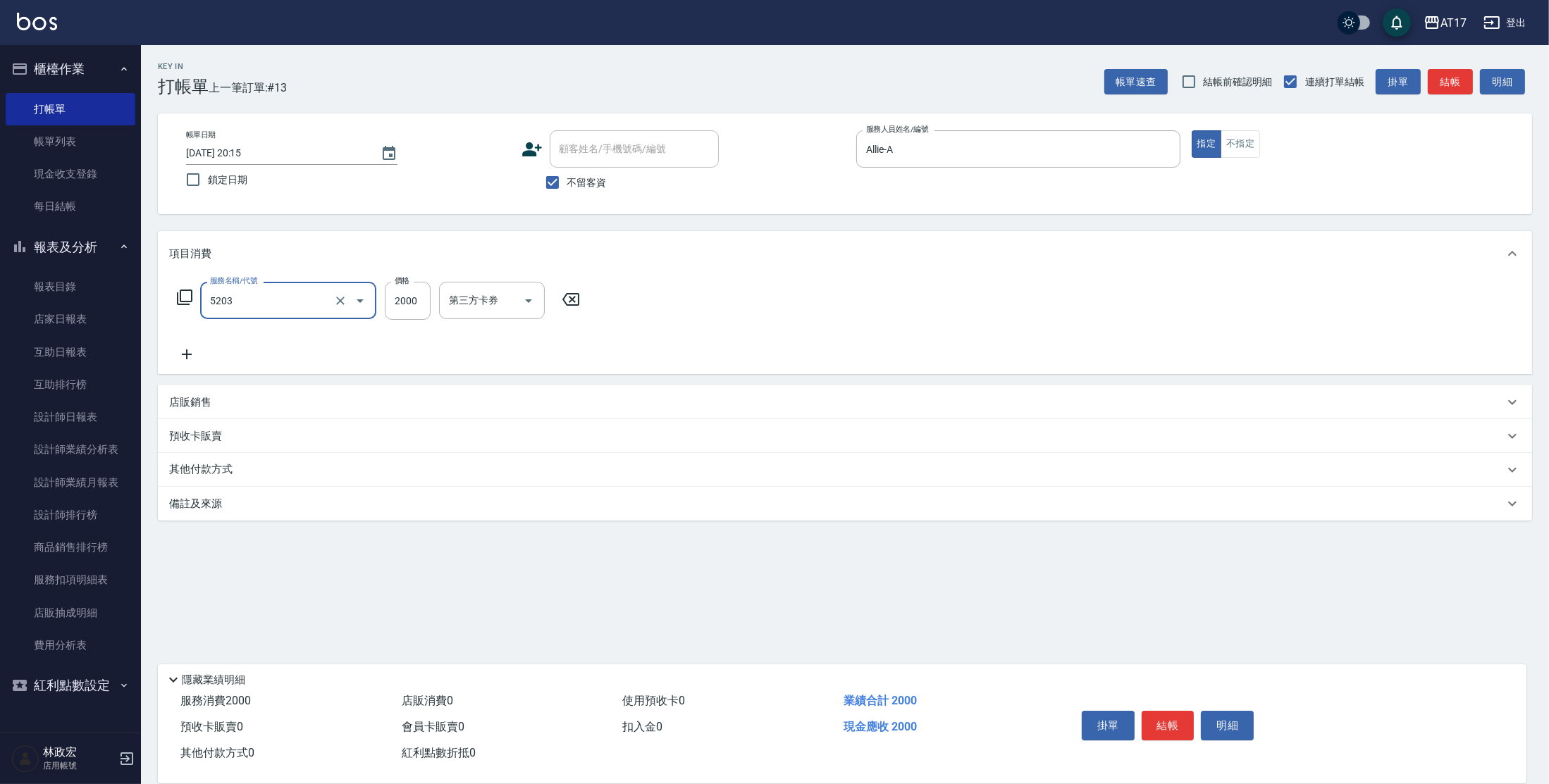
type input "染髮C餐(短髮)(5203)"
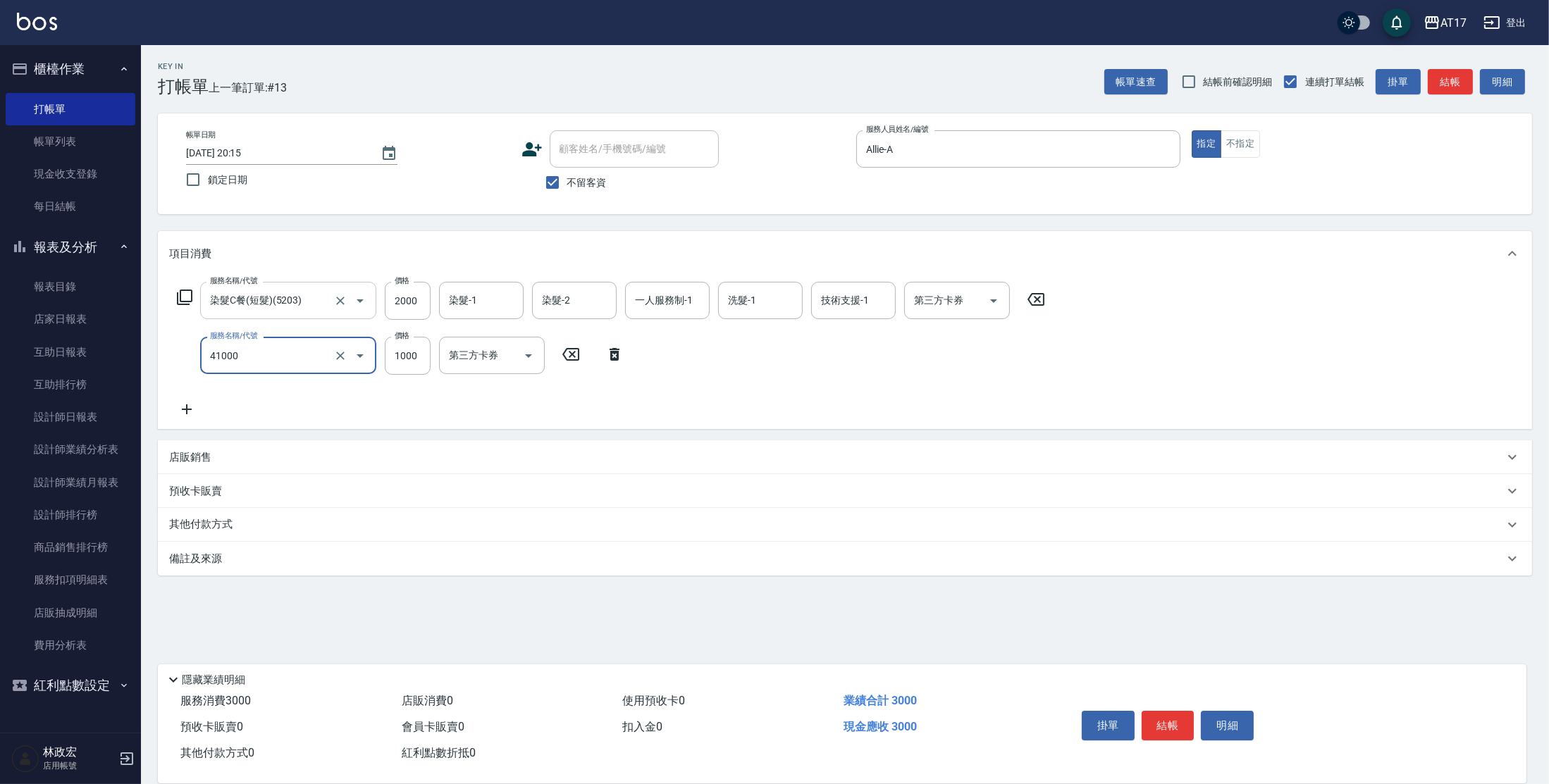
type input "酵素 & 鏡面(41000)"
type input "1500"
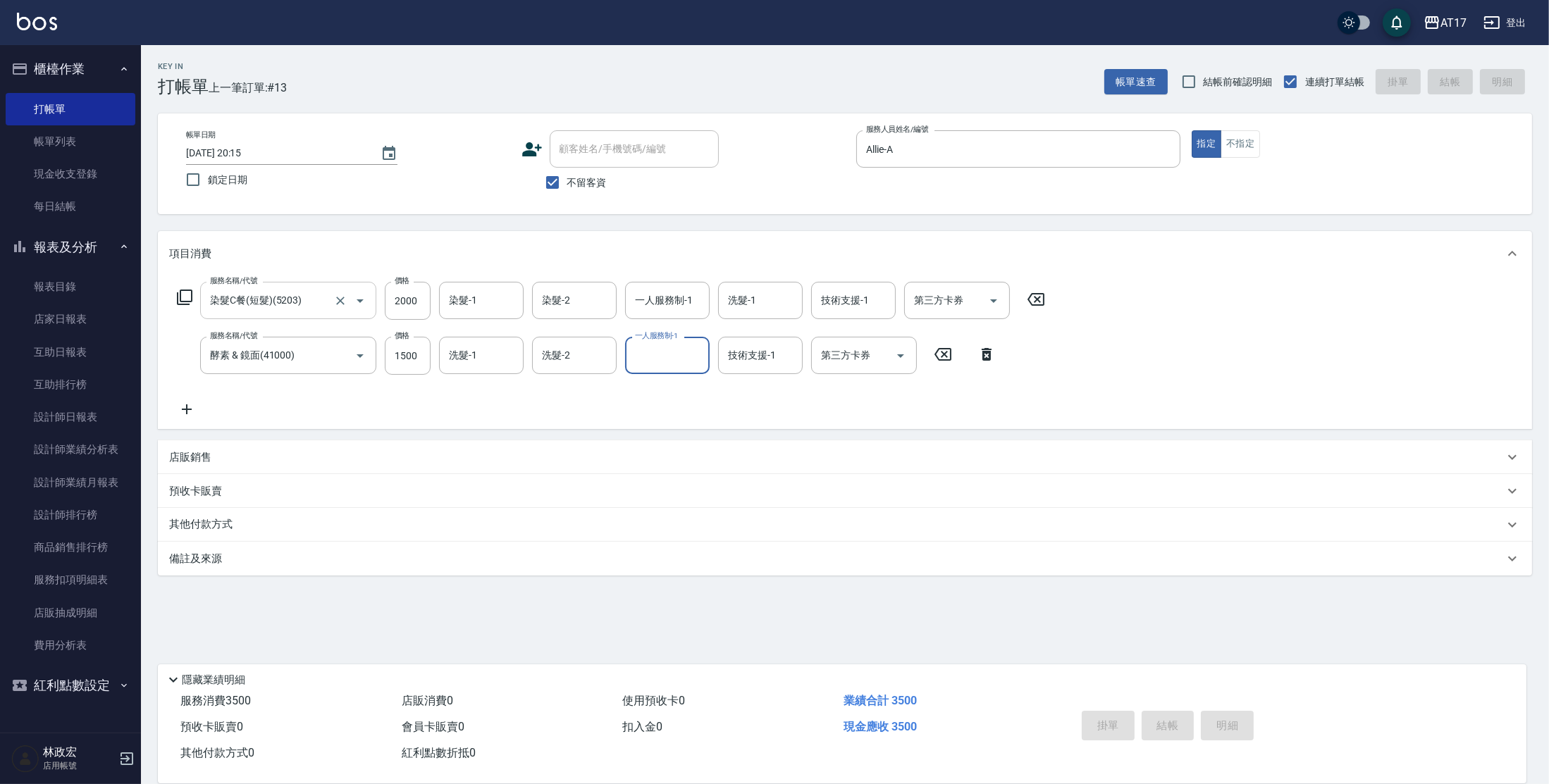
type input "[DATE] 20:16"
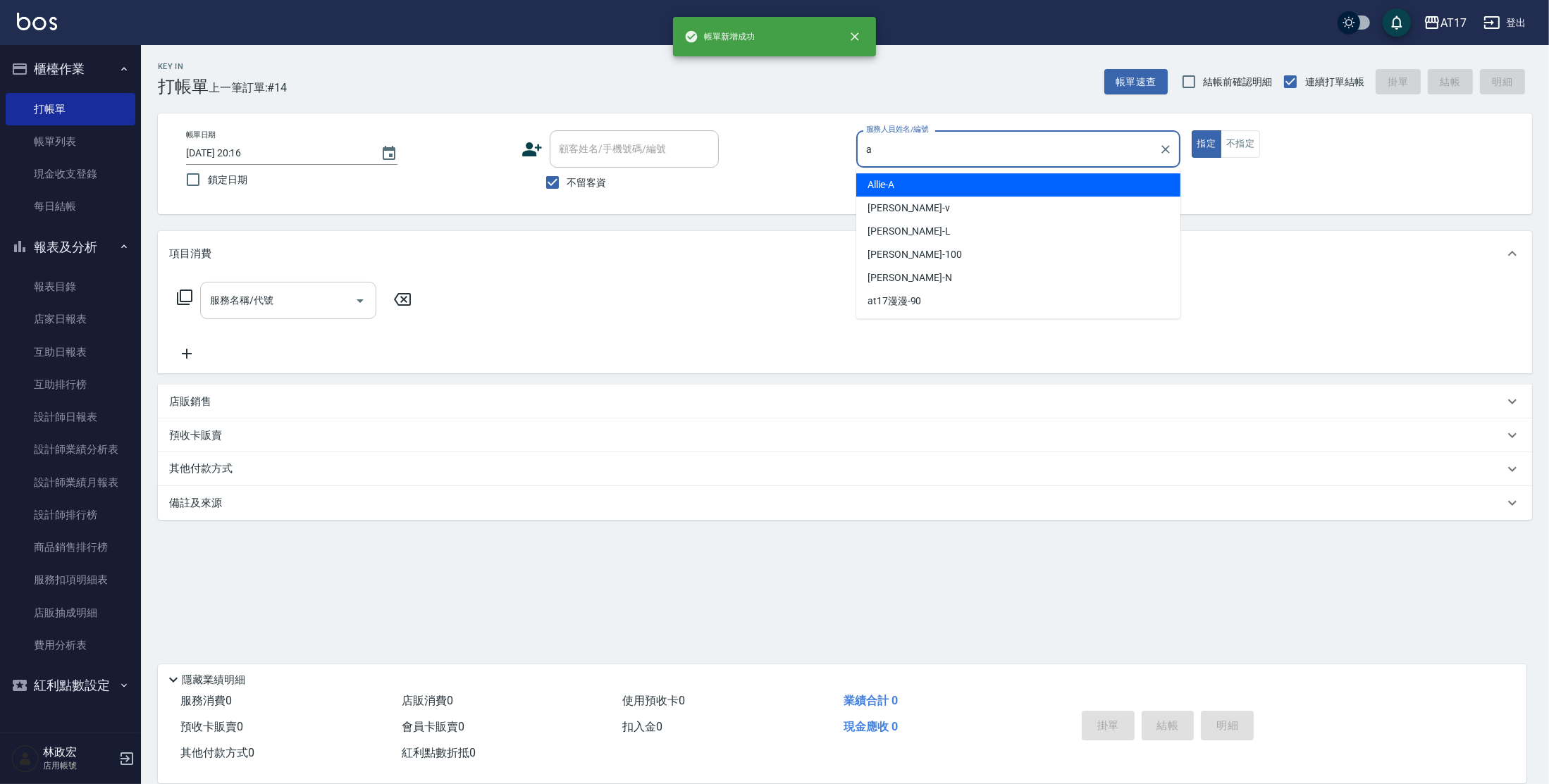
type input "Allie-A"
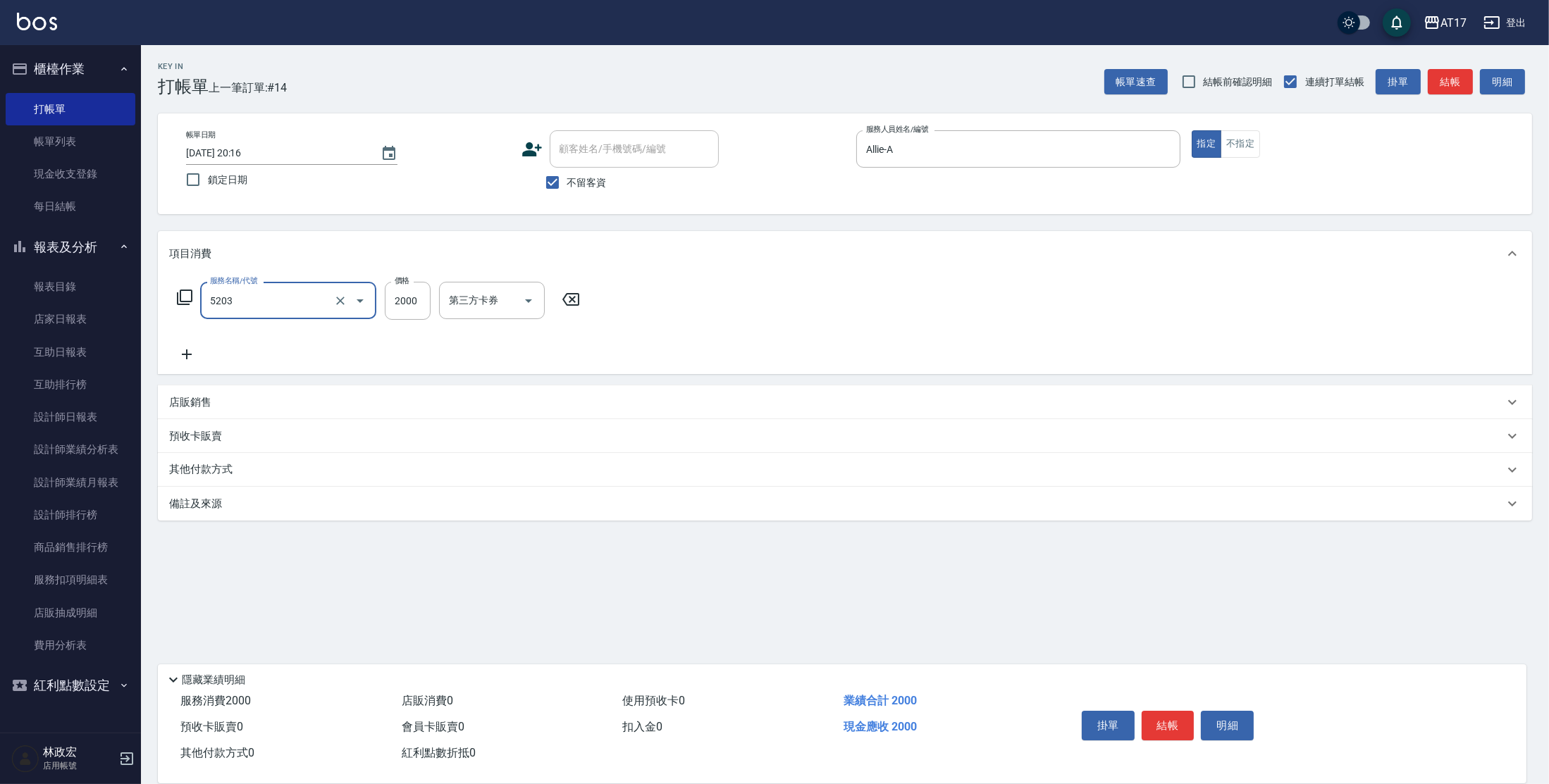
type input "染髮C餐(短髮)(5203)"
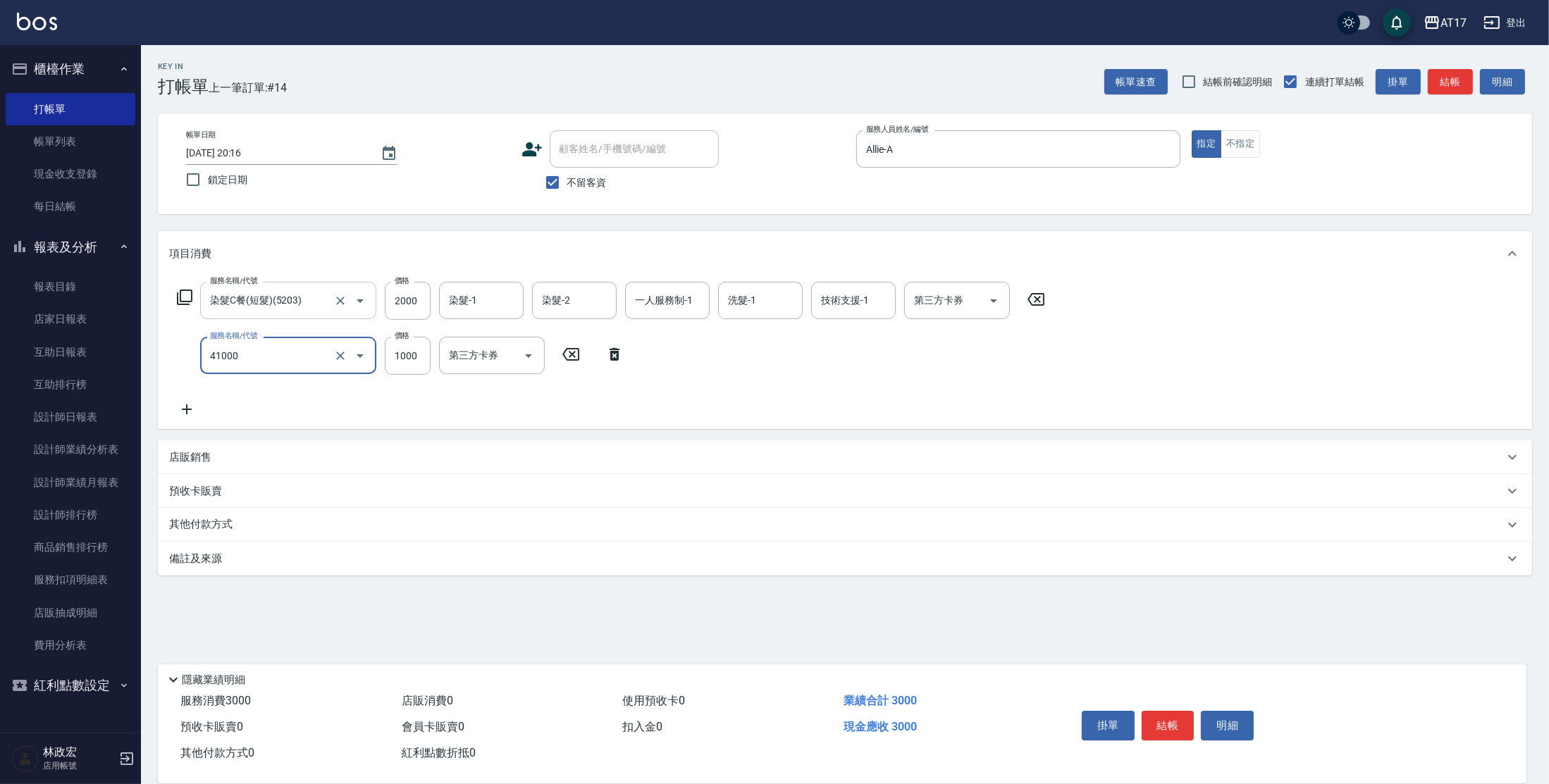
type input "酵素 & 鏡面(41000)"
type input "1500"
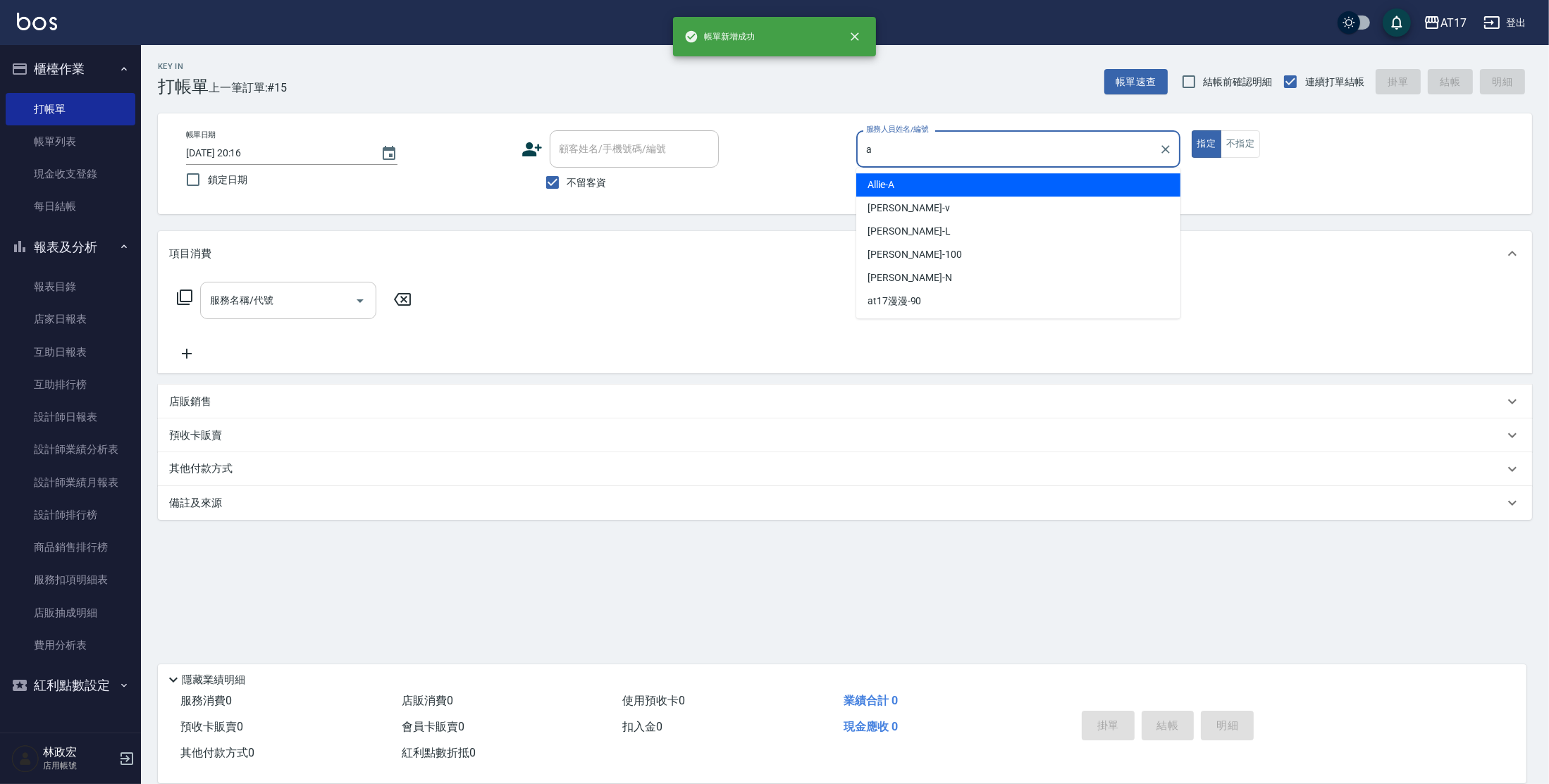
type input "Allie-A"
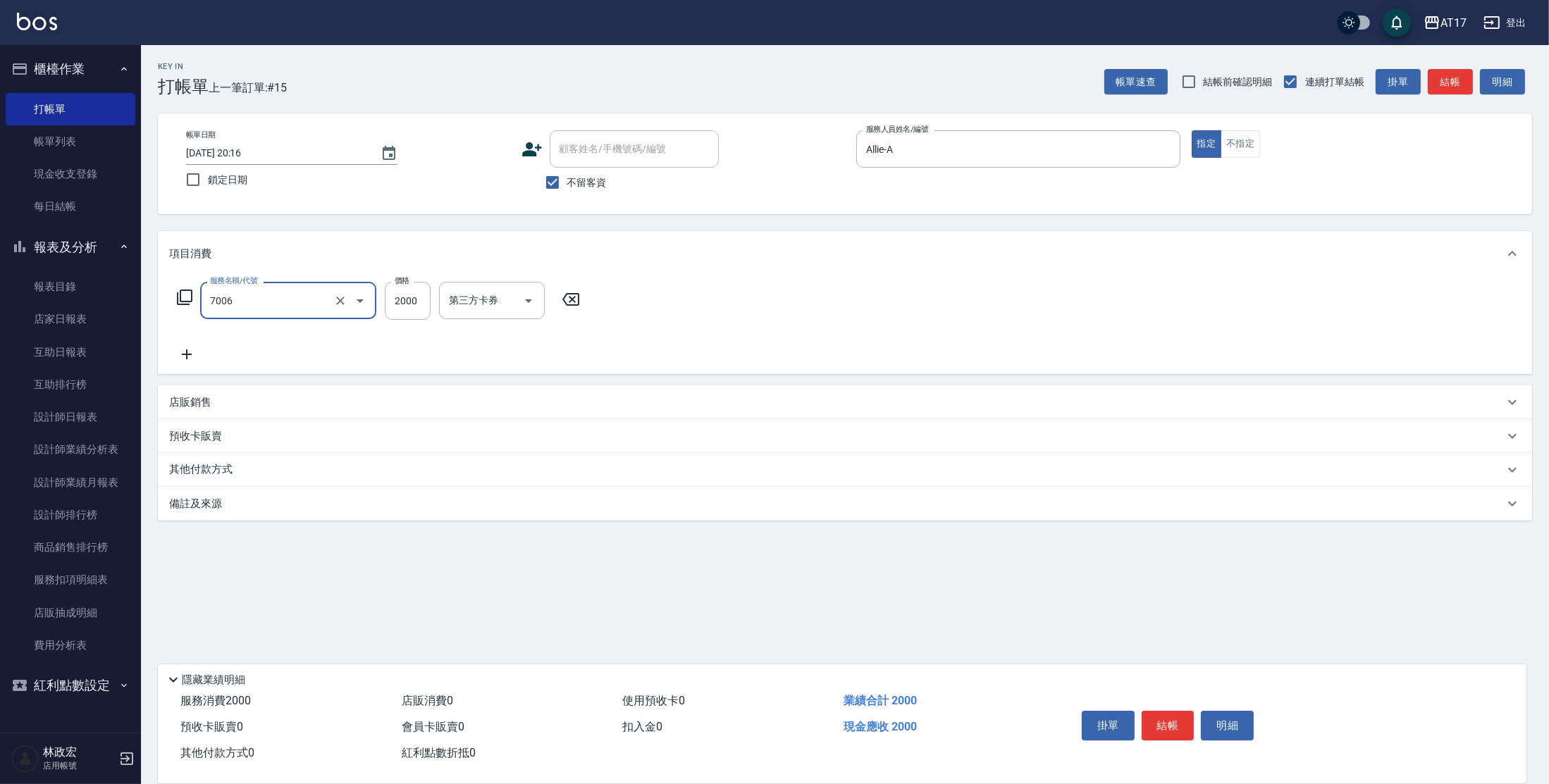
type input "重整1組2000元(7006)"
type input "3599"
type input "[PERSON_NAME]-27"
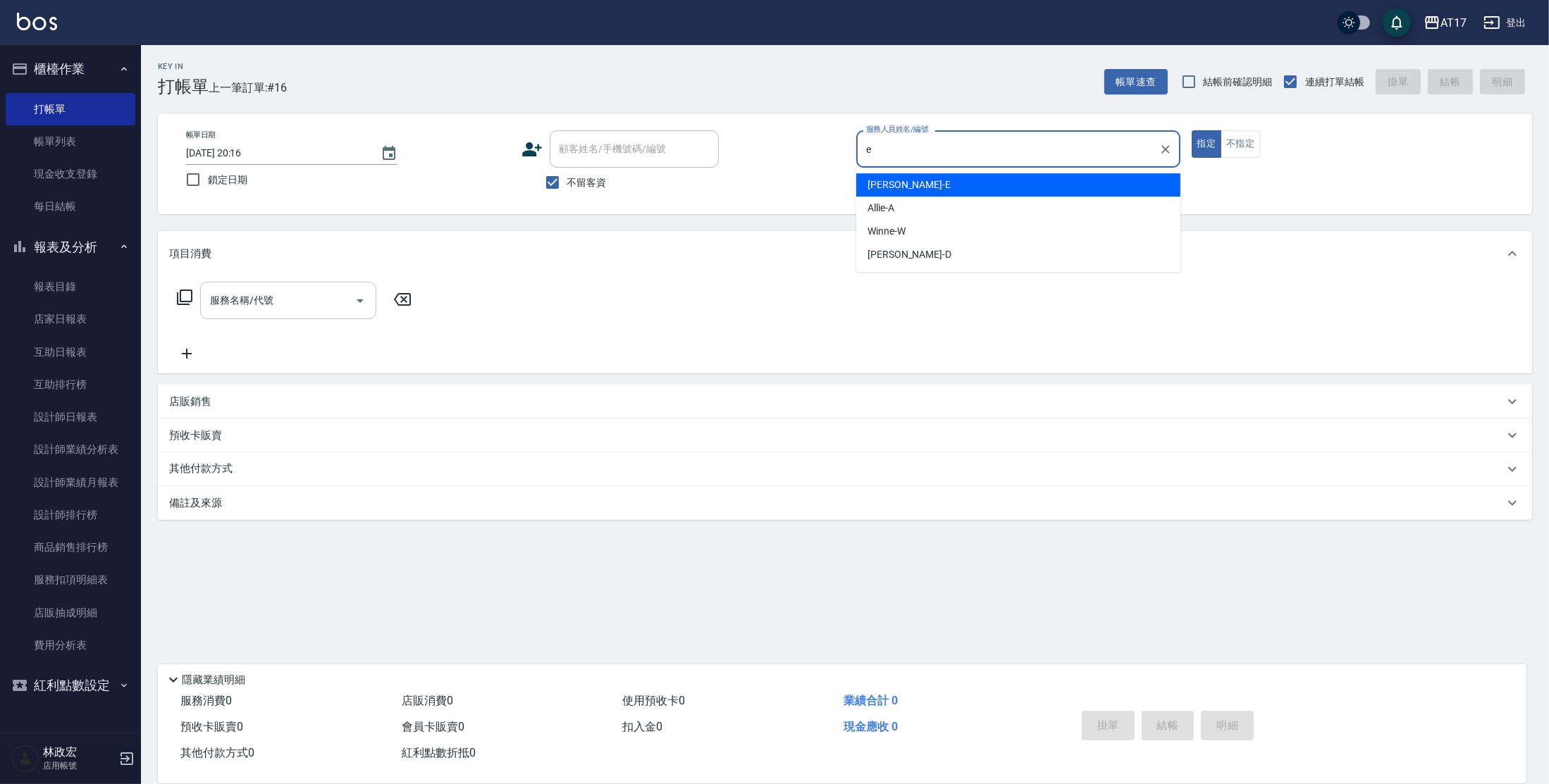
type input "[PERSON_NAME]-E"
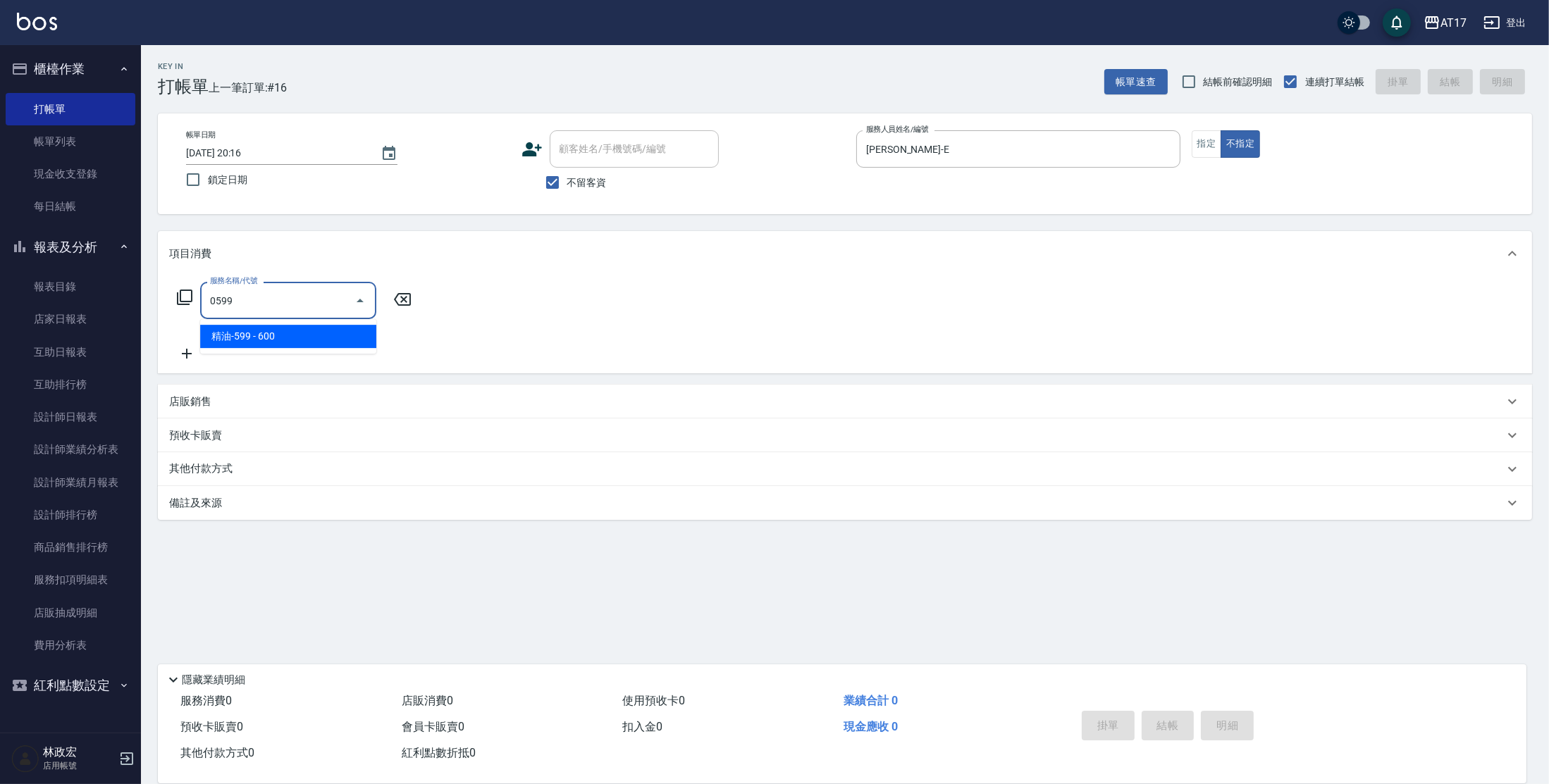
type input "精油-599(0599)"
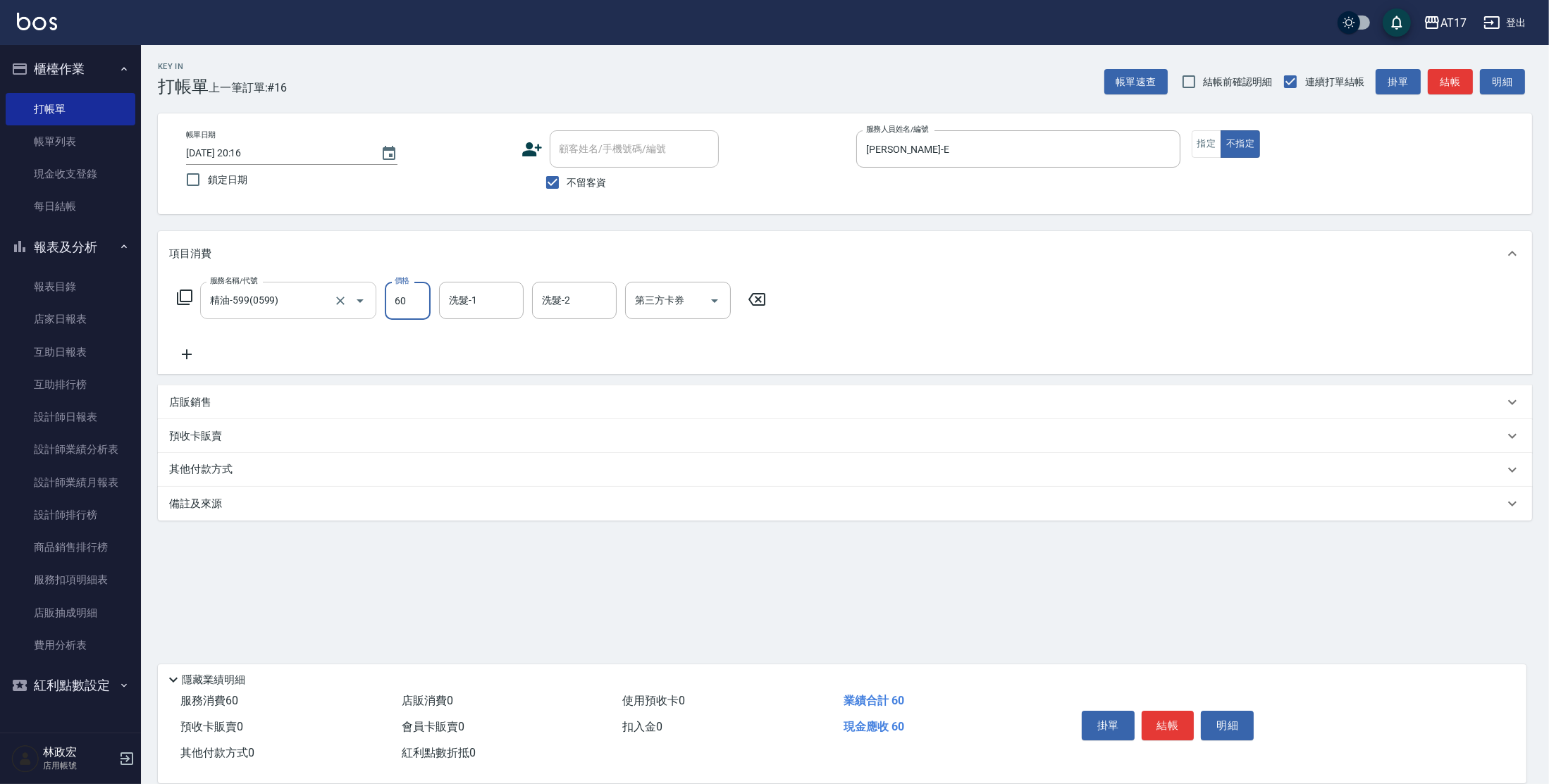
type input "600"
type input "[PERSON_NAME]-22"
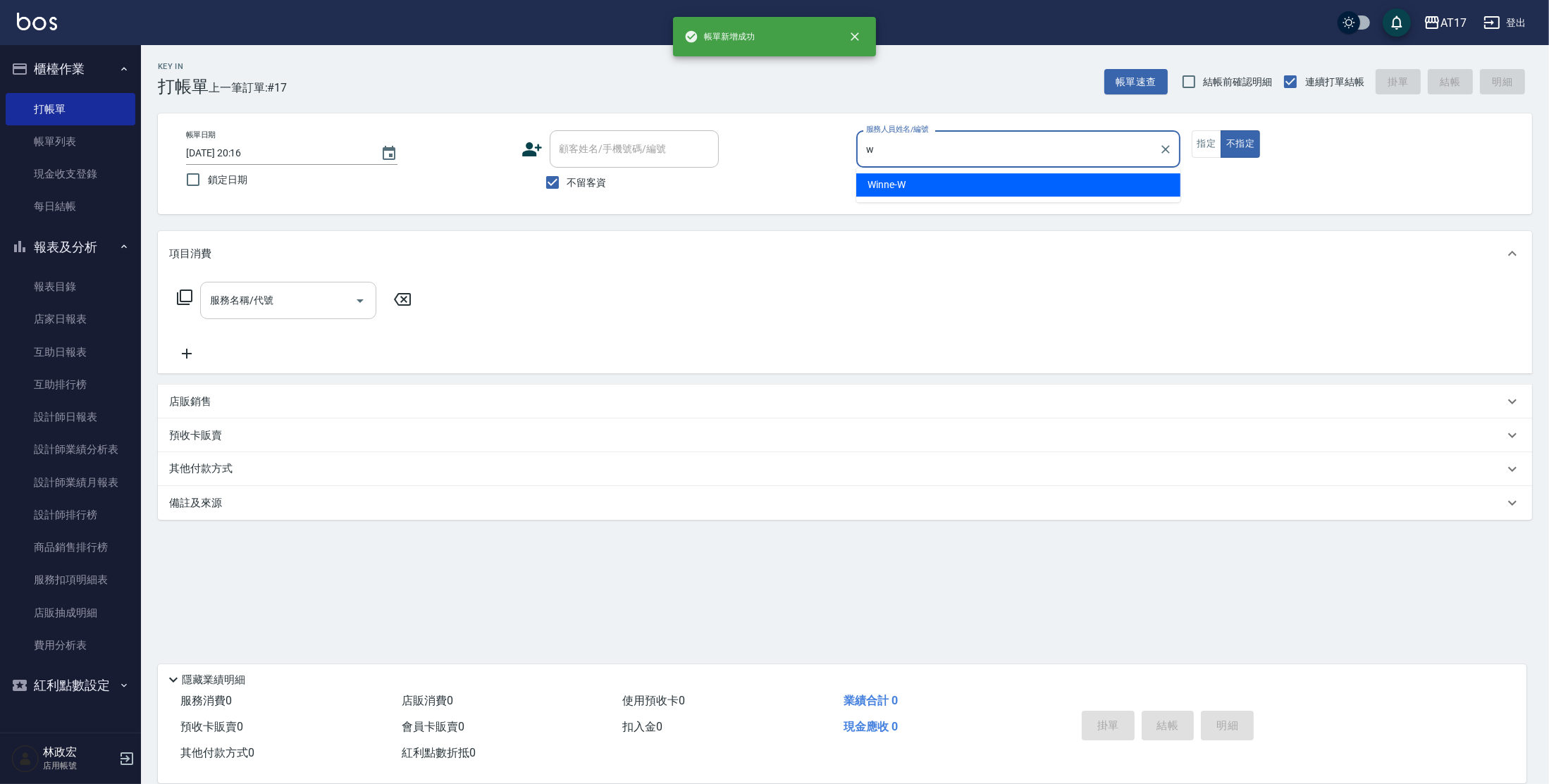
type input "Winne-W"
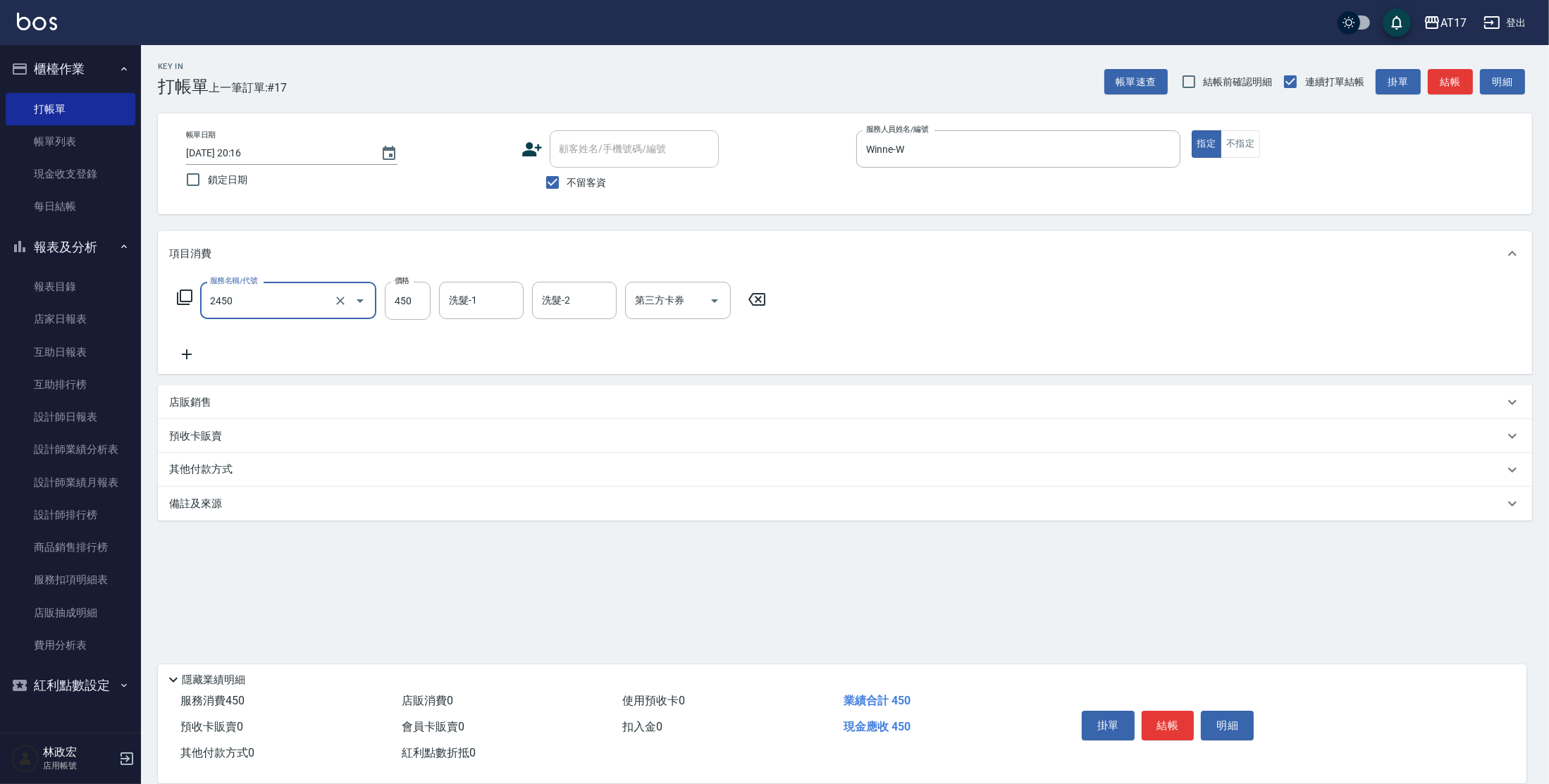
type input "C剪髮套餐(2450)"
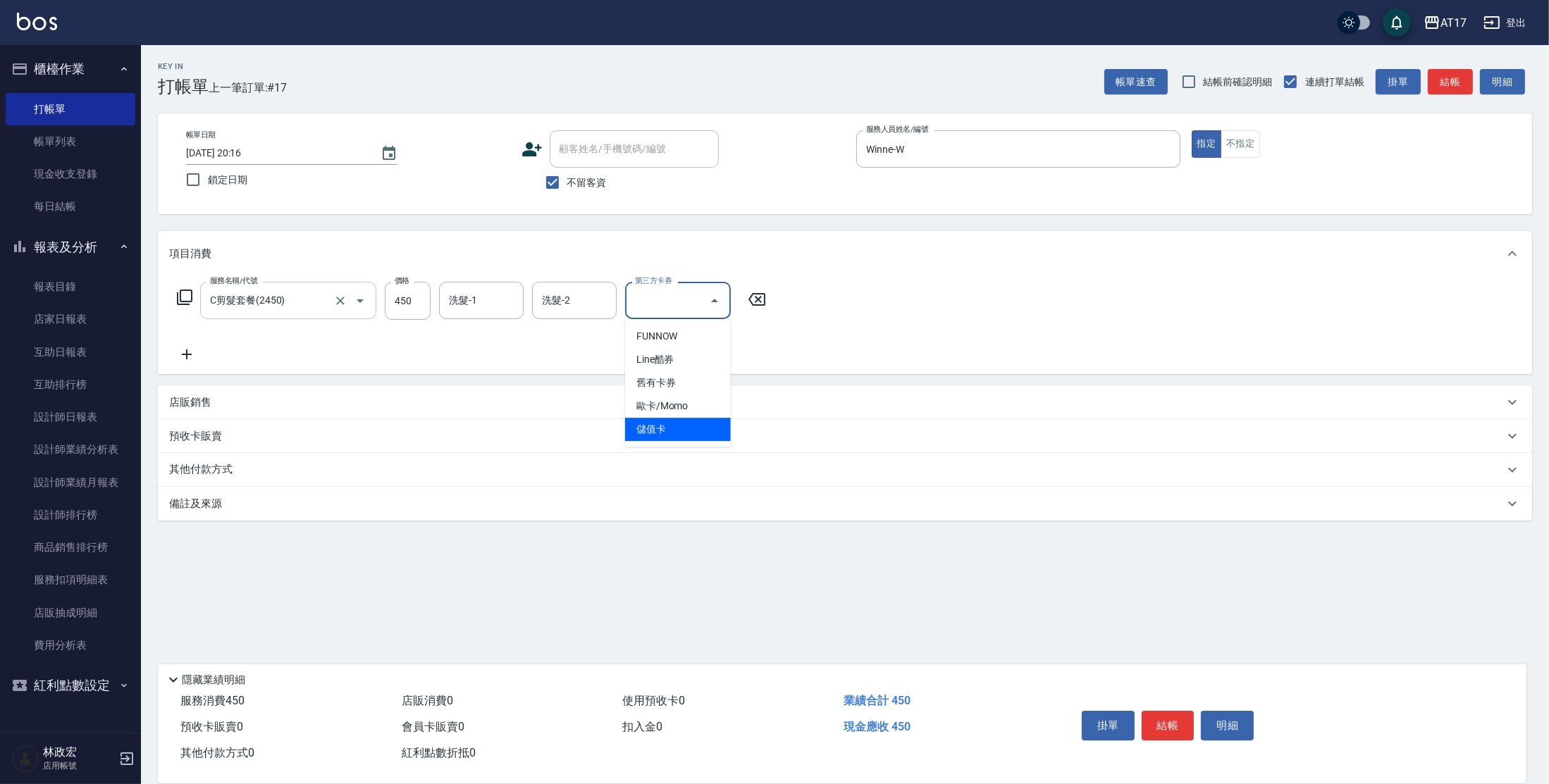
type input "儲值卡"
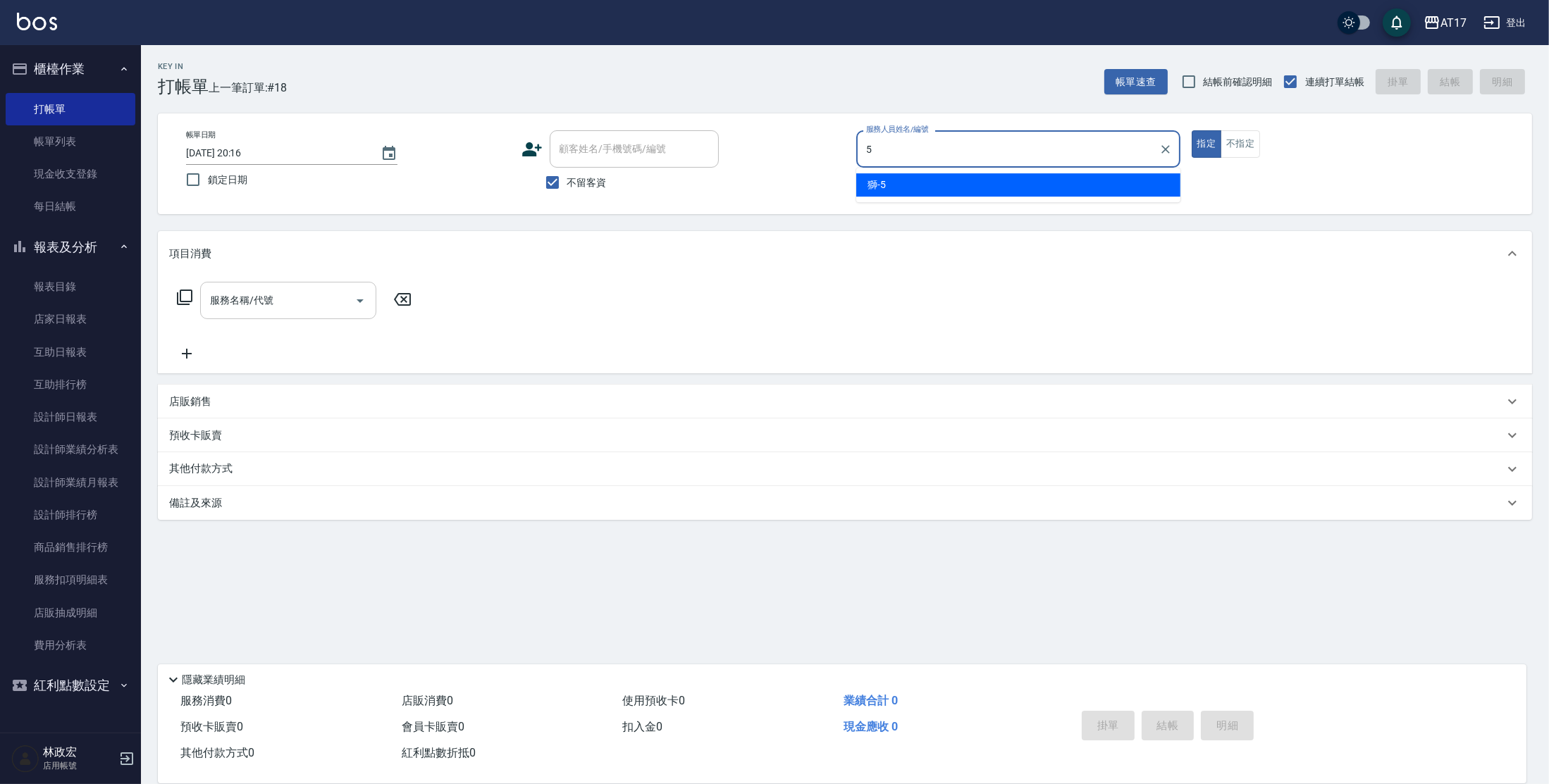
type input "獅-5"
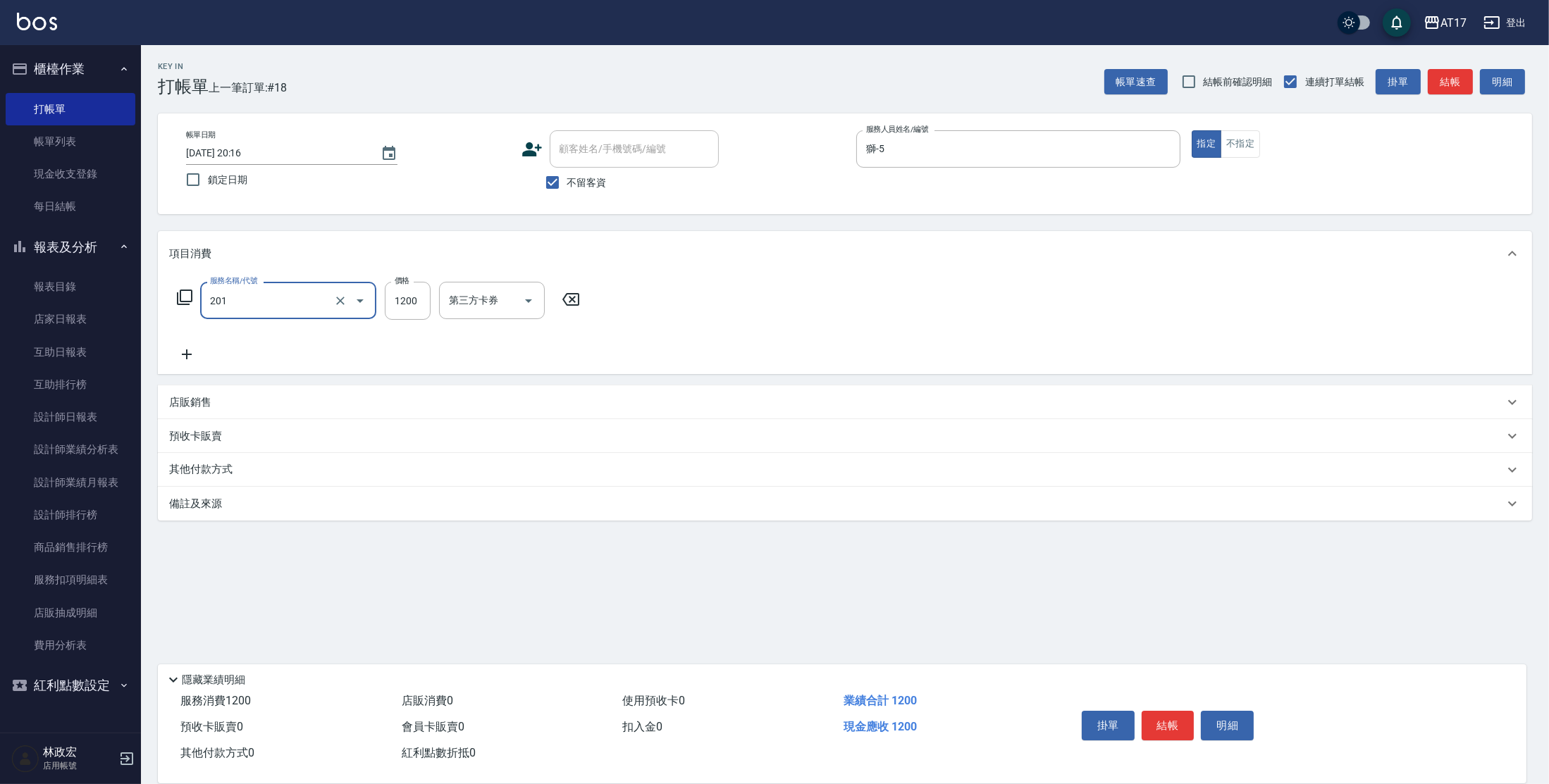
type input "一般燙(改金額)(201)"
type input "1299"
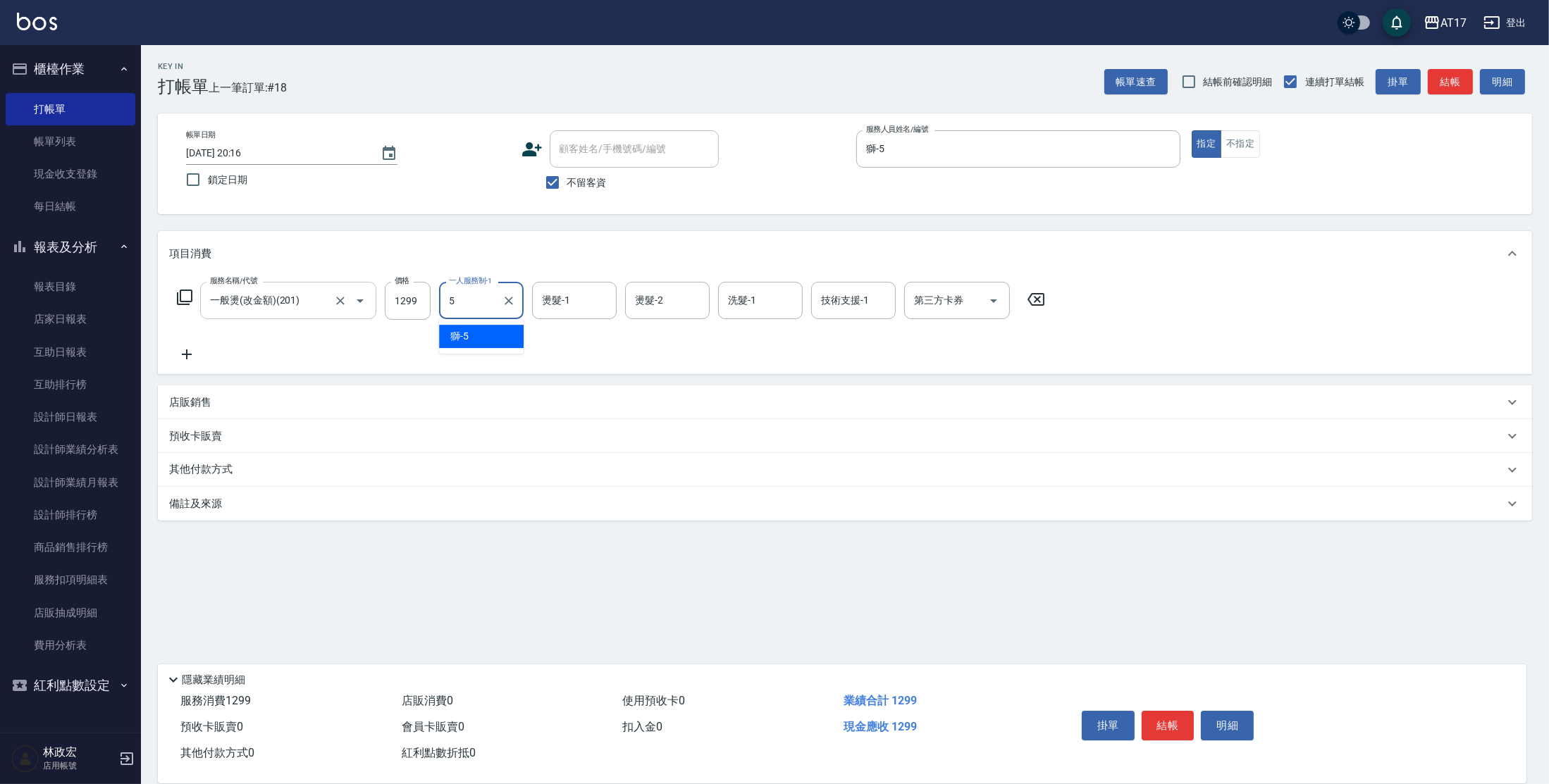
type input "獅-5"
type input "[PERSON_NAME]-22"
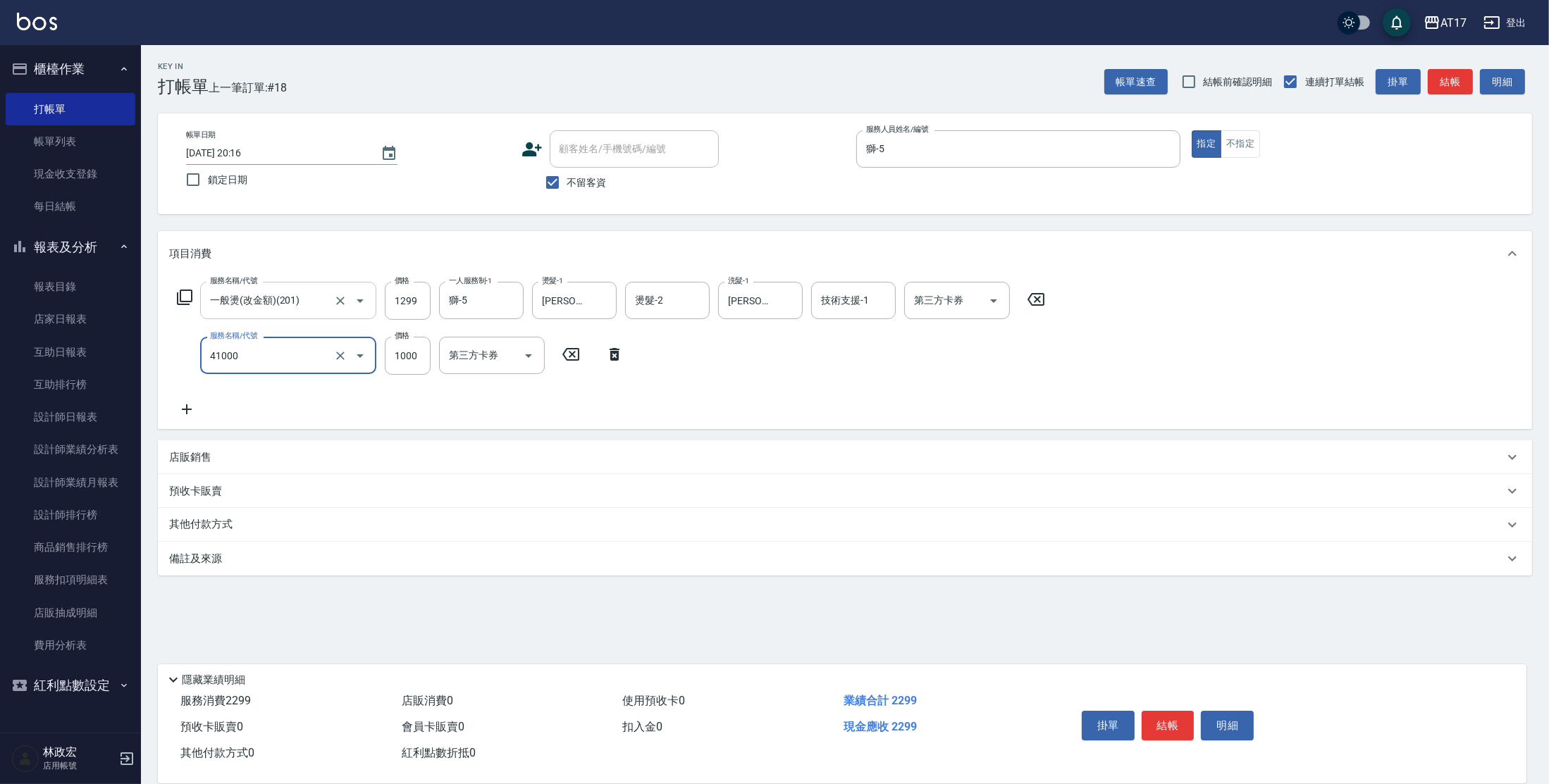
type input "酵素 & 鏡面(41000)"
type input "1500"
type input "[PERSON_NAME]-22"
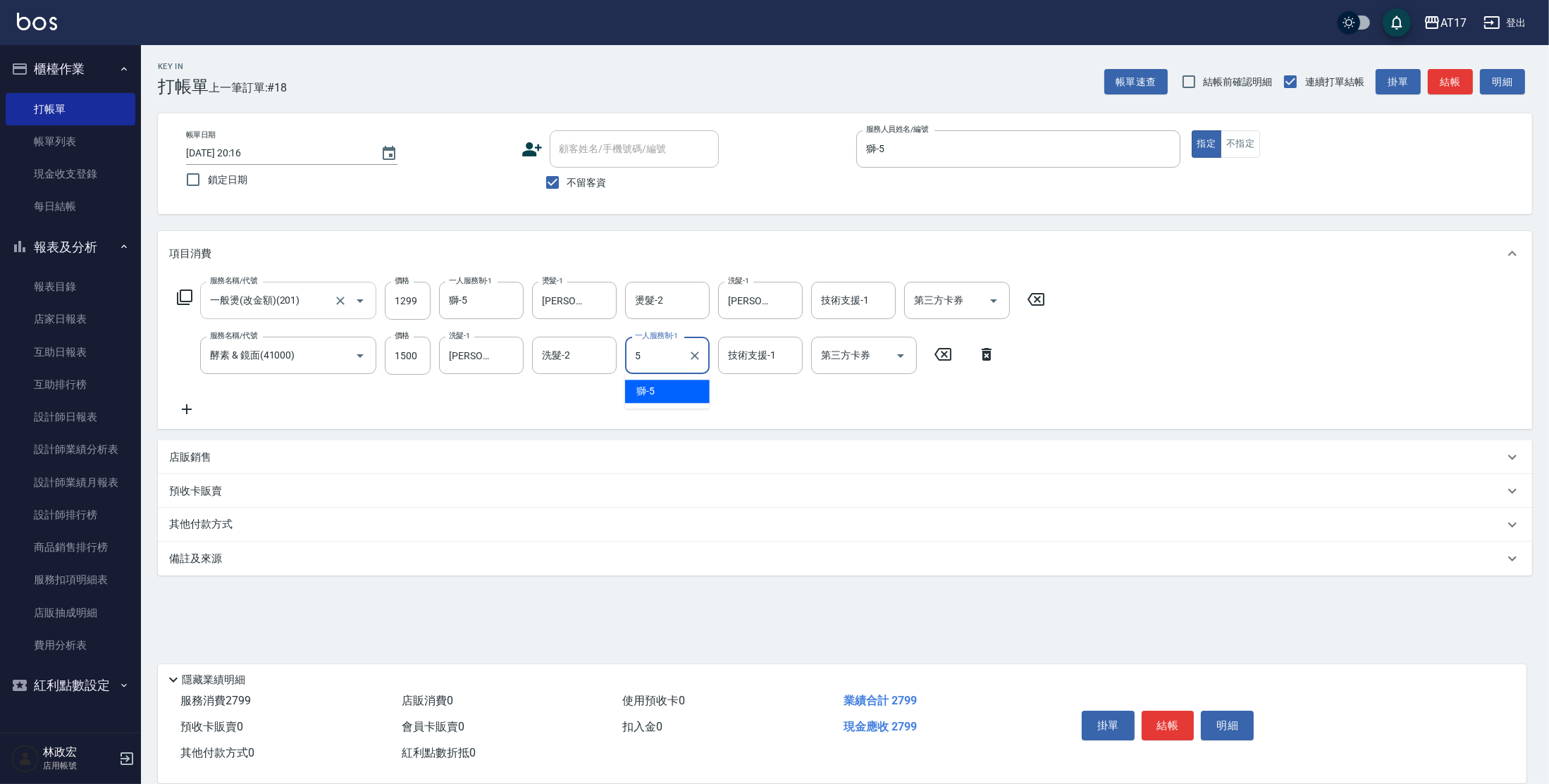
type input "獅-5"
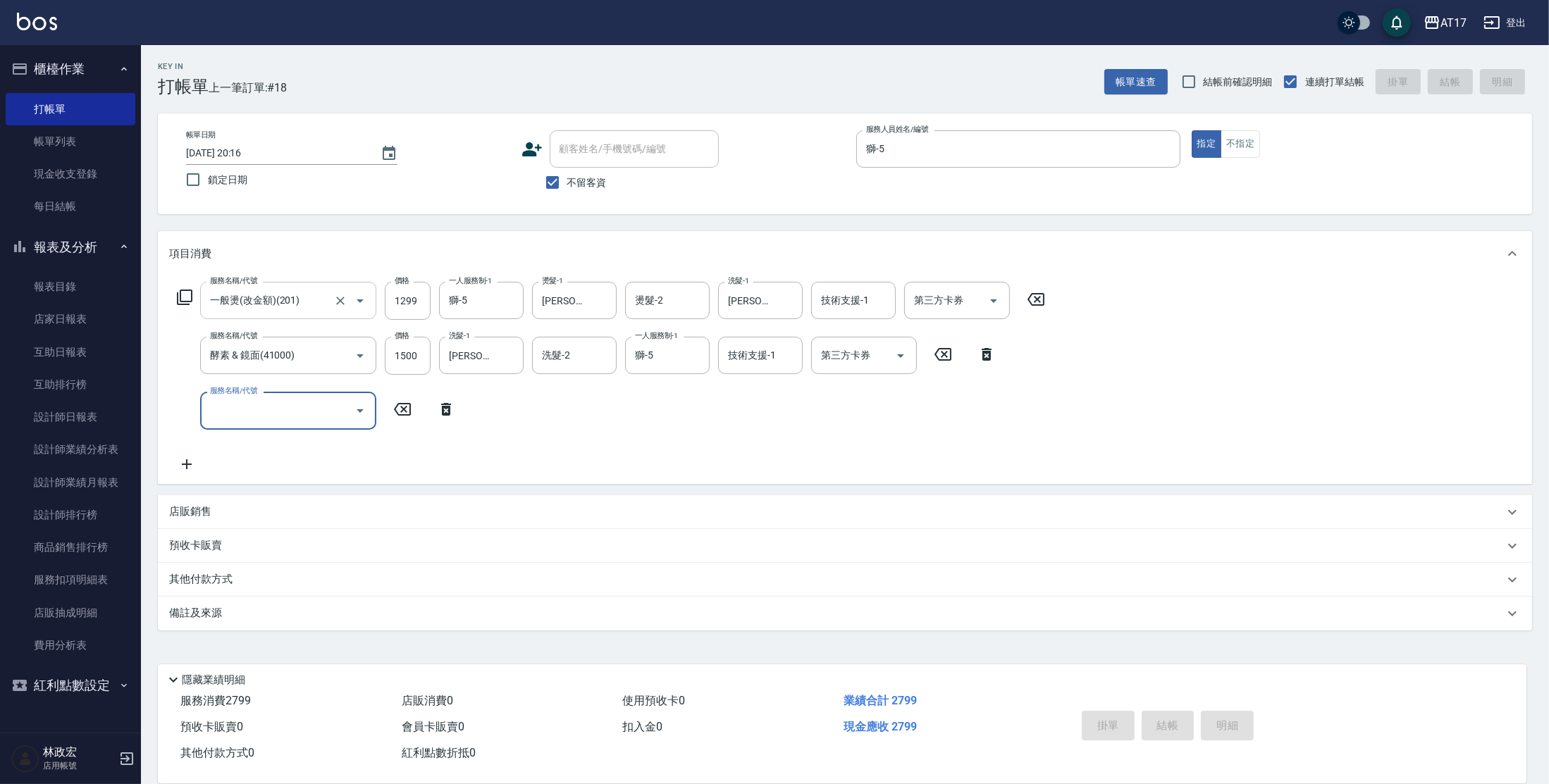
type input "[DATE] 20:17"
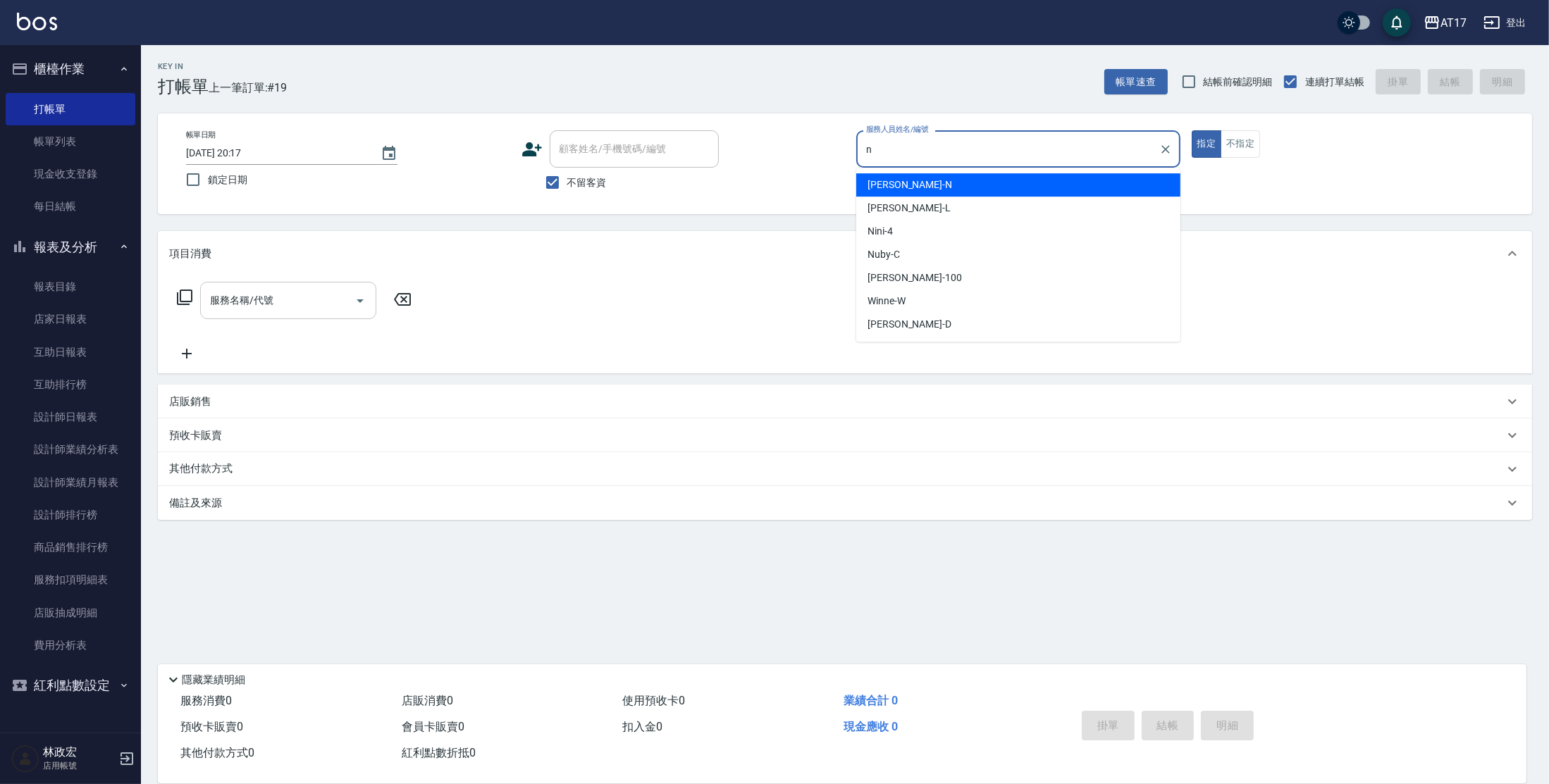
type input "[PERSON_NAME]-N"
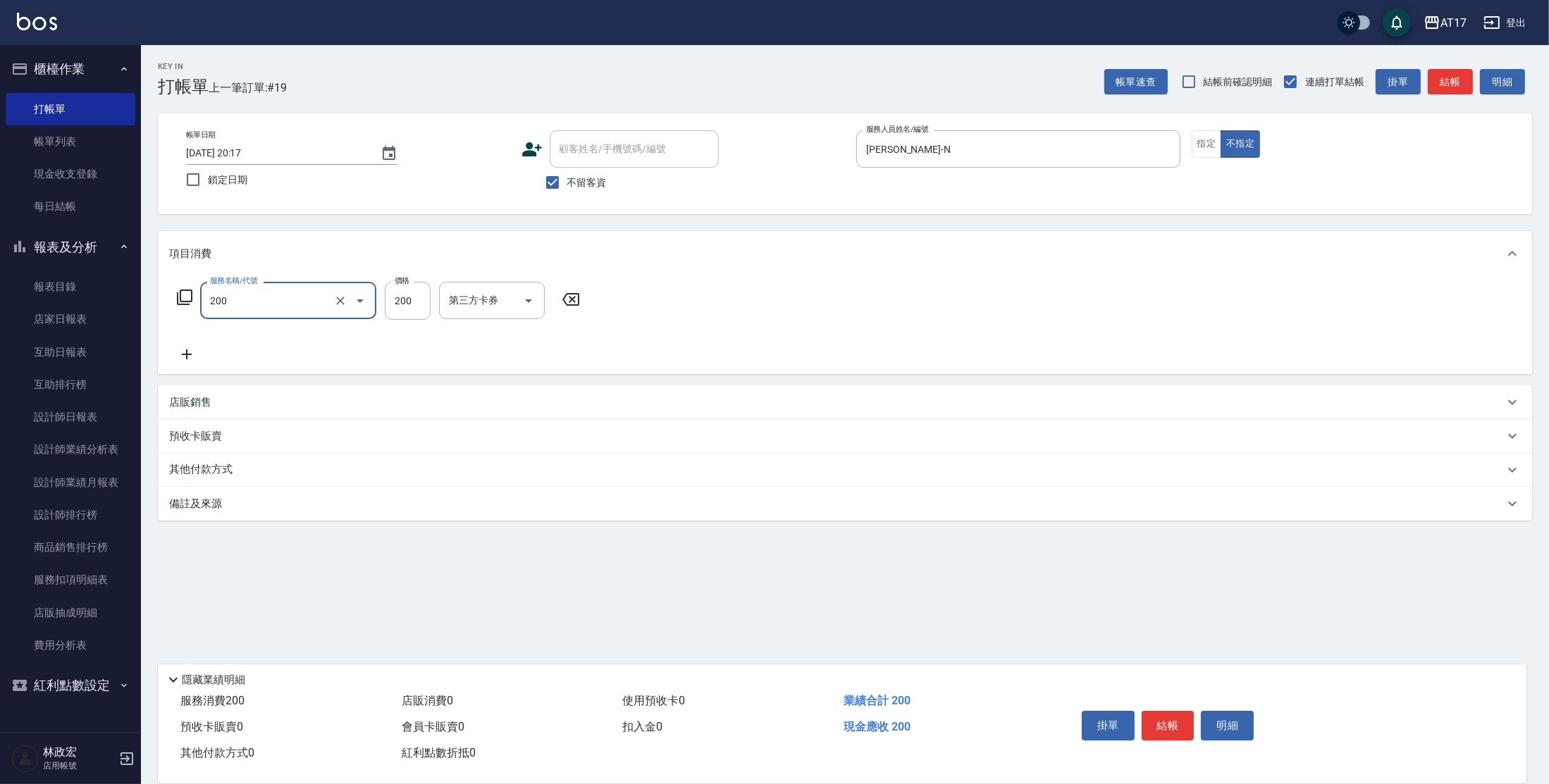
type input "剪髮(200)"
type input "199"
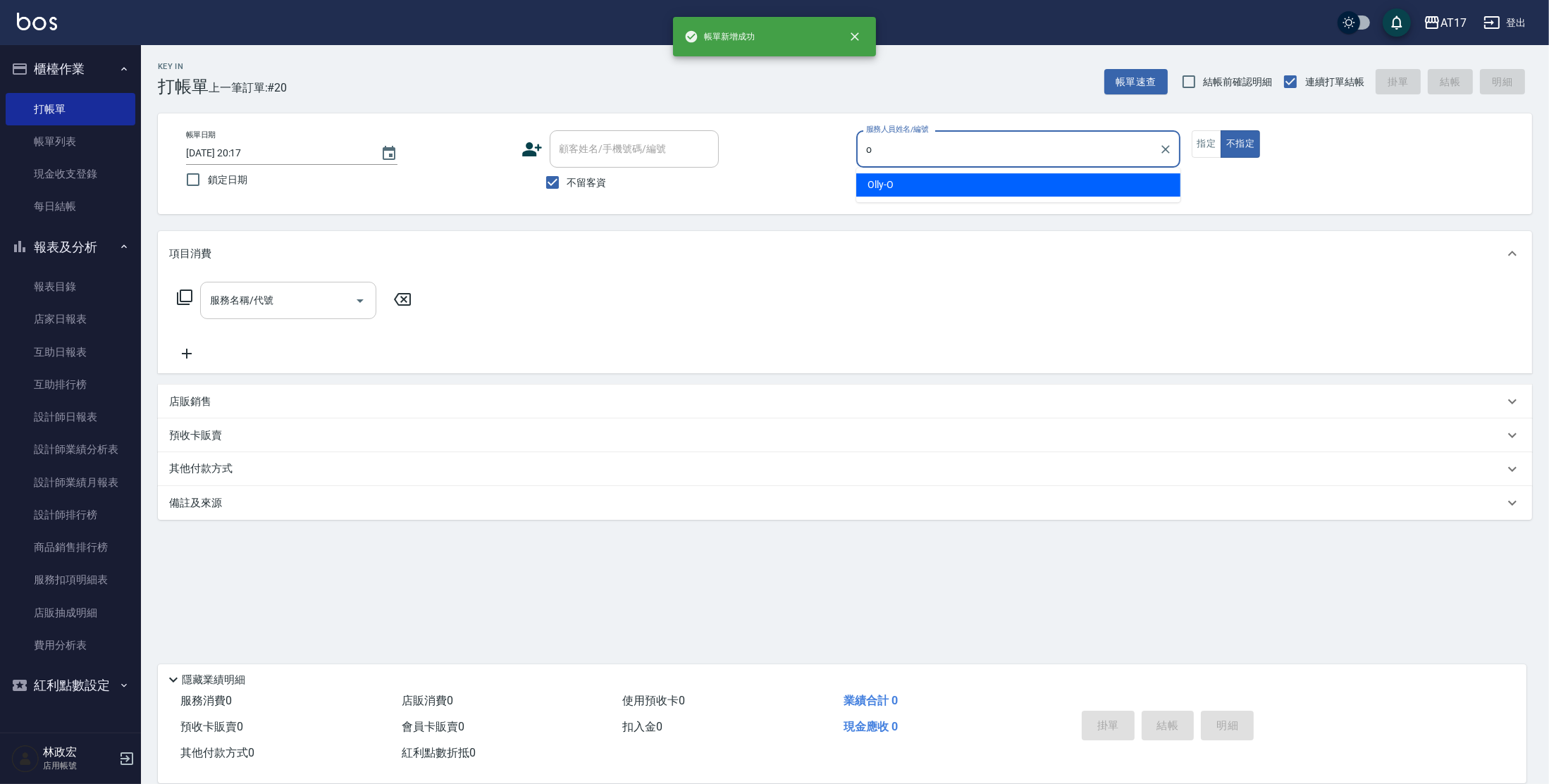
type input "Olly-O"
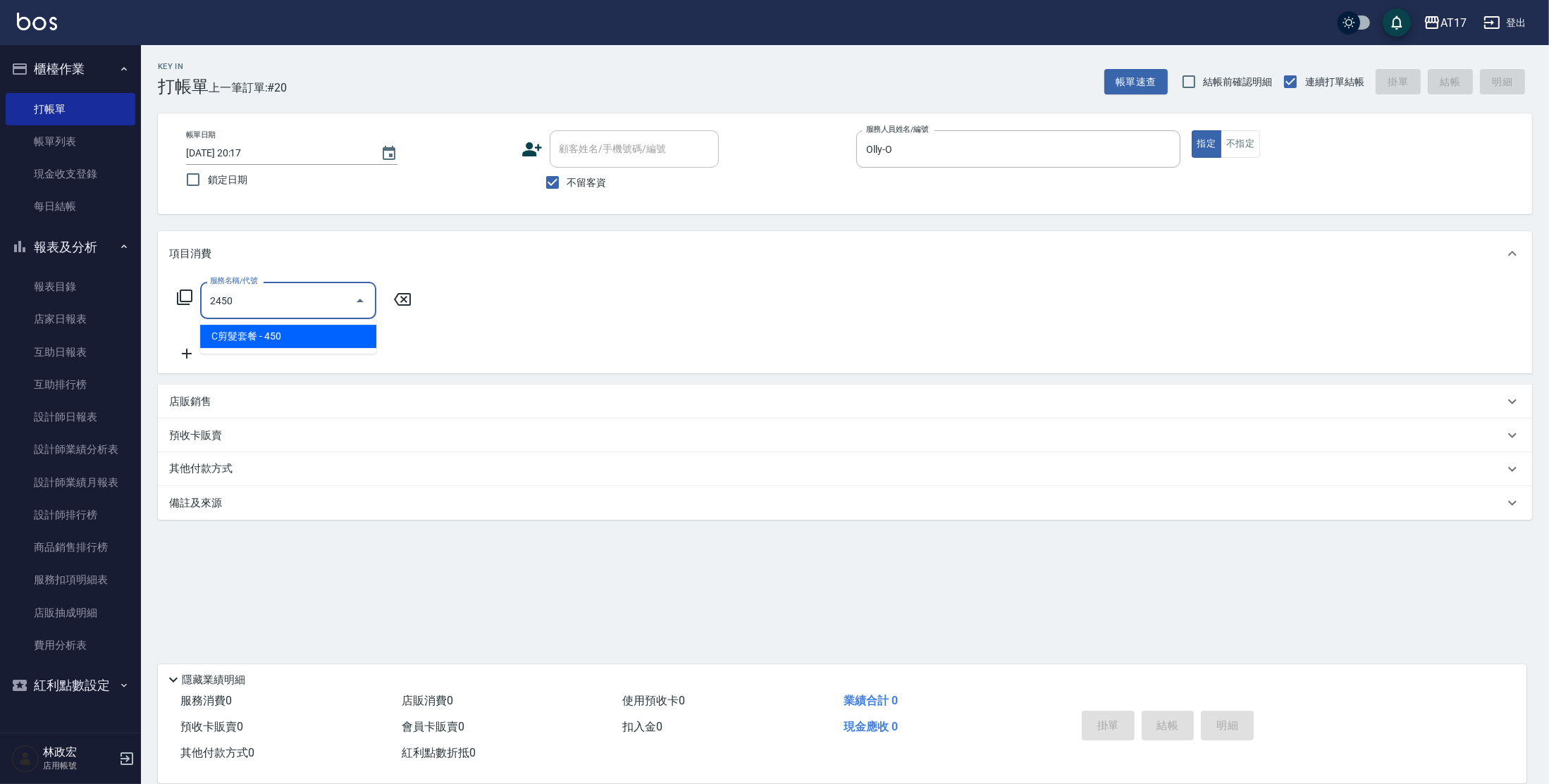
type input "C剪髮套餐(2450)"
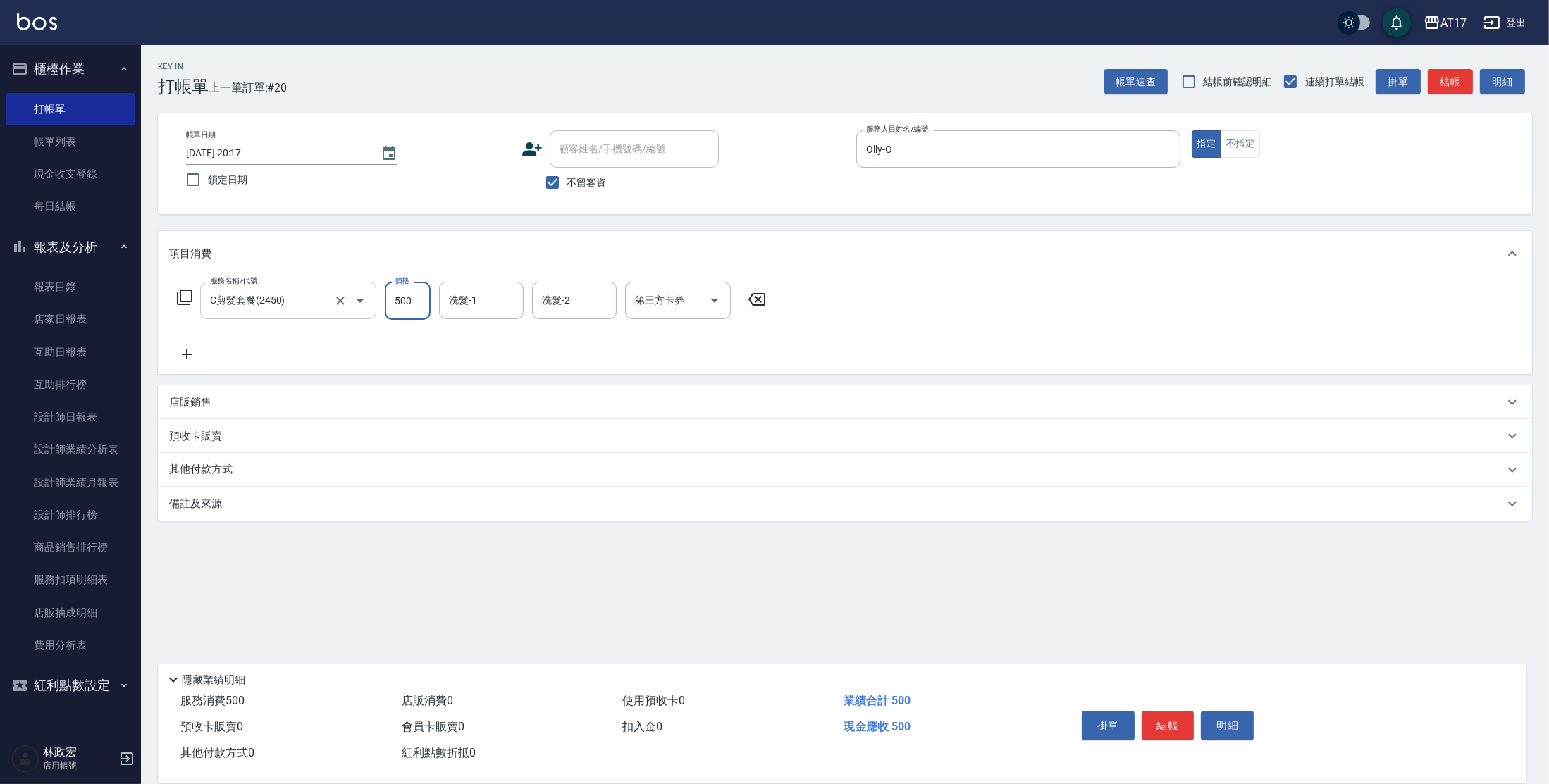
type input "500"
type input "7"
type input "[PERSON_NAME]-27"
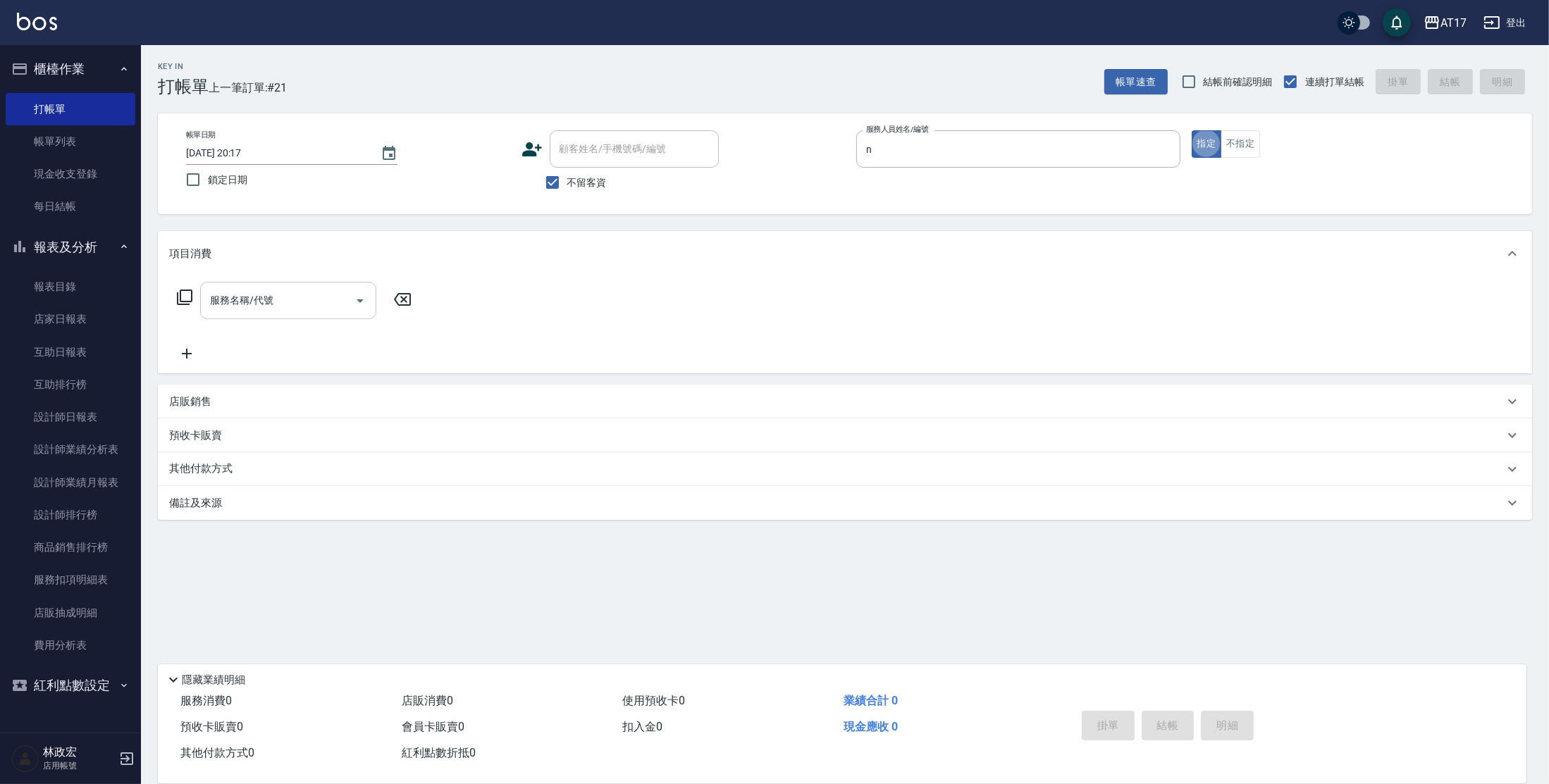
type input "[PERSON_NAME]-N"
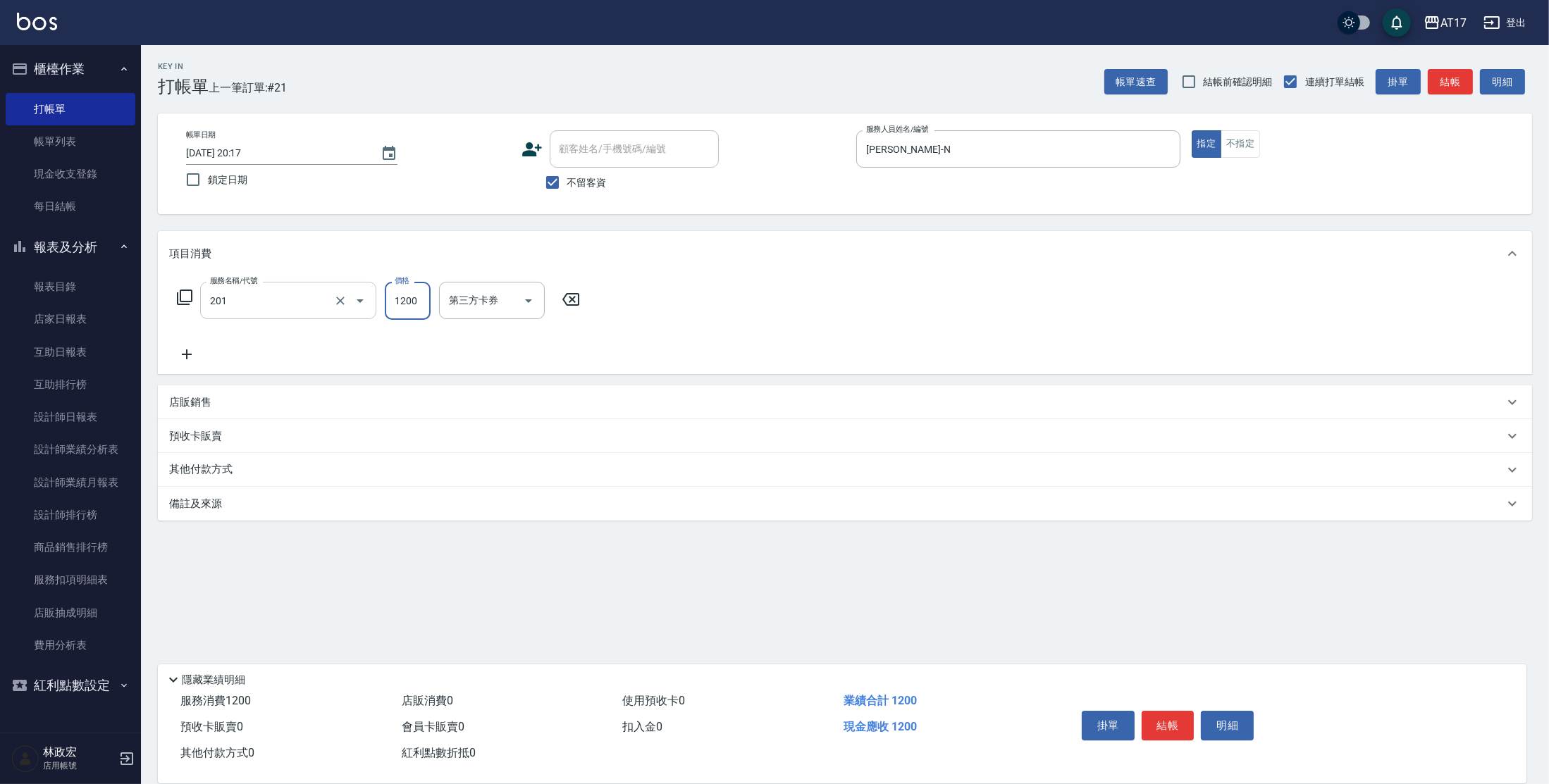
type input "一般燙(改金額)(201)"
type input "1299"
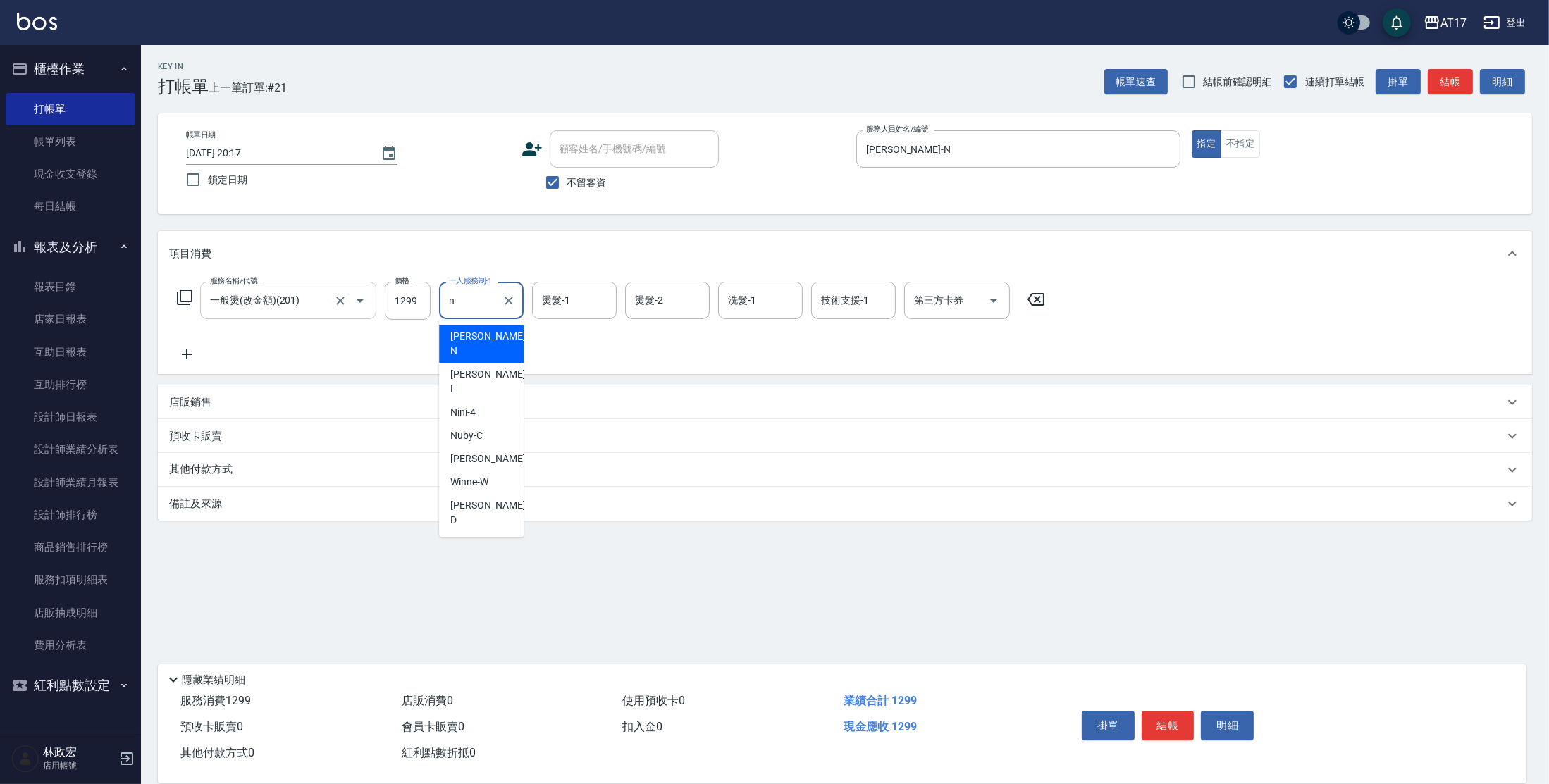
type input "[PERSON_NAME]-N"
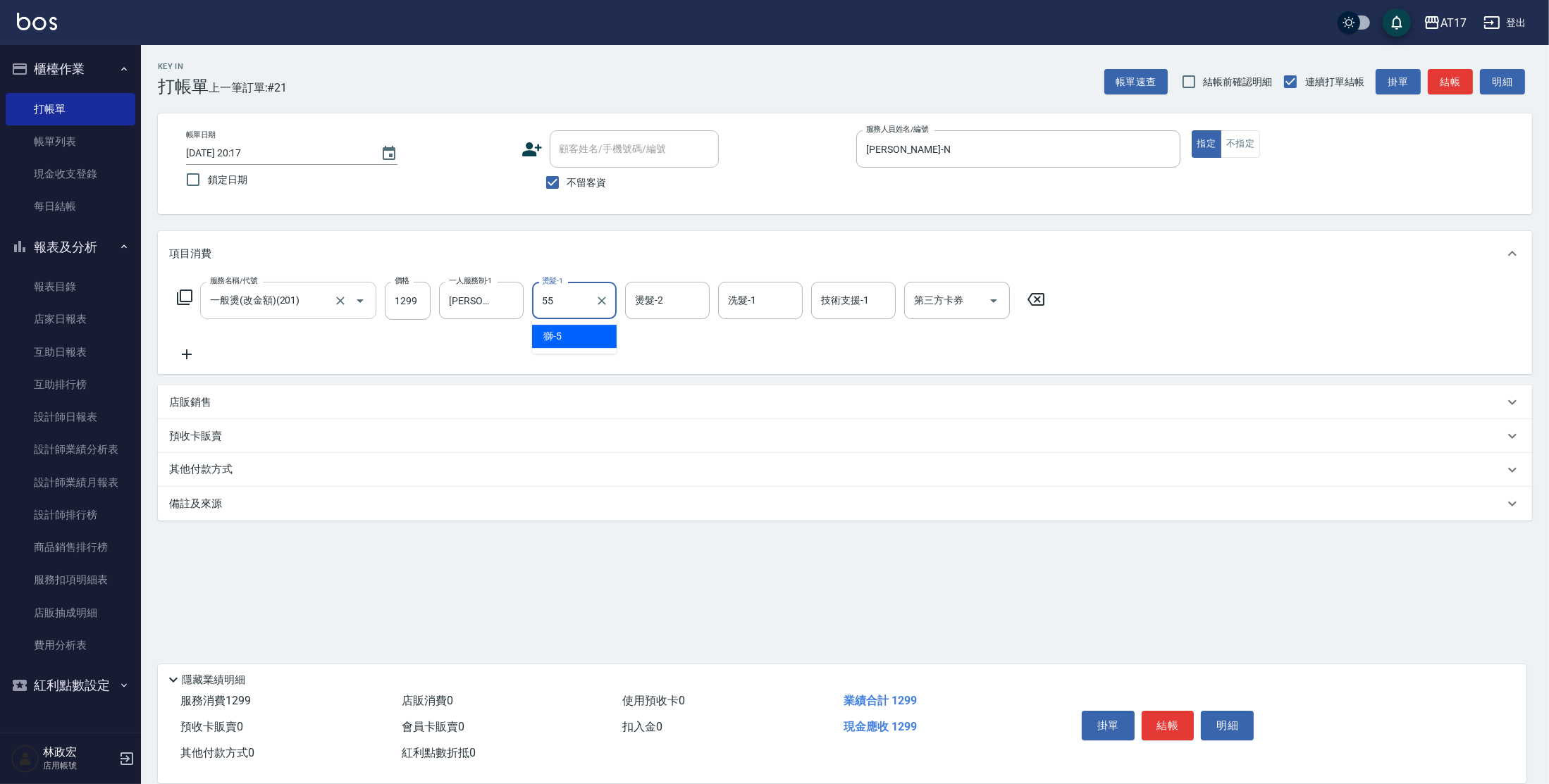
type input "[PERSON_NAME]-55"
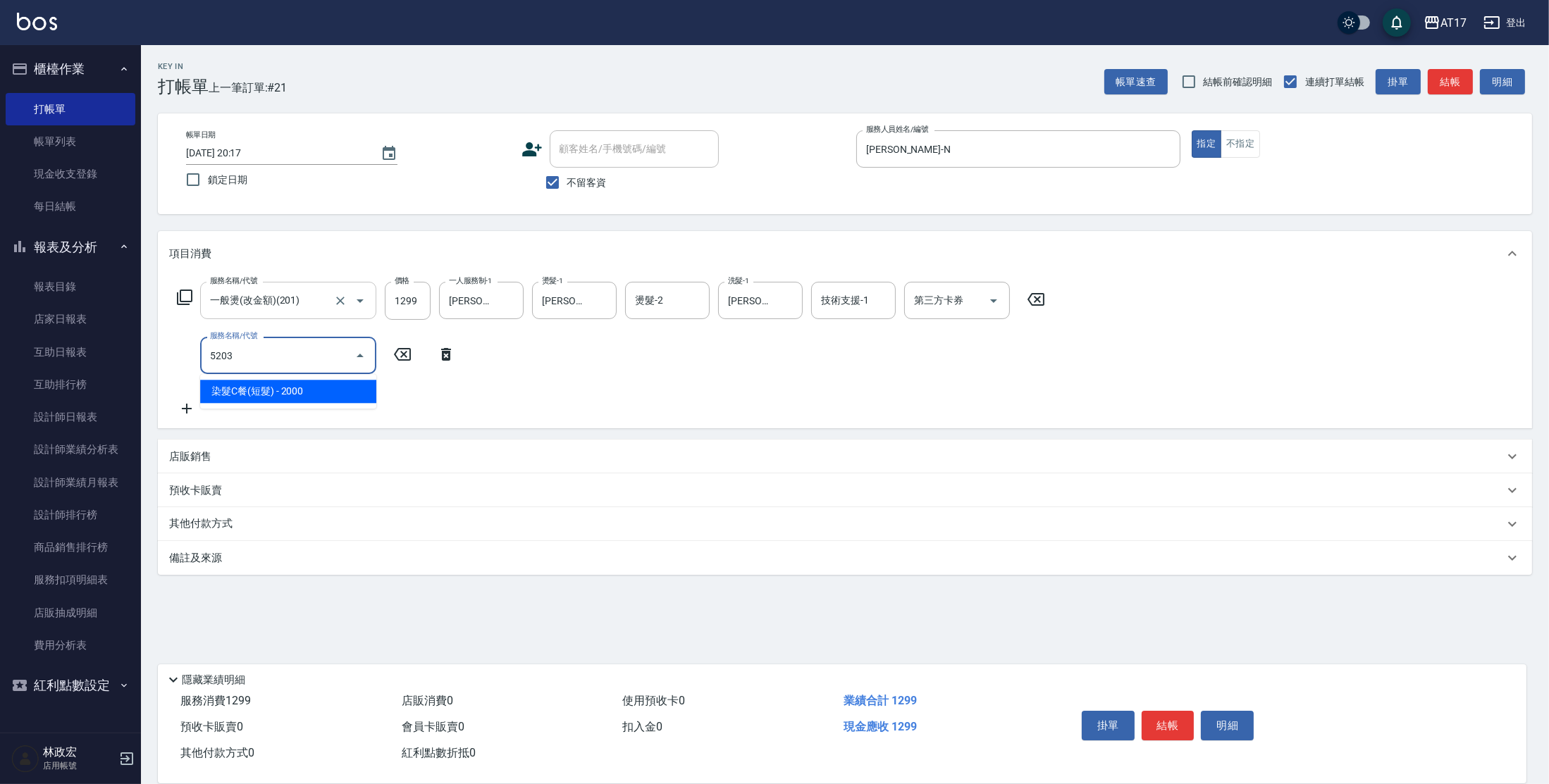
type input "染髮C餐(短髮)(5203)"
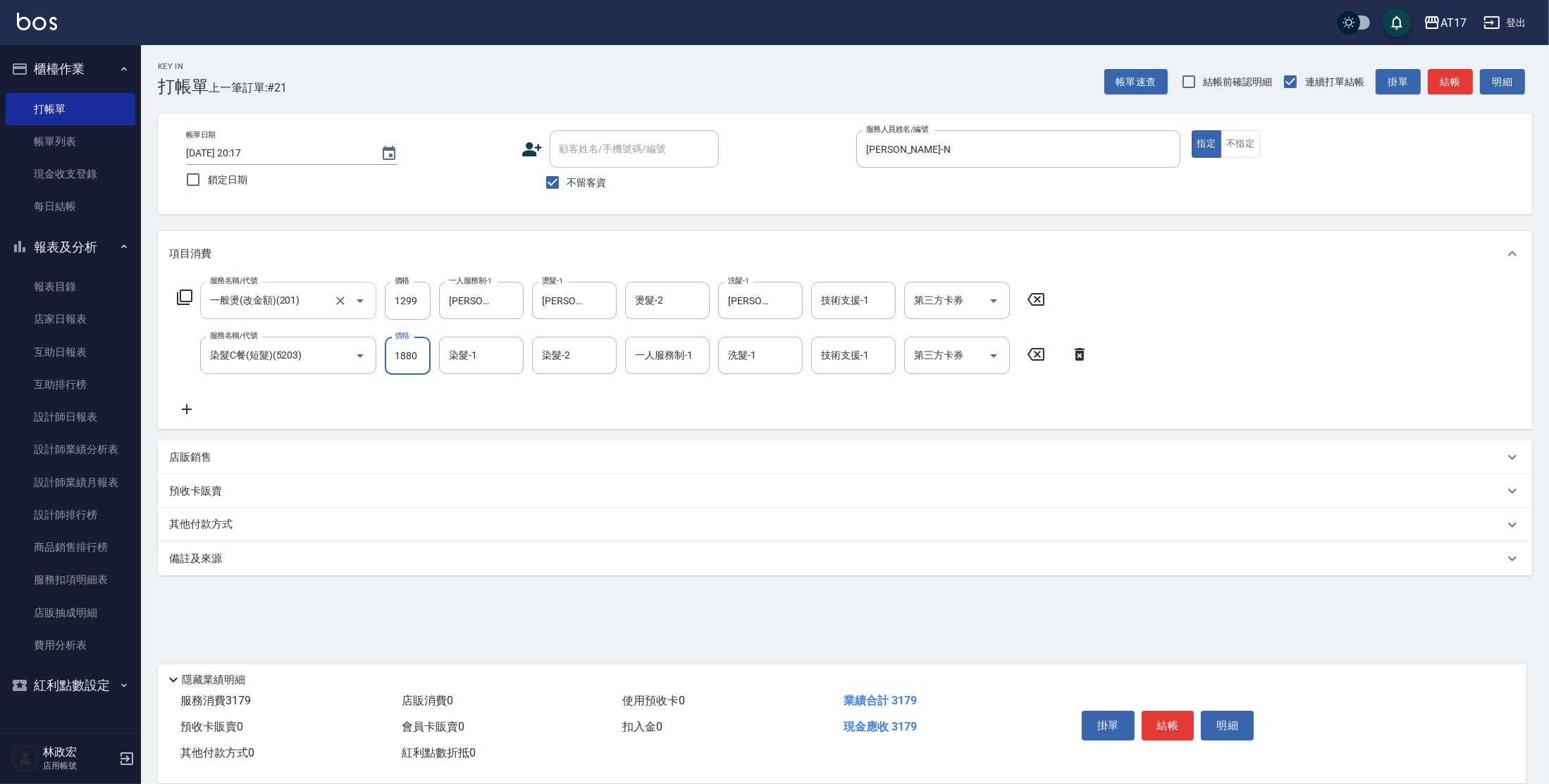
type input "1880"
type input "555"
type input "獅-5"
type input "[PERSON_NAME]-55"
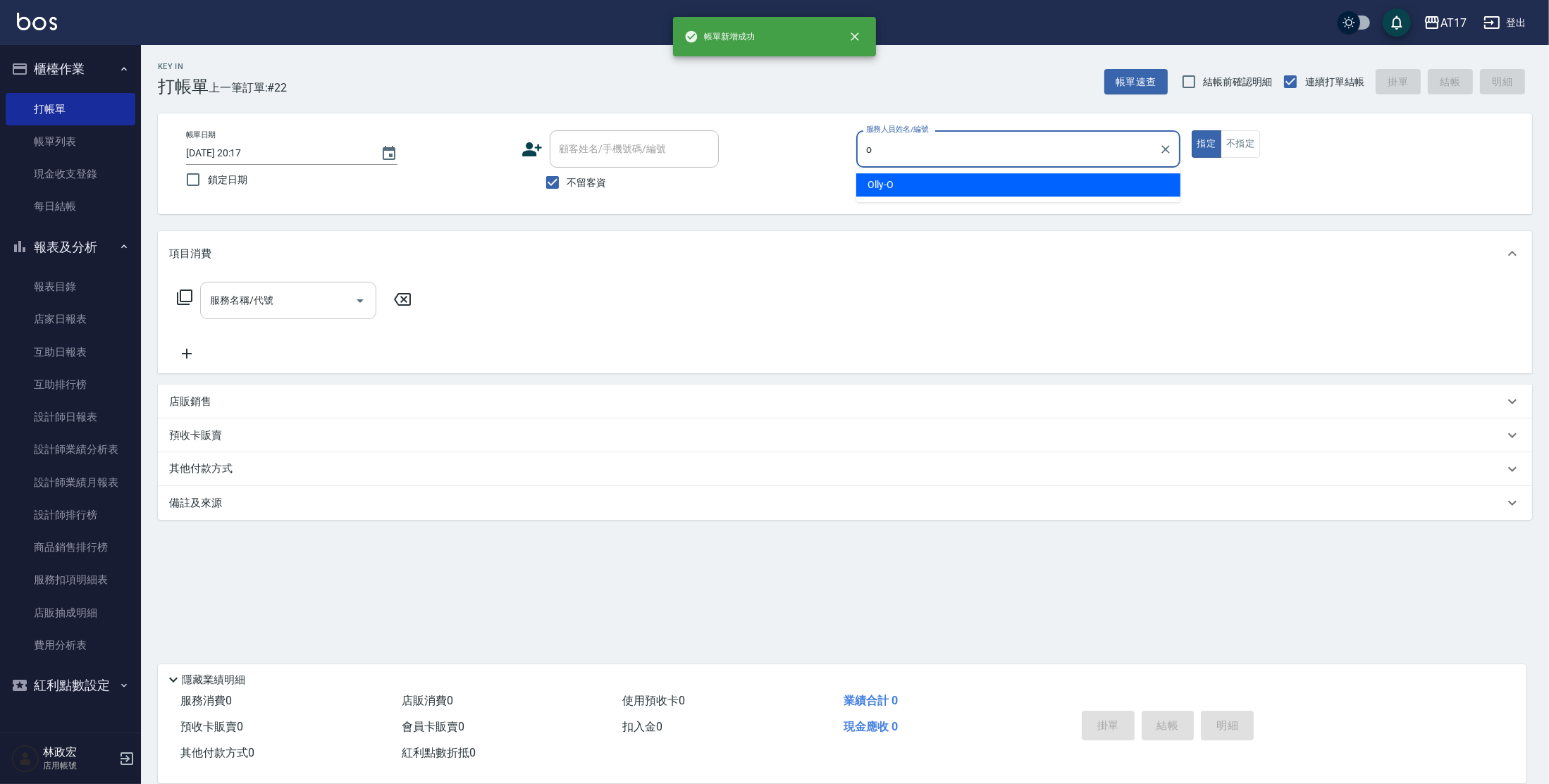
type input "Olly-O"
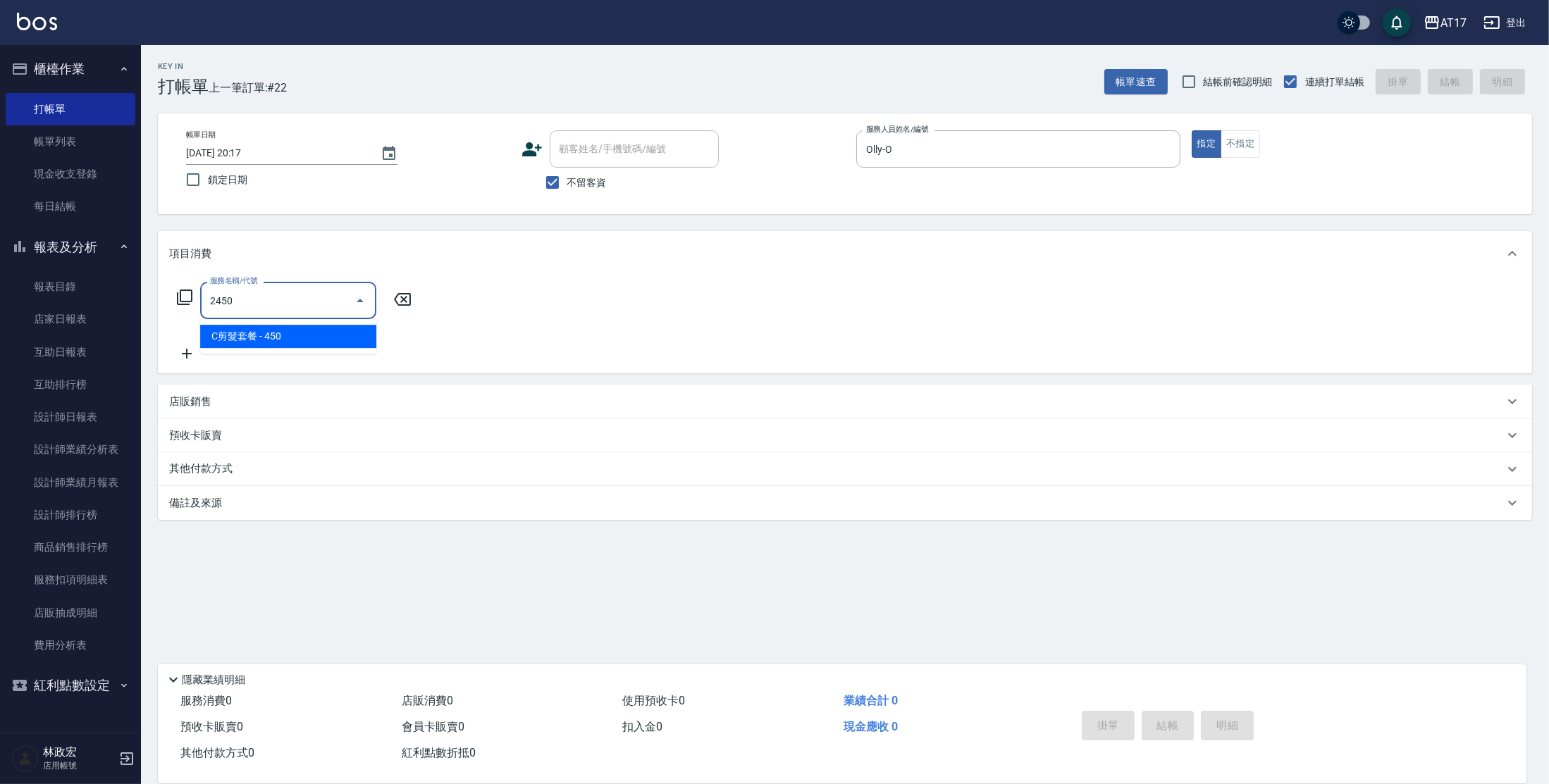
type input "C剪髮套餐(2450)"
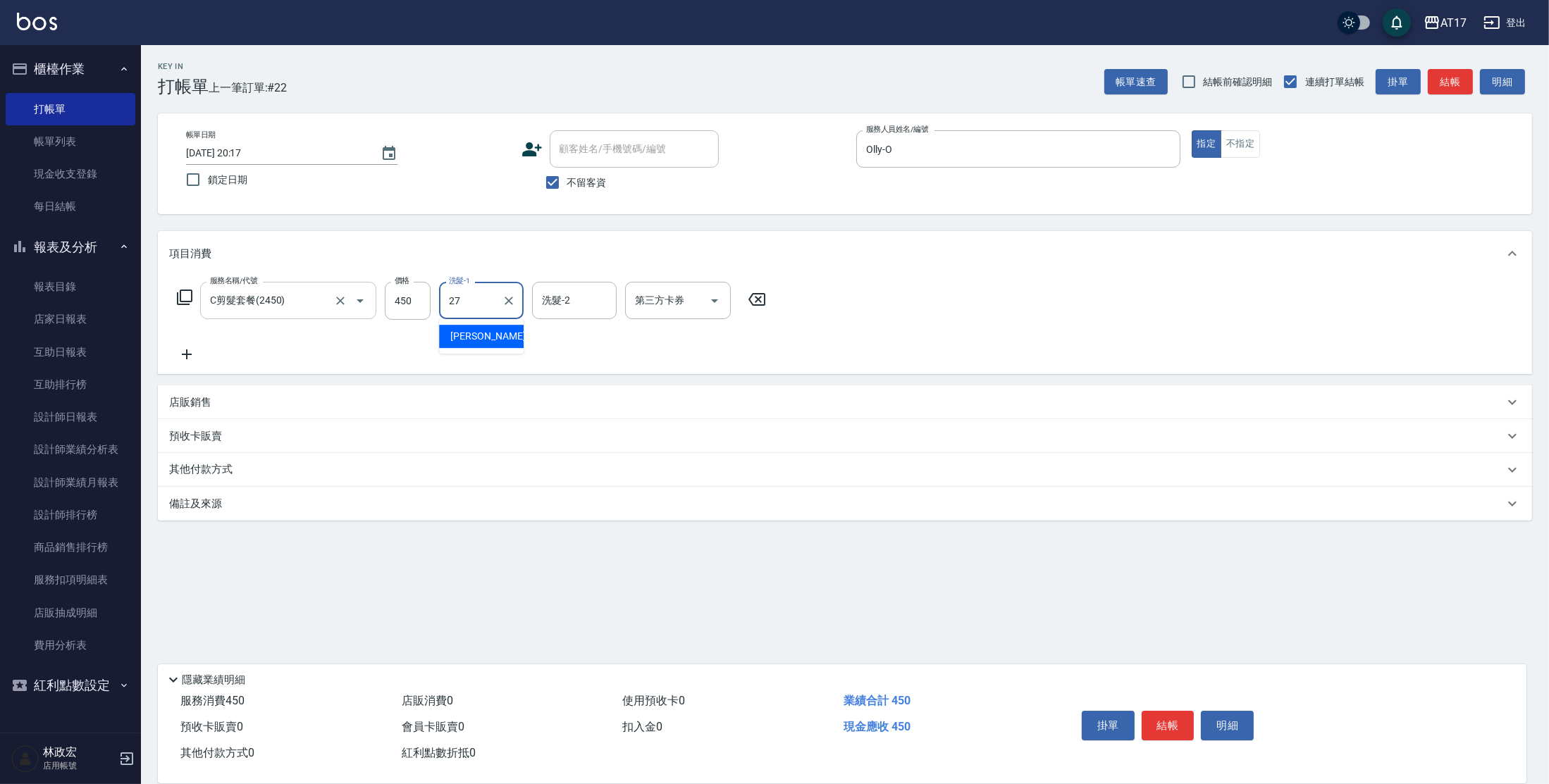
type input "[PERSON_NAME]-27"
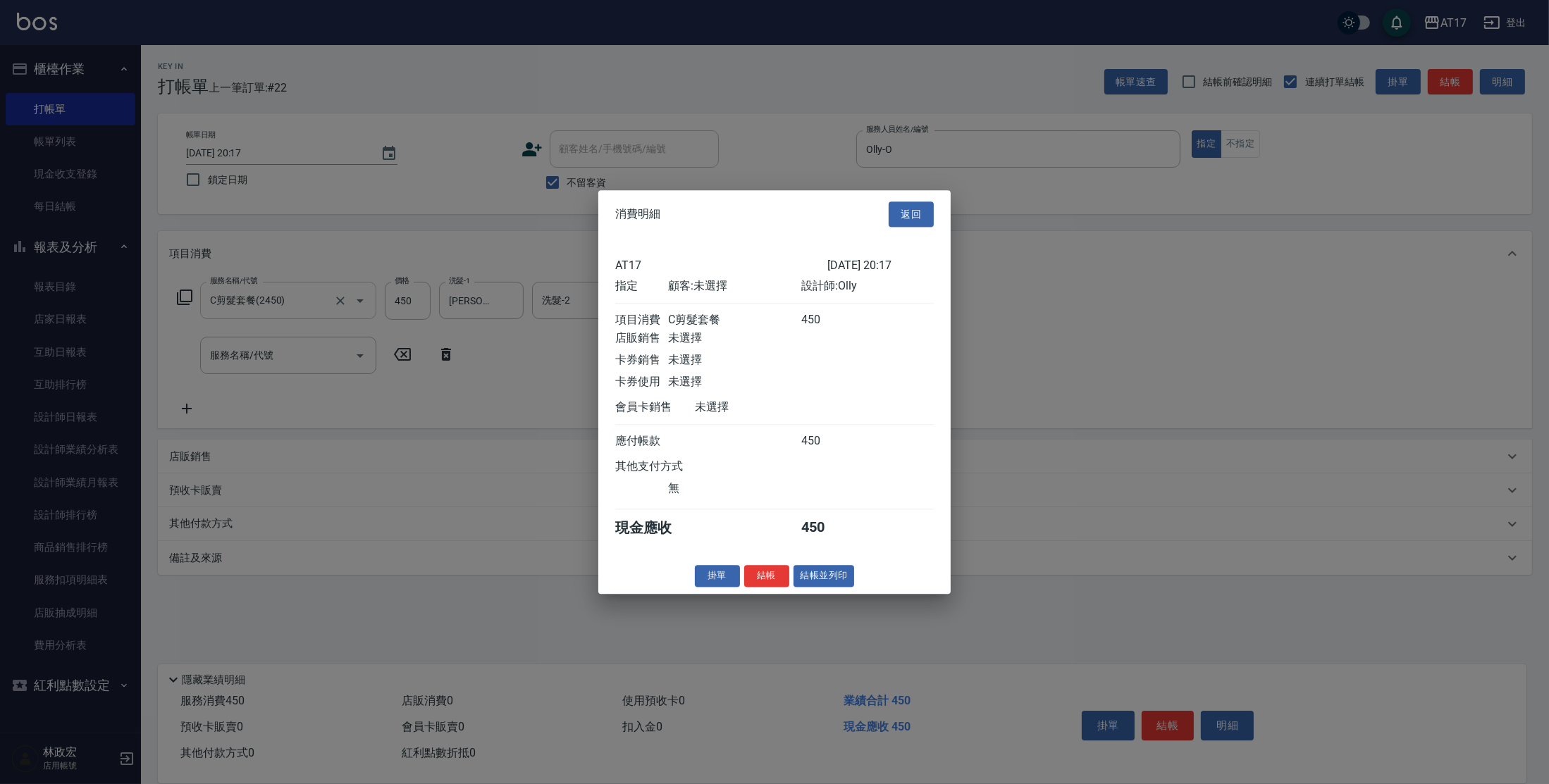
click at [767, 586] on button "結帳" at bounding box center [766, 575] width 45 height 22
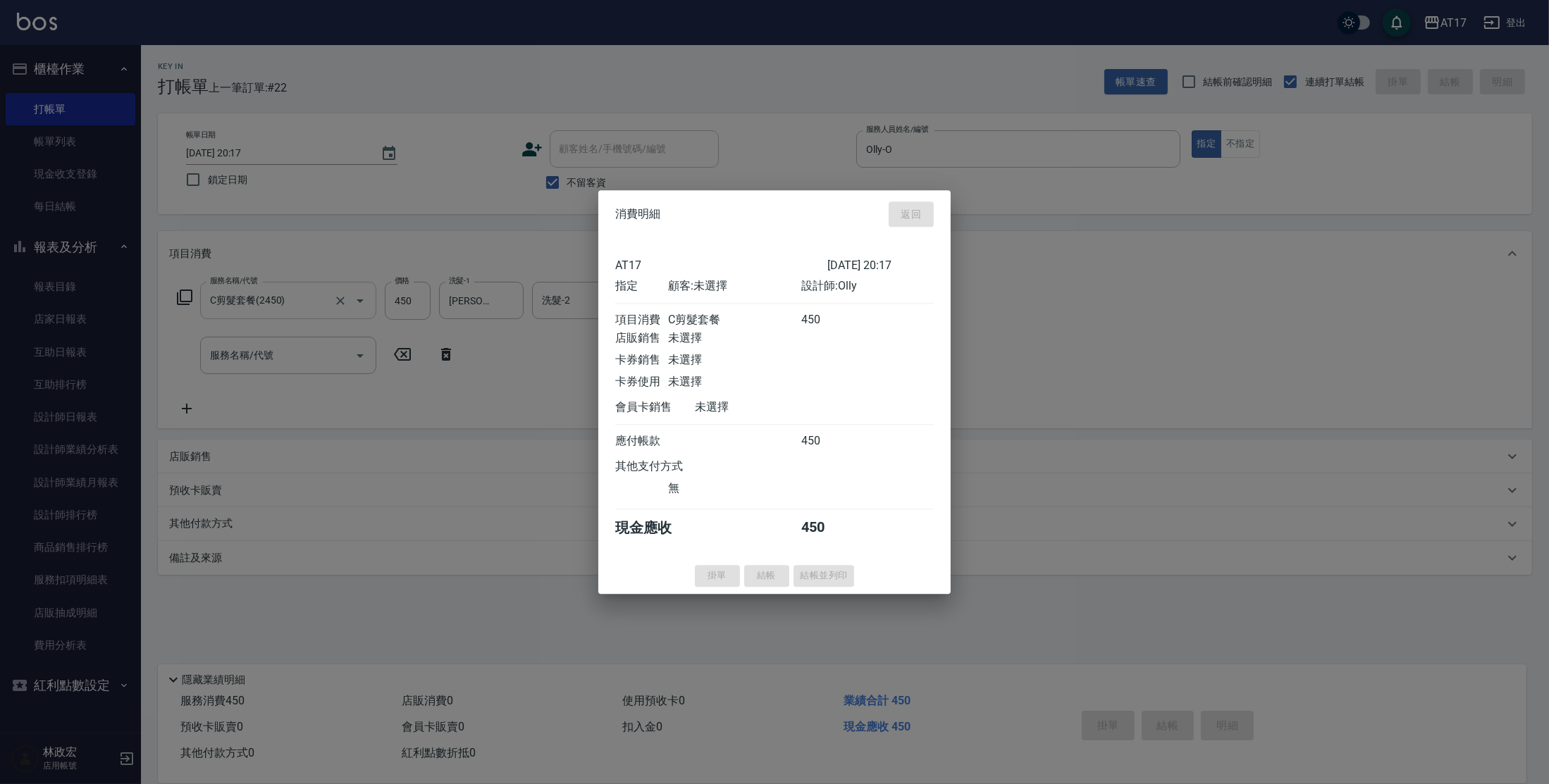
type input "[DATE] 20:18"
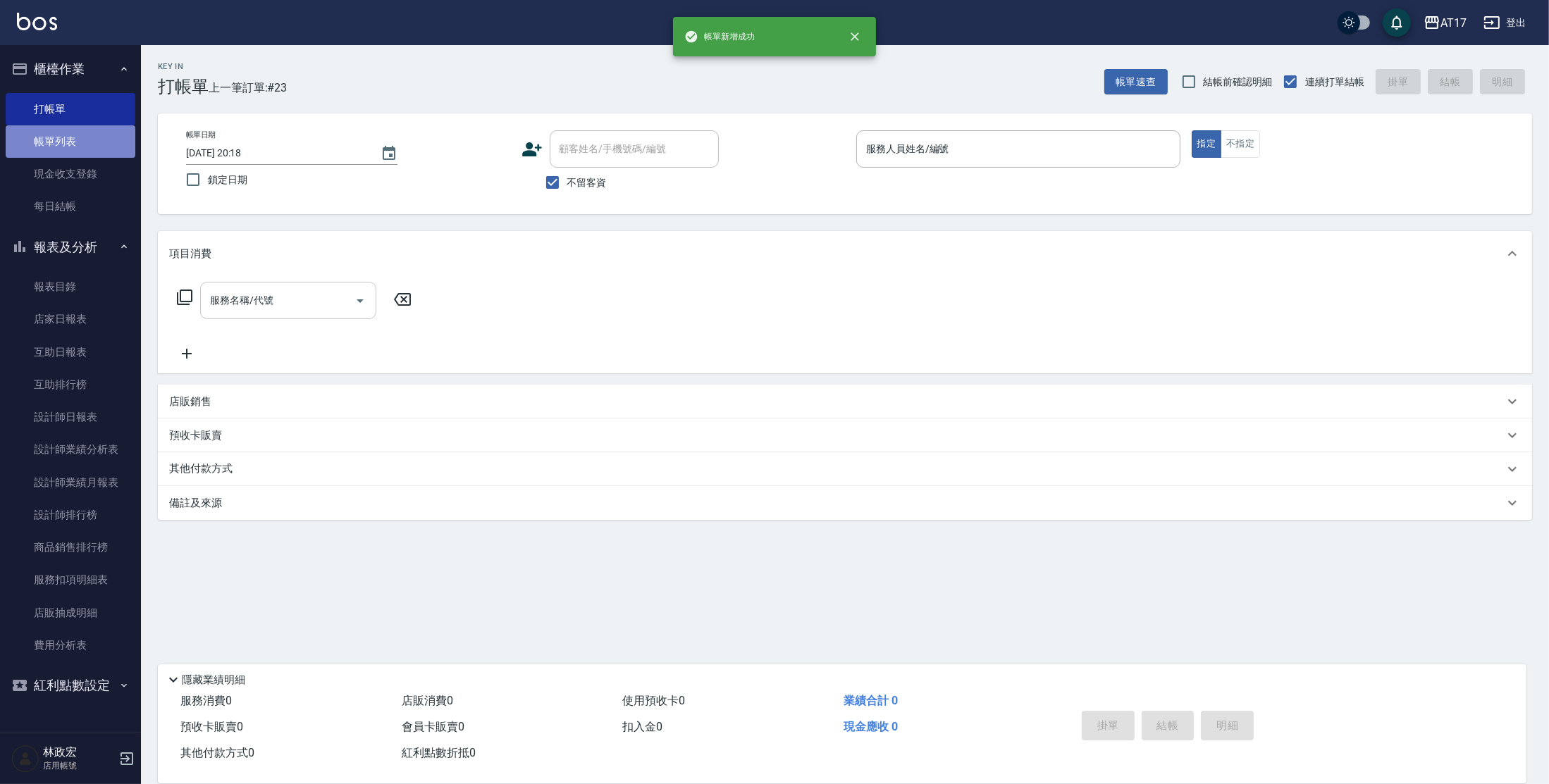
click at [73, 145] on link "帳單列表" at bounding box center [70, 142] width 129 height 33
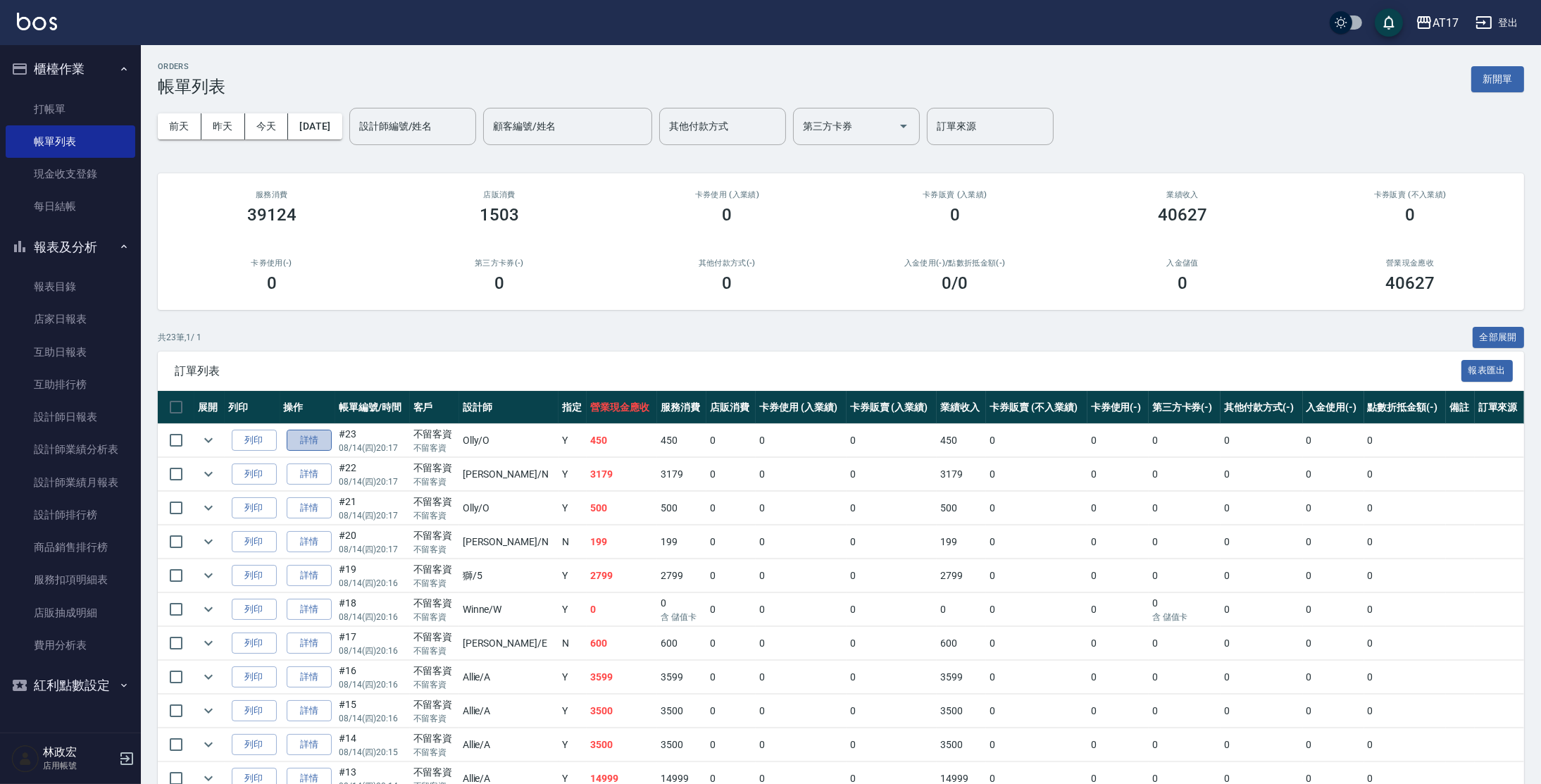
click at [320, 440] on link "詳情" at bounding box center [309, 441] width 45 height 22
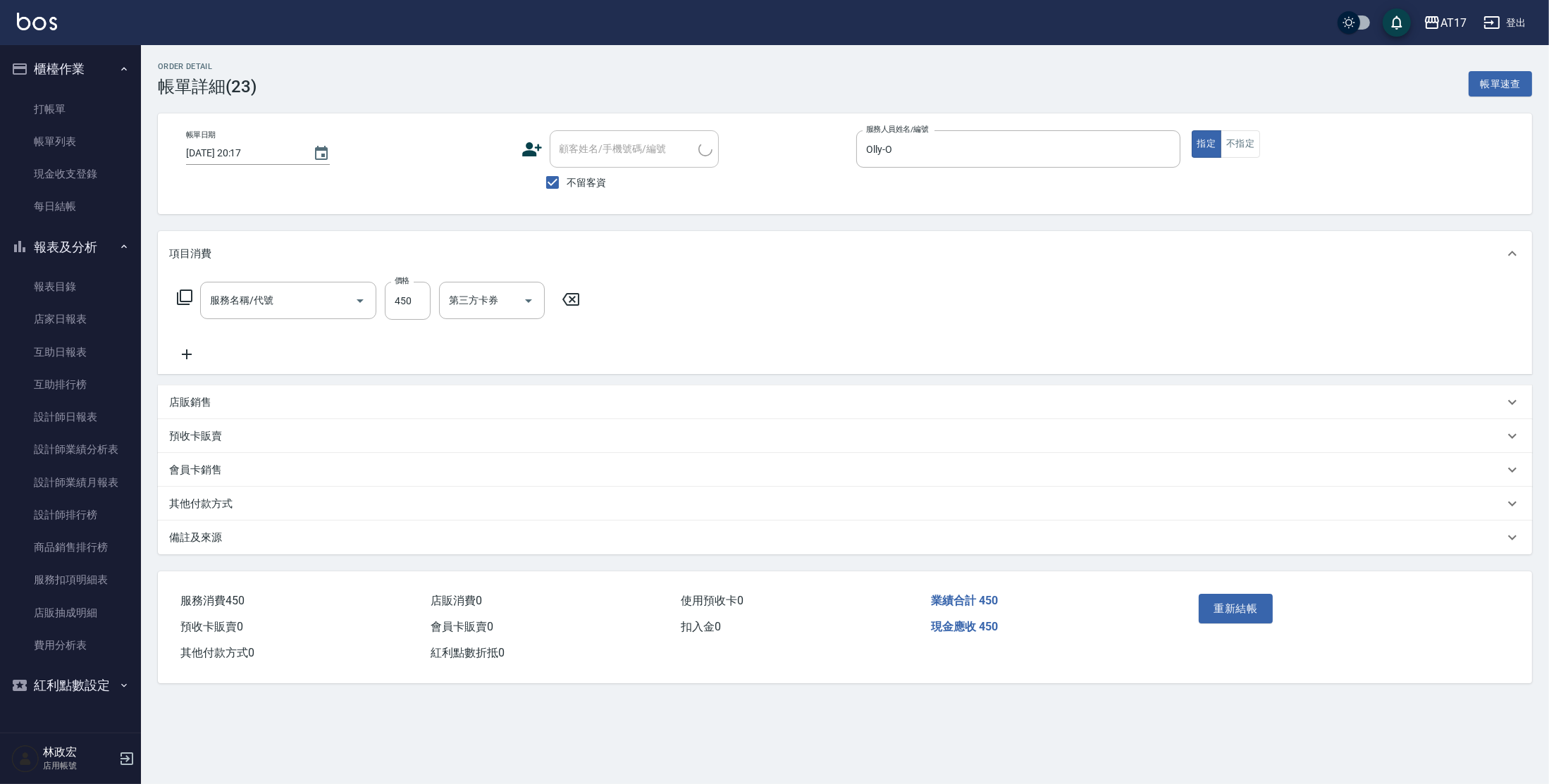
type input "[DATE] 20:17"
checkbox input "true"
type input "Olly-O"
type input "C剪髮套餐(2450)"
click at [420, 293] on input "450" at bounding box center [408, 301] width 46 height 38
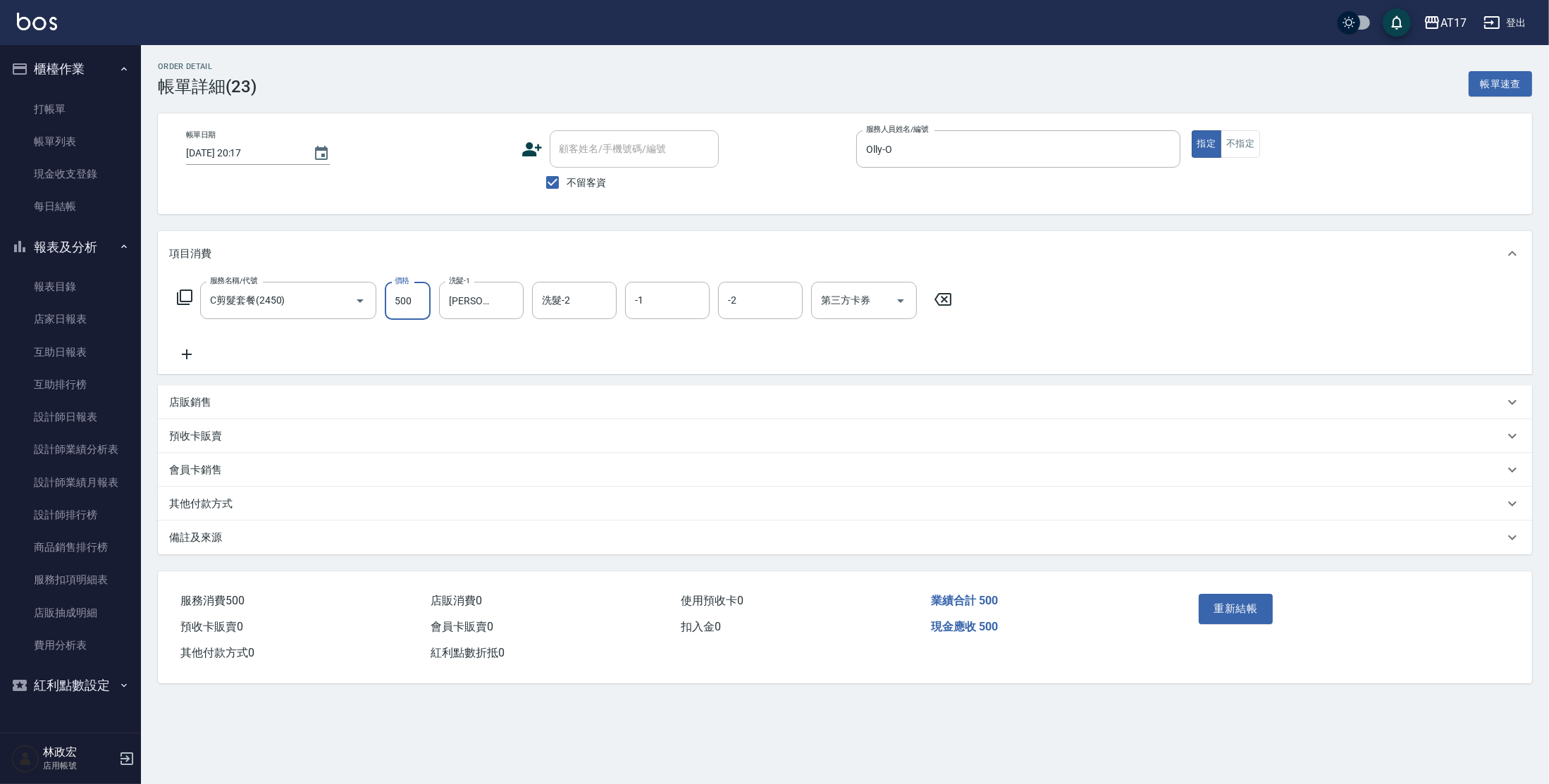
type input "500"
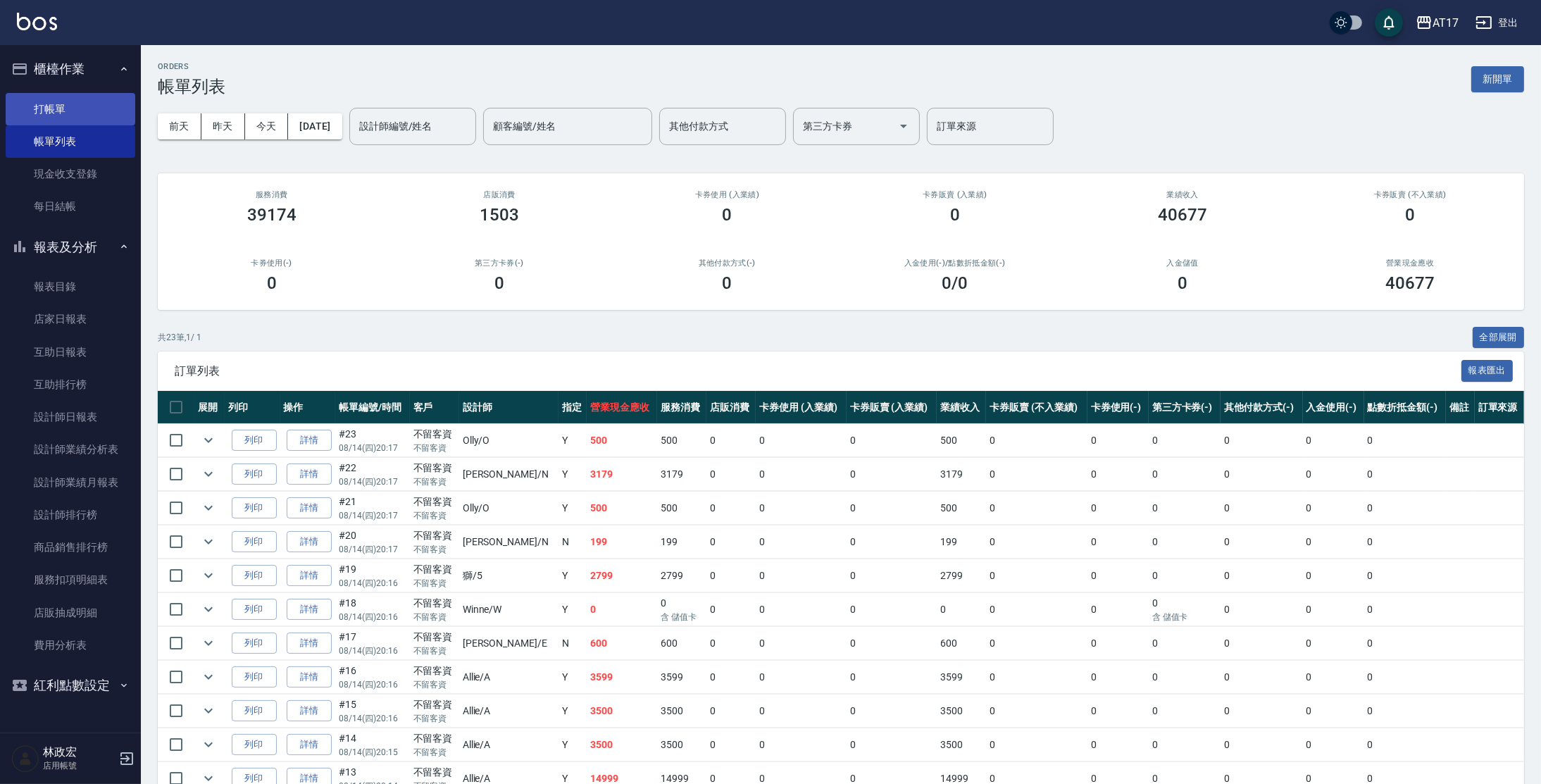
click at [77, 106] on link "打帳單" at bounding box center [70, 109] width 129 height 33
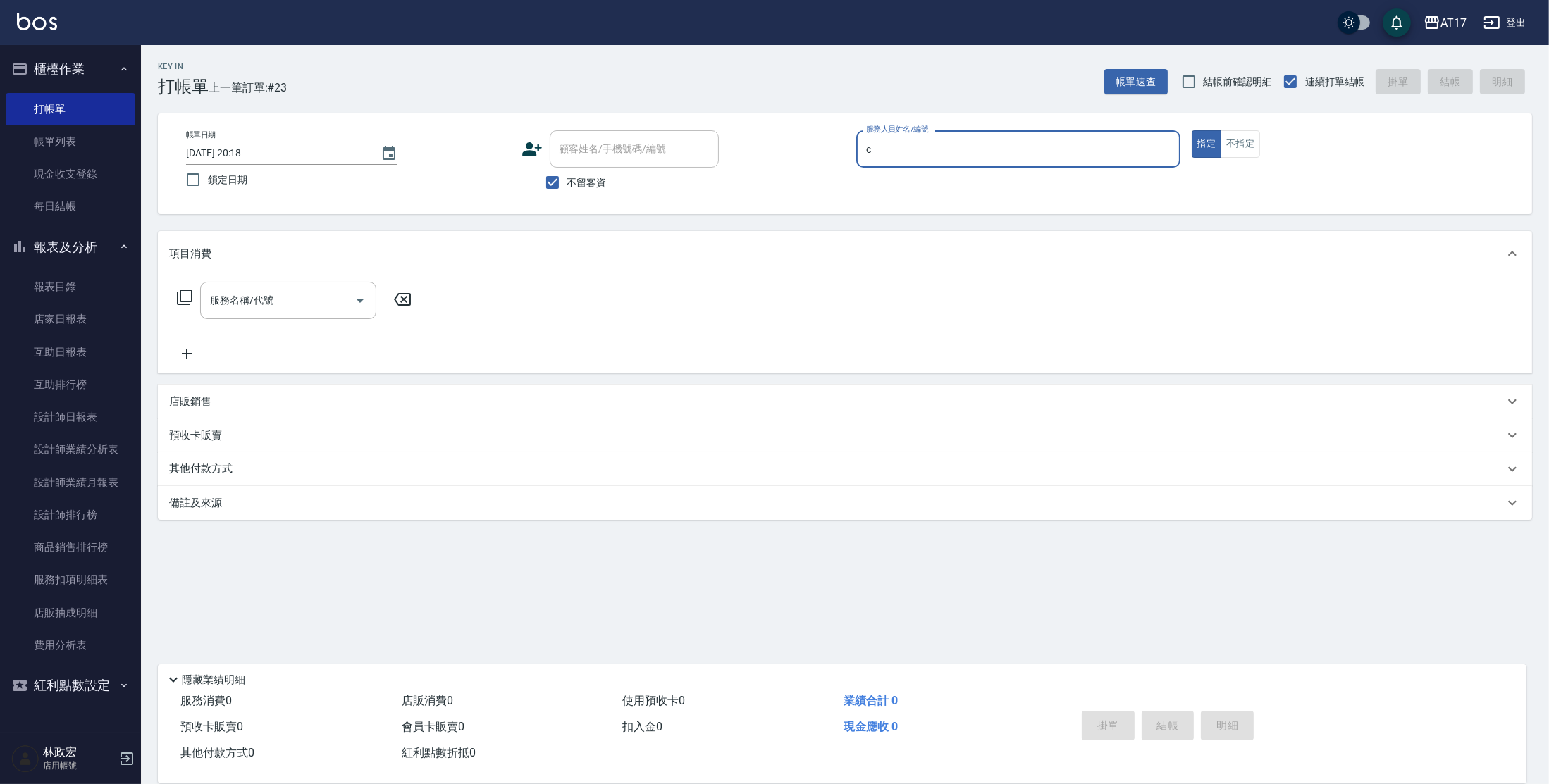
type input "Nuby-C"
type button "true"
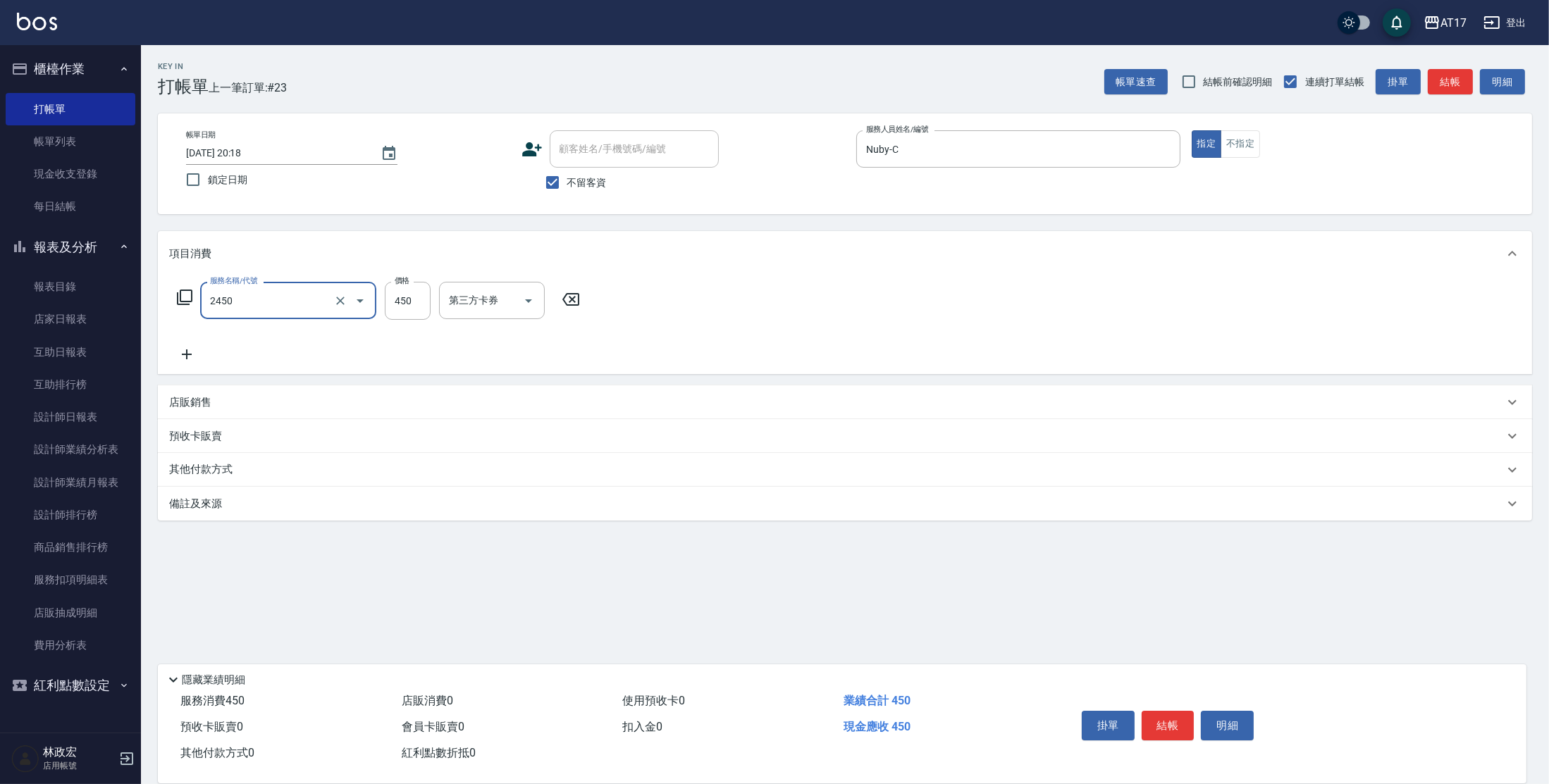
type input "C剪髮套餐(2450)"
type input "600"
type input "Winne-W"
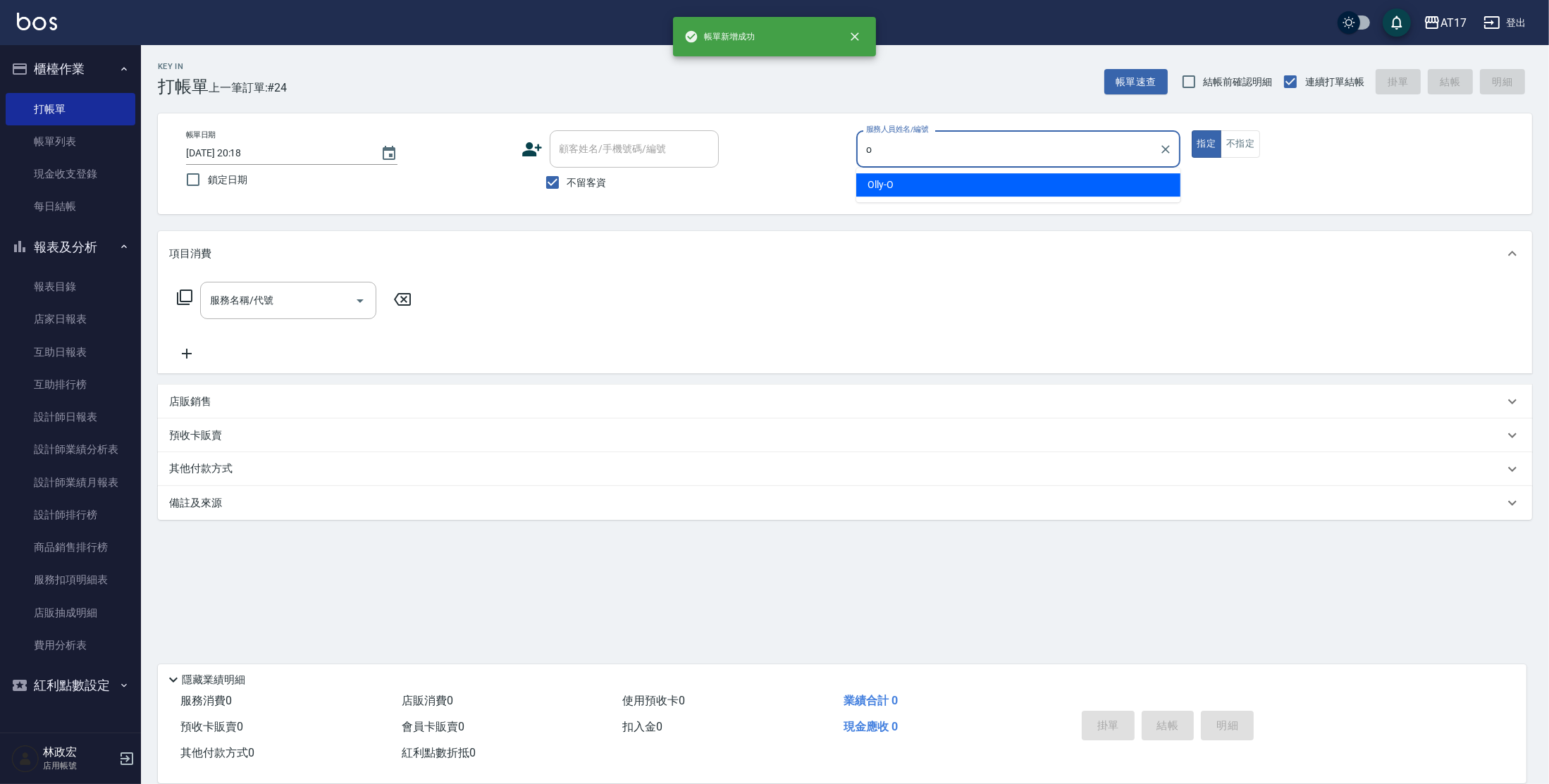
type input "Olly-O"
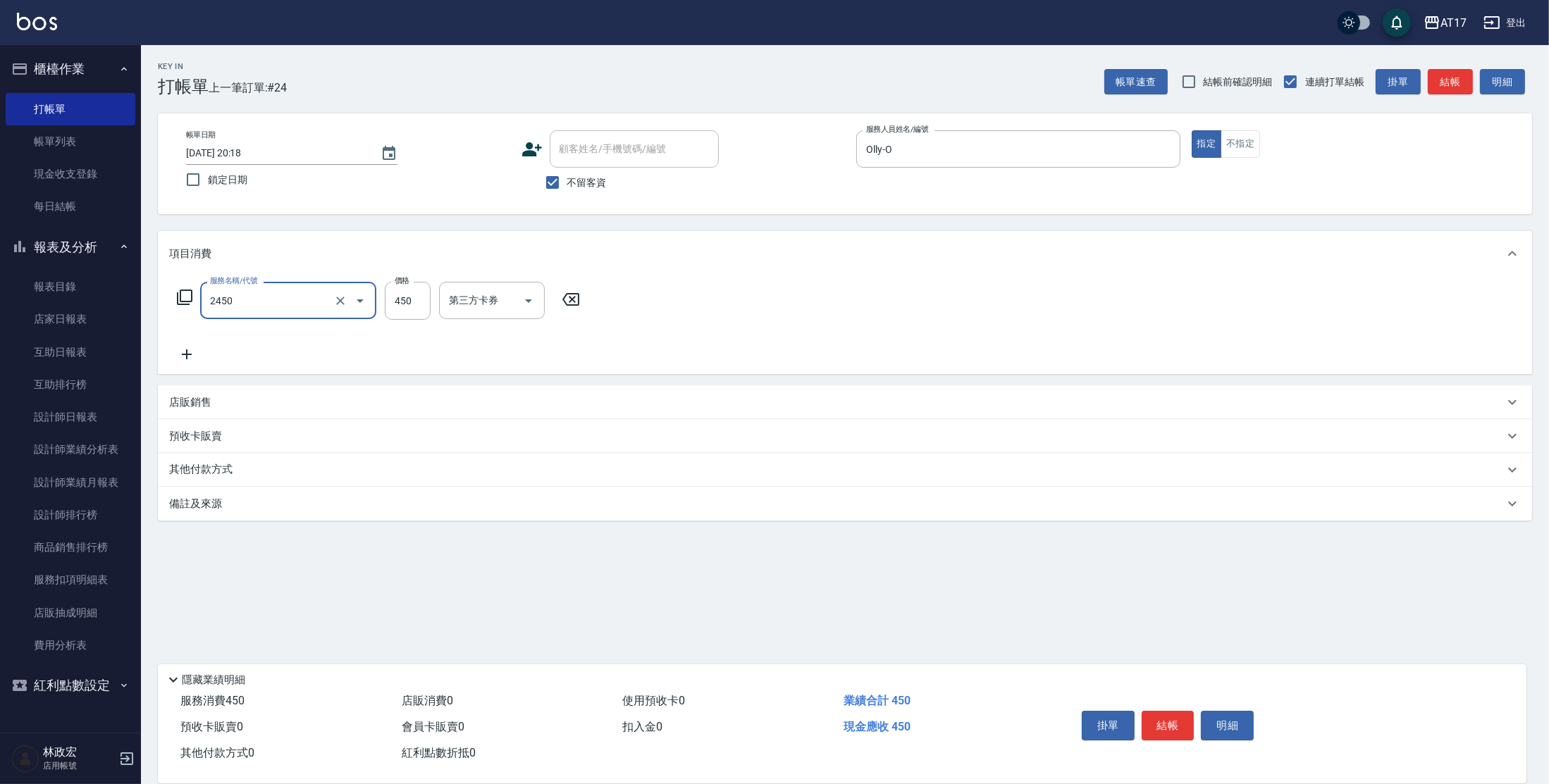
type input "C剪髮套餐(2450)"
type input "500"
type input "[PERSON_NAME]-55"
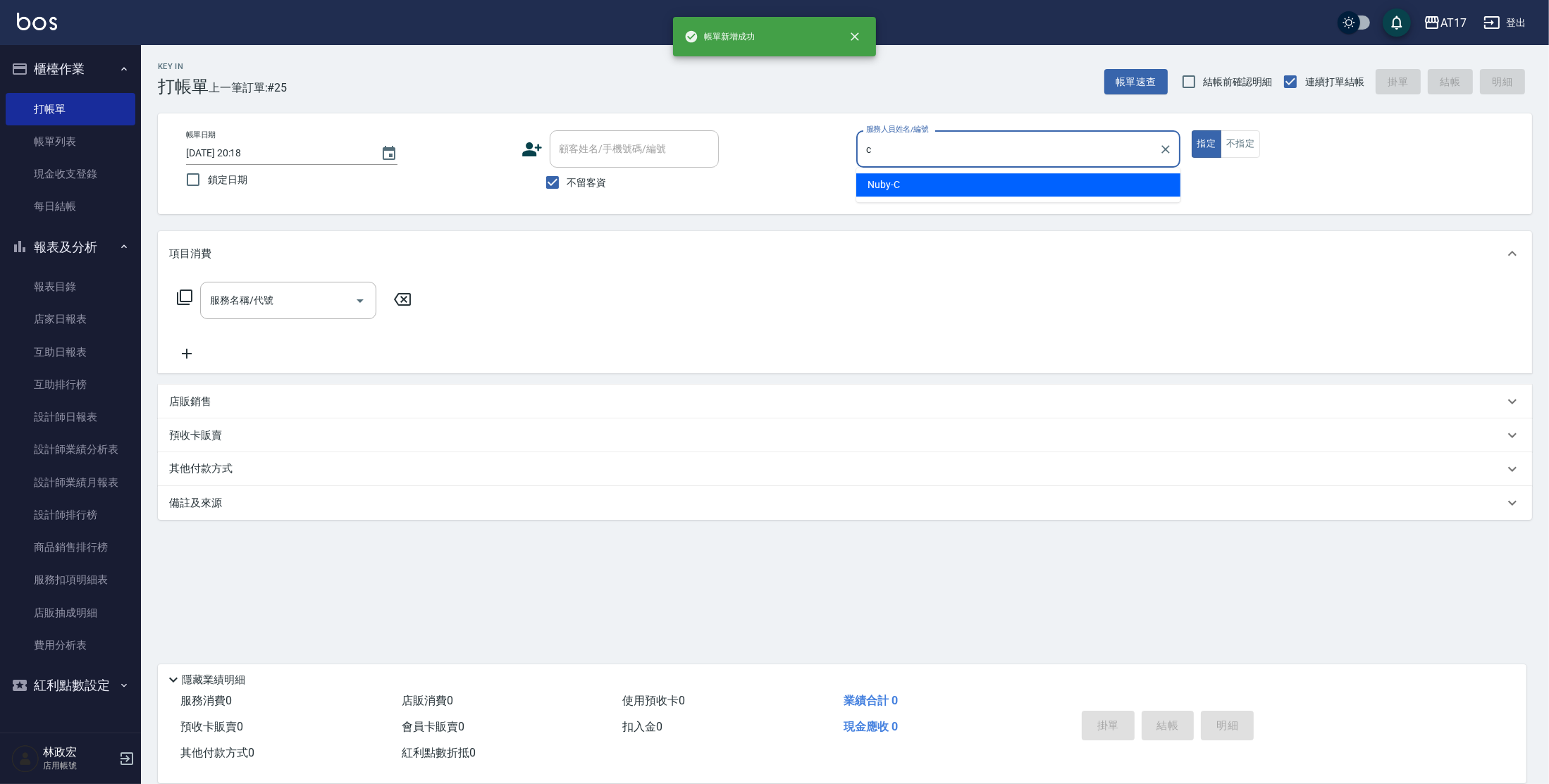
type input "Nuby-C"
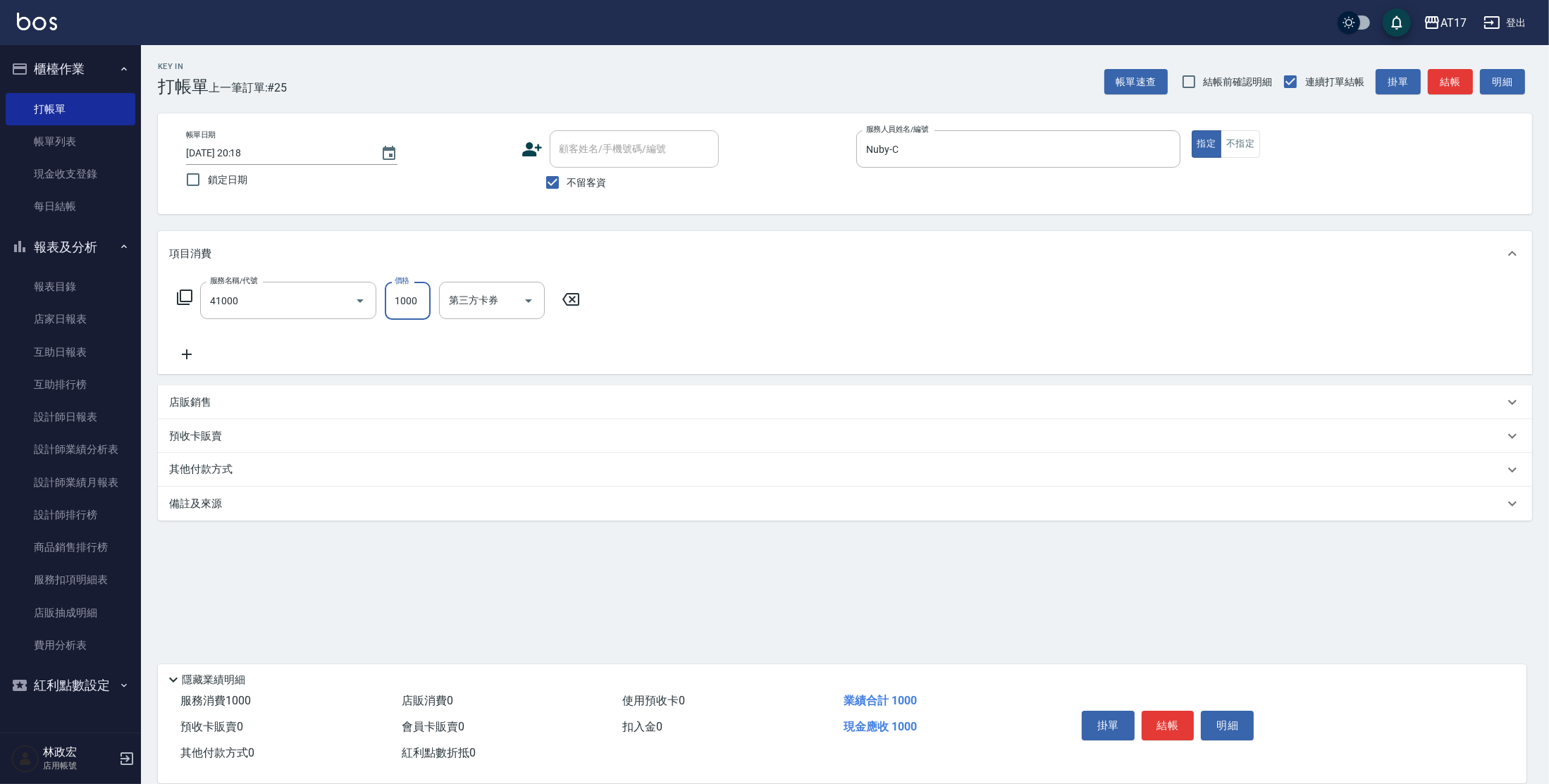
type input "酵素 & 鏡面(41000)"
type input "Winne-W"
type input "Nuby-C"
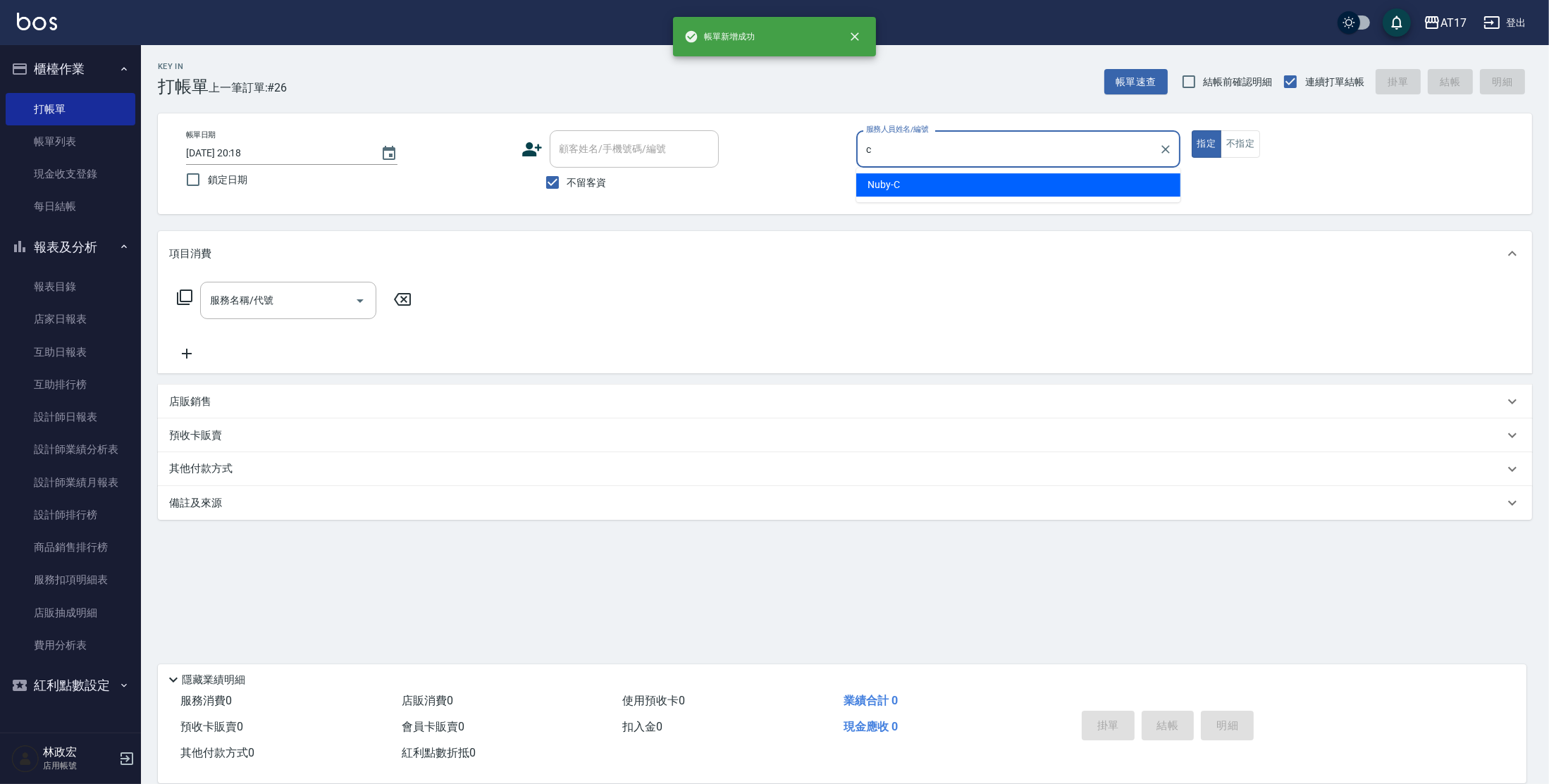
type input "Nuby-C"
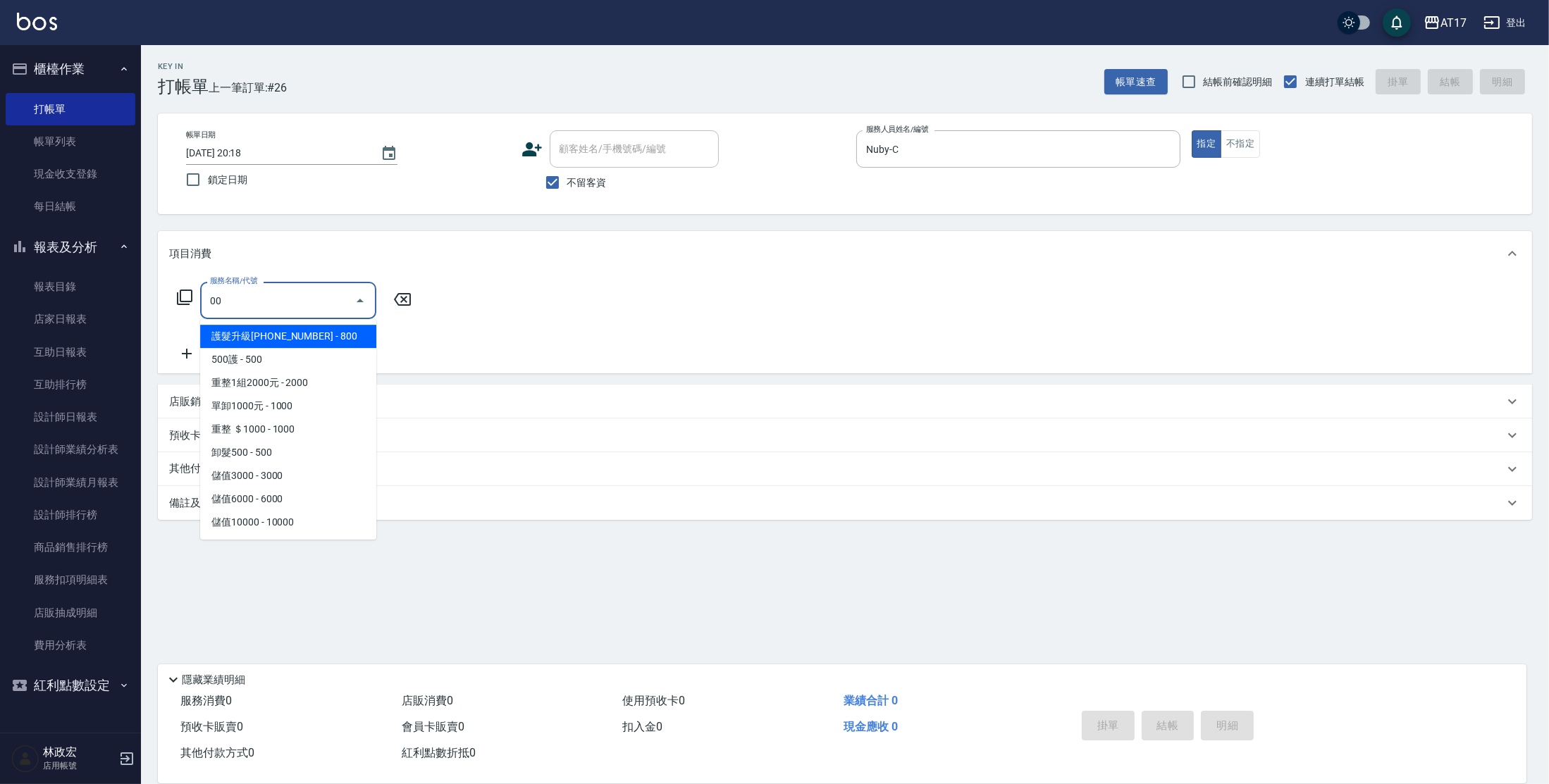
type input "護髮升級[PHONE_NUMBER](400)"
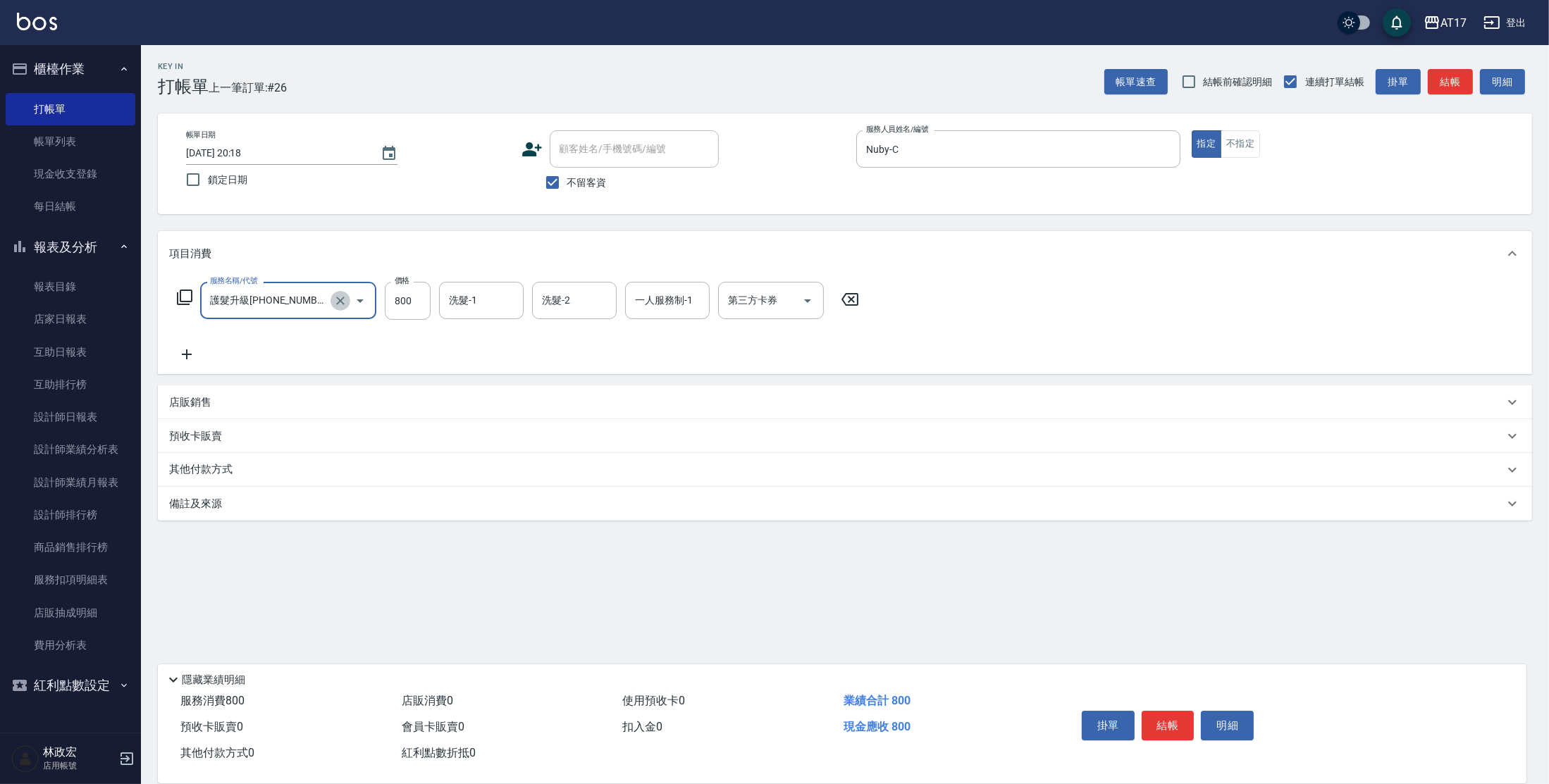
click at [338, 298] on icon "Clear" at bounding box center [340, 300] width 8 height 8
type input "剪瀏海(0050)"
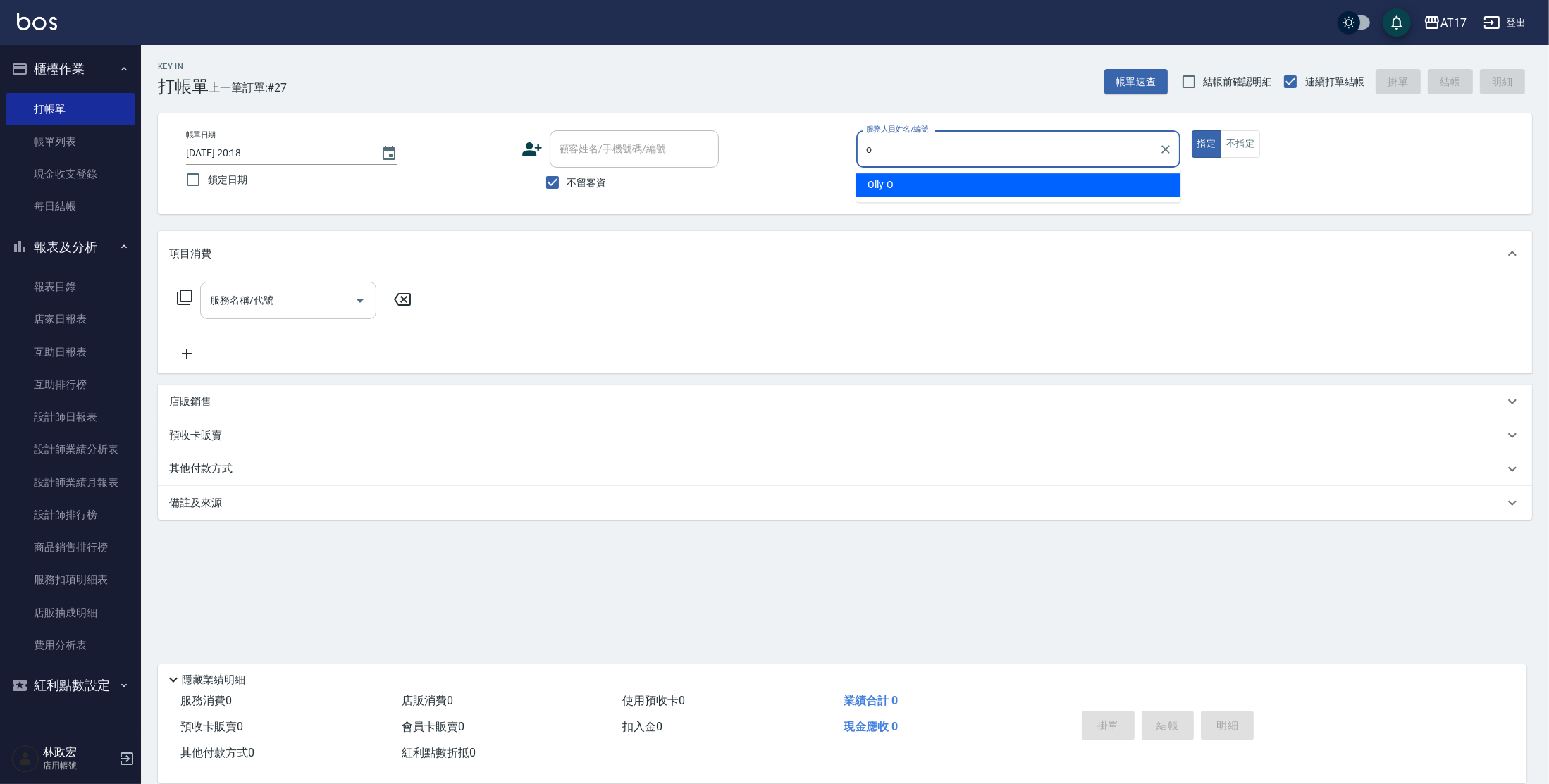
type input "Olly-O"
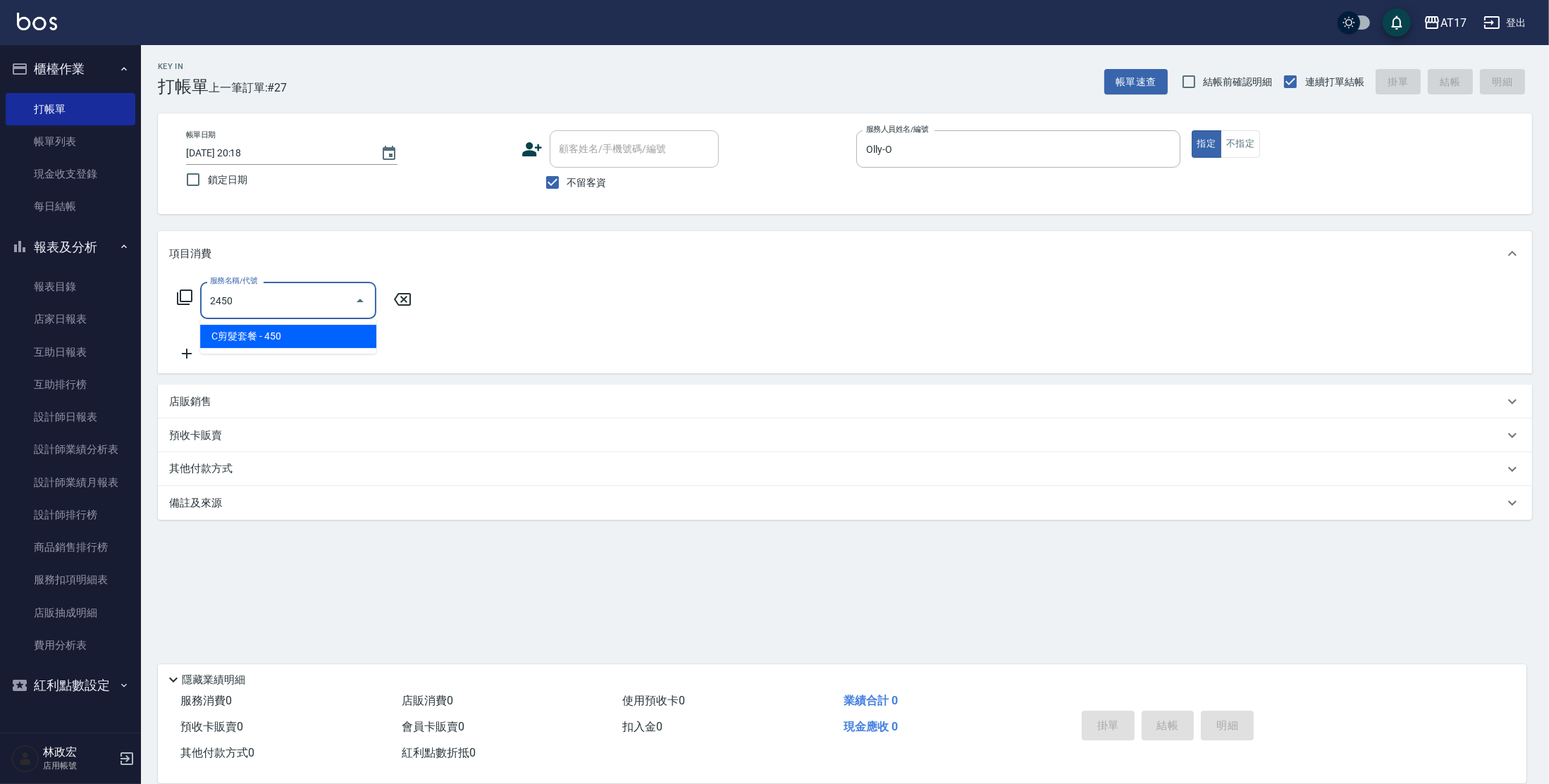
type input "C剪髮套餐(2450)"
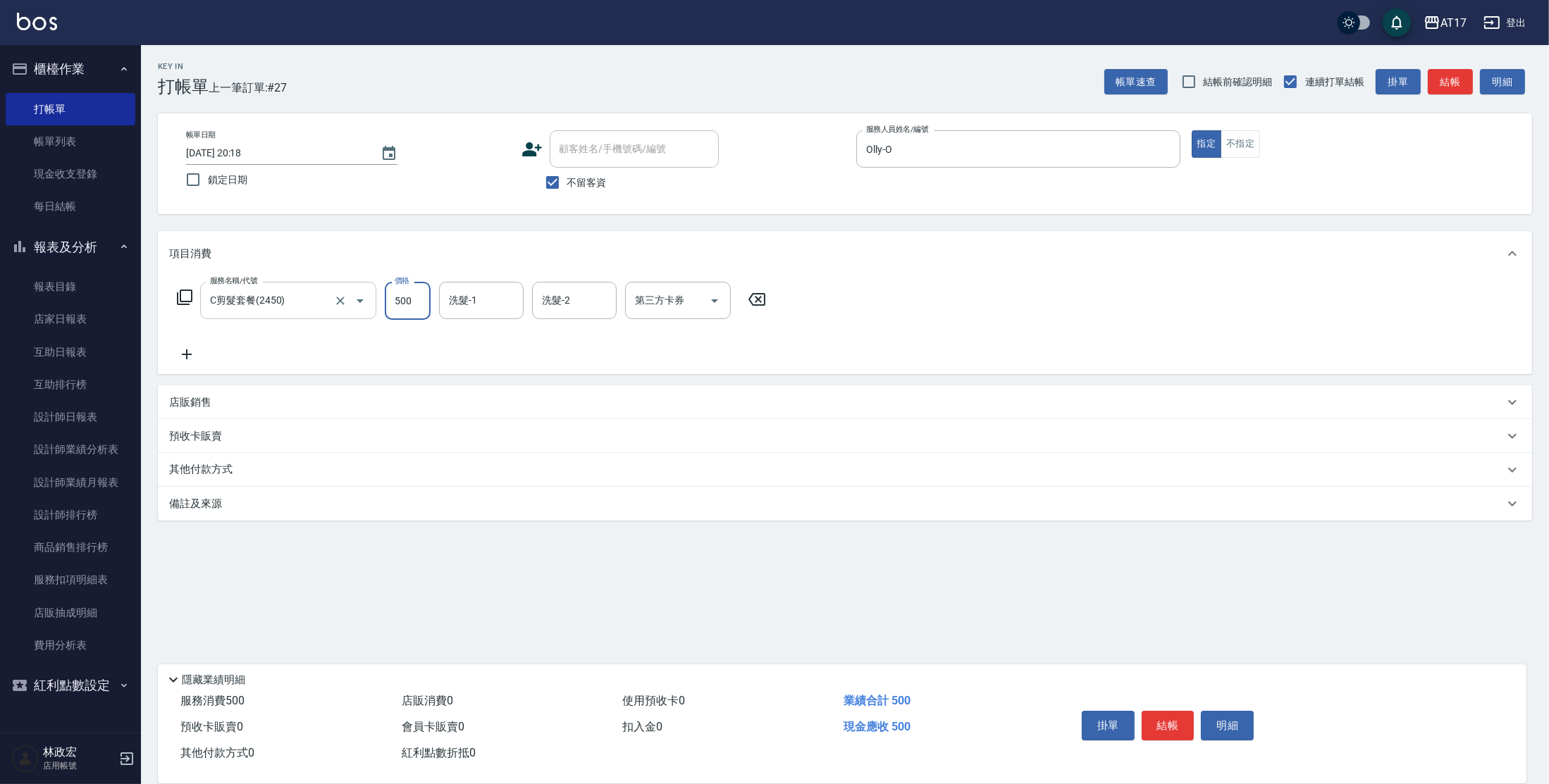
type input "500"
type input "[PERSON_NAME]-55"
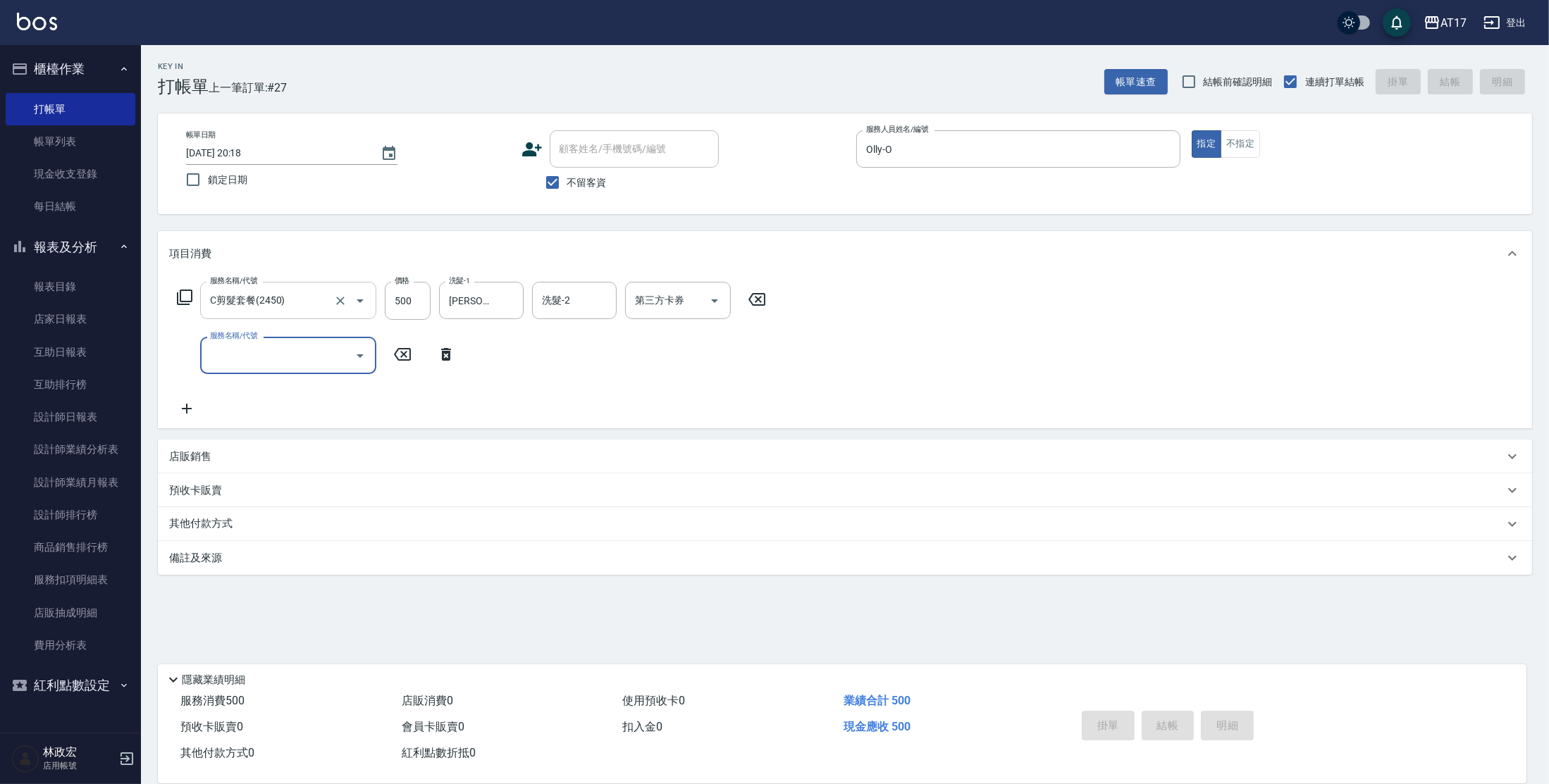
type input "[DATE] 20:19"
